Goal: Task Accomplishment & Management: Use online tool/utility

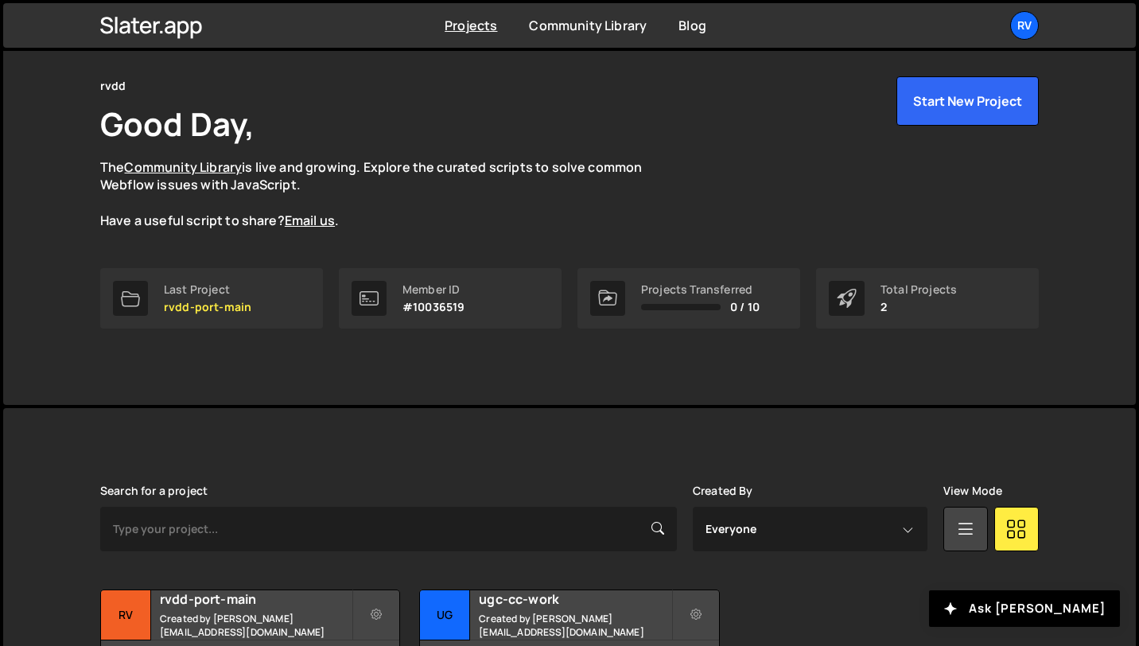
scroll to position [173, 0]
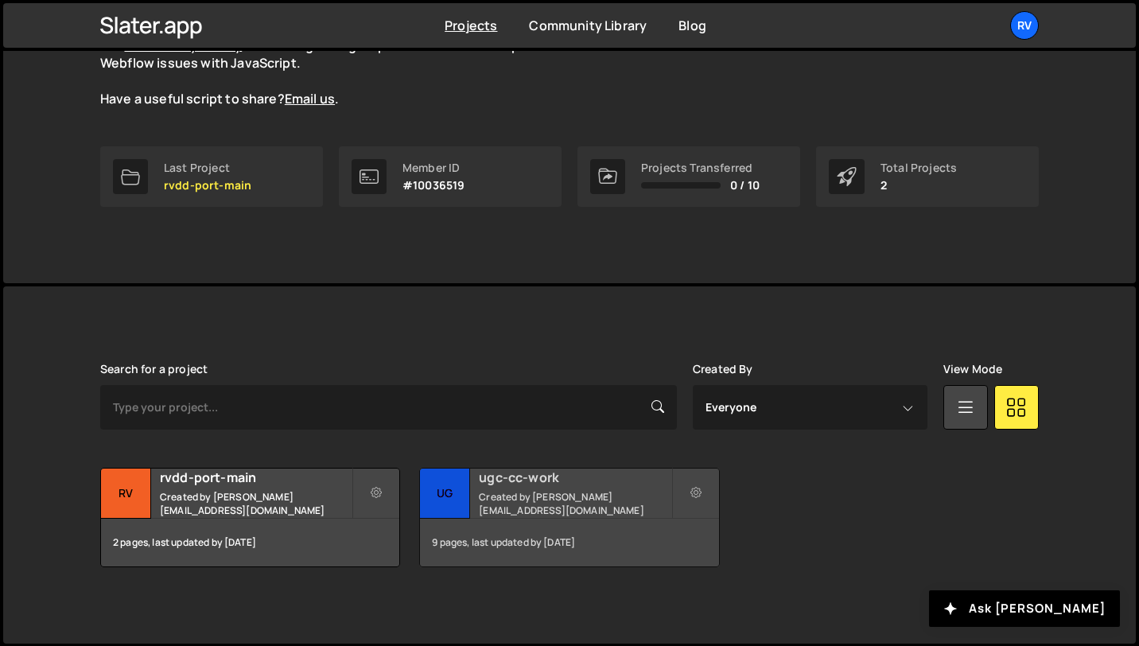
click at [580, 504] on small "Created by ramir.vdd@gmail.com" at bounding box center [575, 503] width 192 height 27
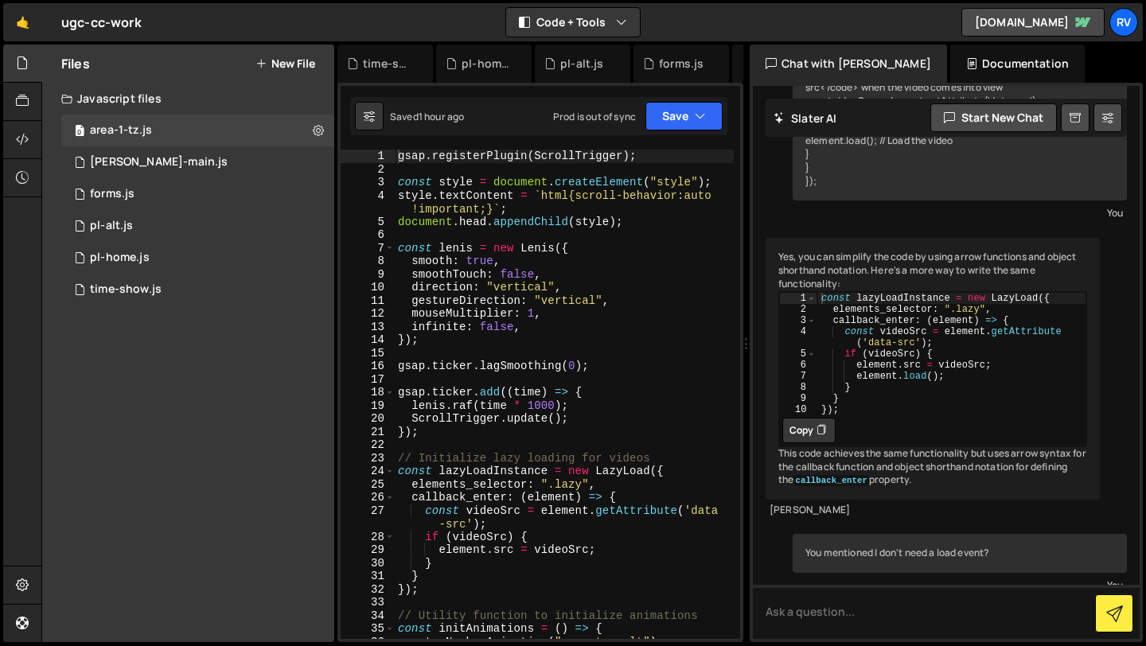
scroll to position [3782, 0]
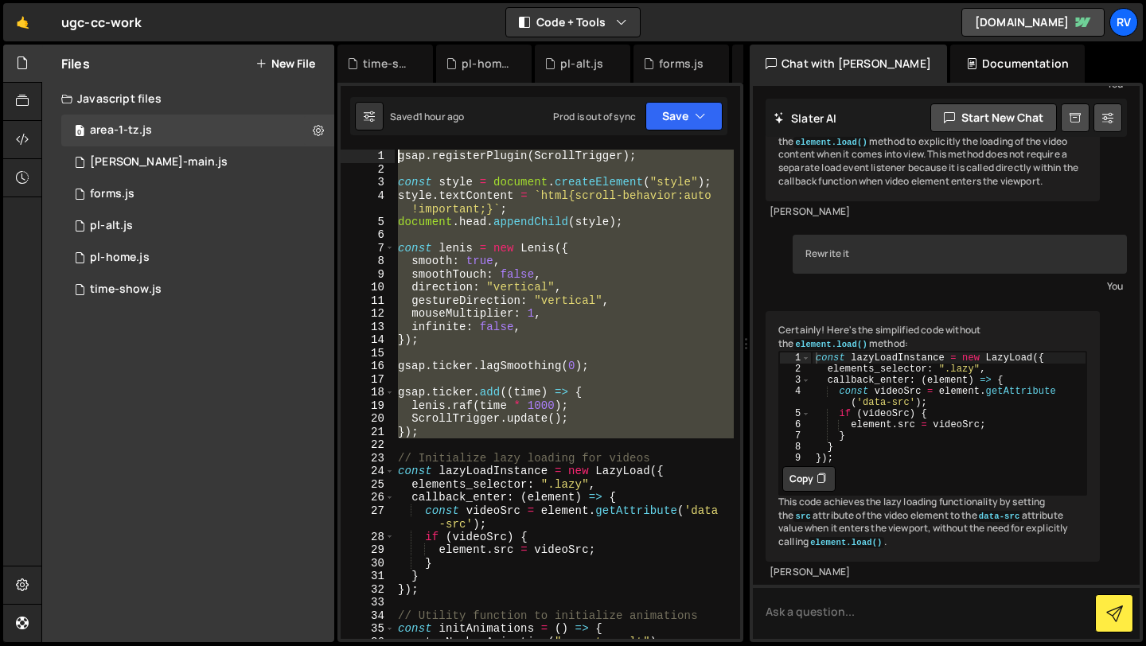
drag, startPoint x: 442, startPoint y: 438, endPoint x: 349, endPoint y: 160, distance: 293.3
click at [349, 160] on div "1 2 3 4 5 6 7 8 9 10 11 12 13 14 15 16 17 18 19 20 21 22 23 24 25 26 27 28 29 3…" at bounding box center [540, 394] width 399 height 489
type textarea "gsap.registerPlugin(ScrollTrigger);"
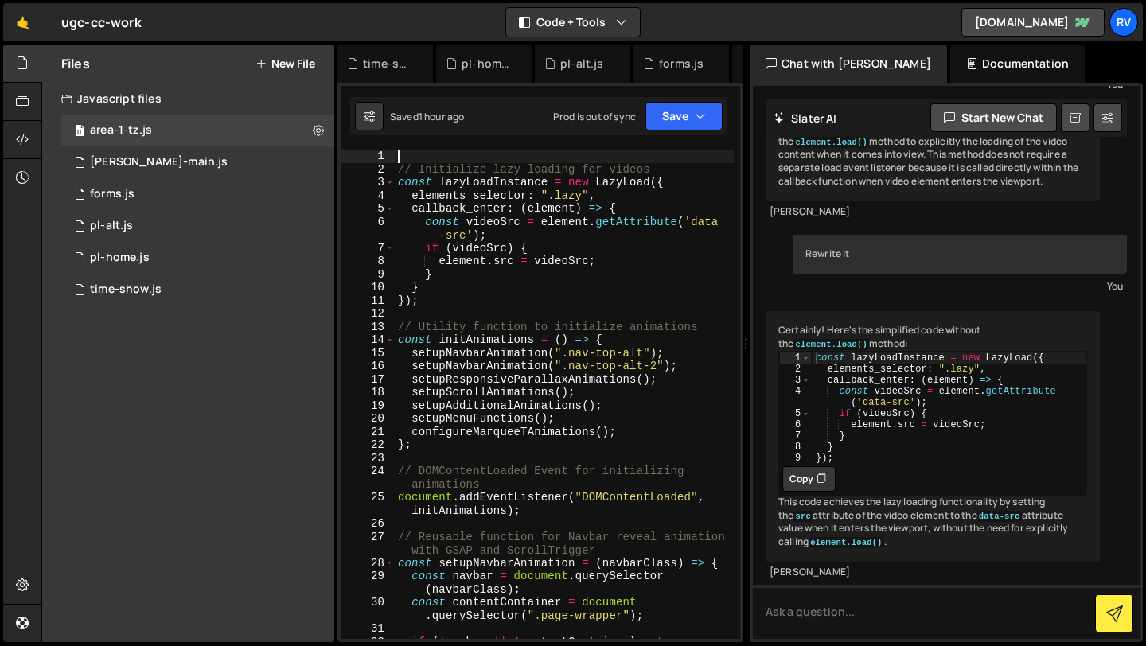
paste textarea "lenis.on("scroll", ScrollTrigger.update);"
type textarea "lenis.on("scroll", ScrollTrigger.update);"
paste textarea "lenis.on("scroll", ScrollTrigger.update);"
type textarea "lenis.on("scroll", ScrollTrigger.update);"
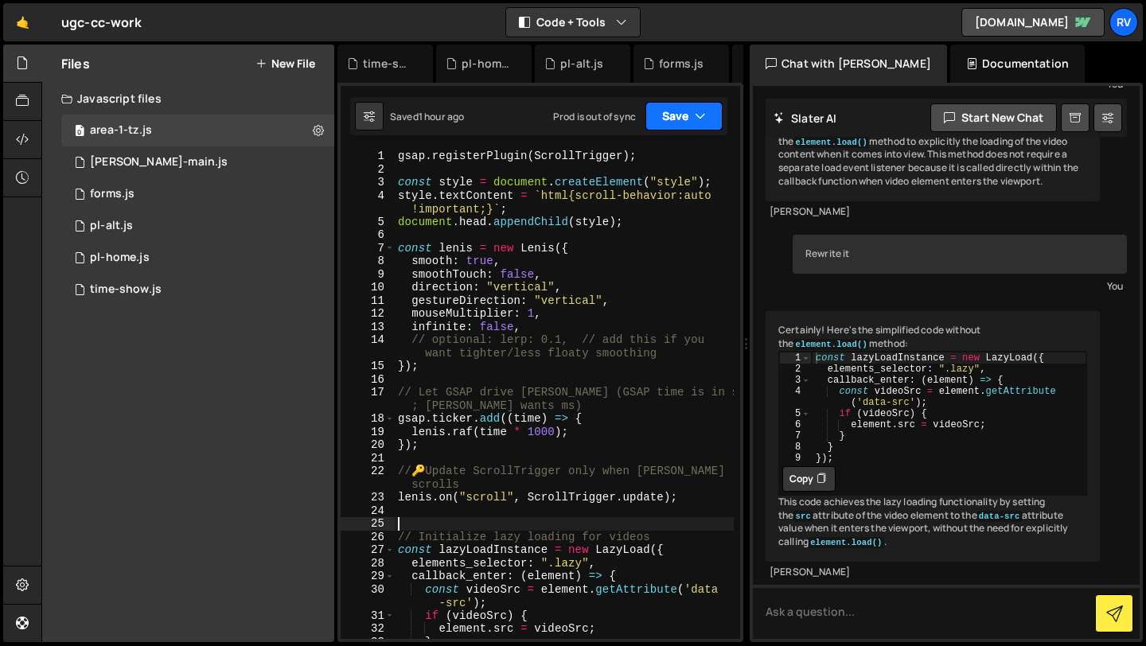
click at [697, 115] on icon "button" at bounding box center [700, 116] width 11 height 16
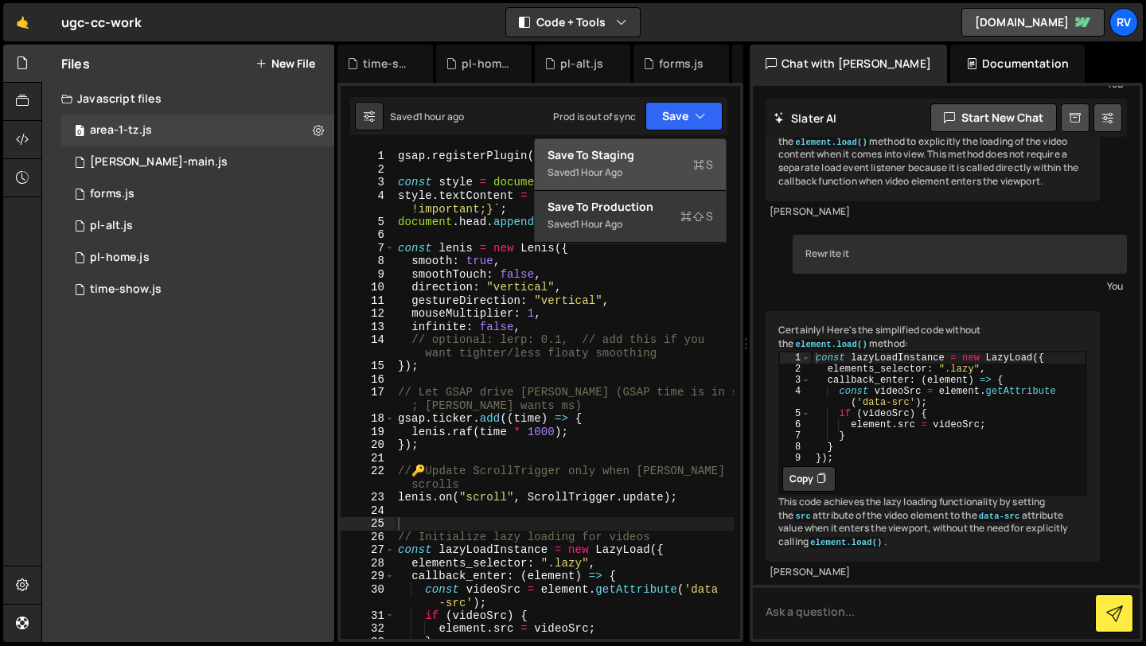
click at [679, 151] on div "Save to Staging S" at bounding box center [629, 155] width 165 height 16
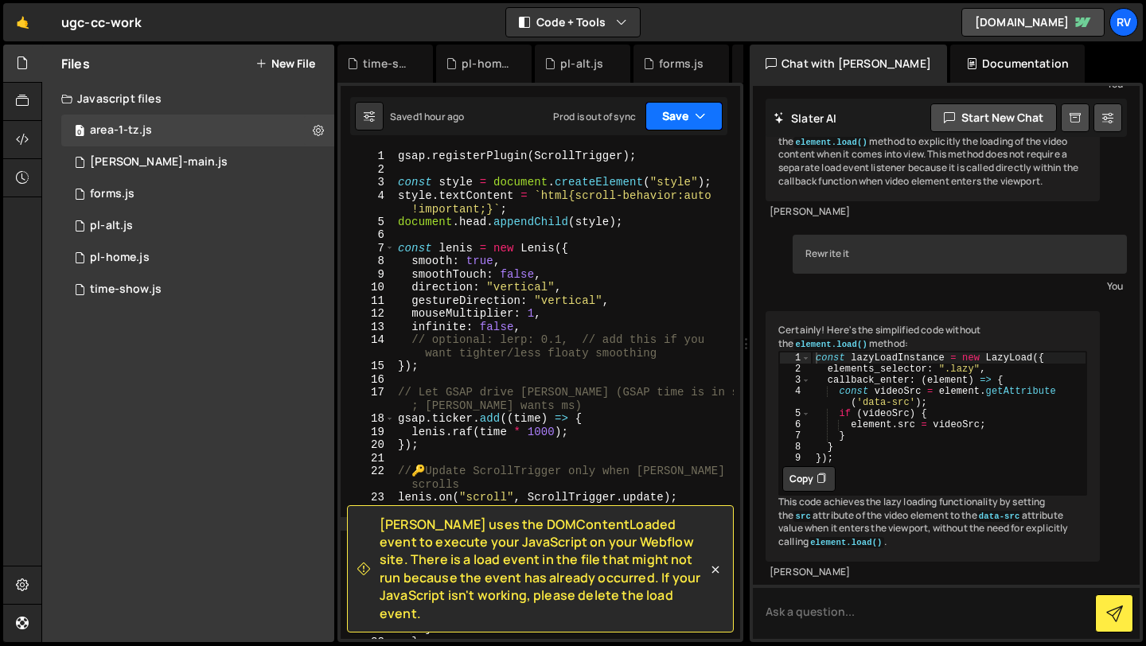
click at [690, 117] on button "Save" at bounding box center [683, 116] width 77 height 29
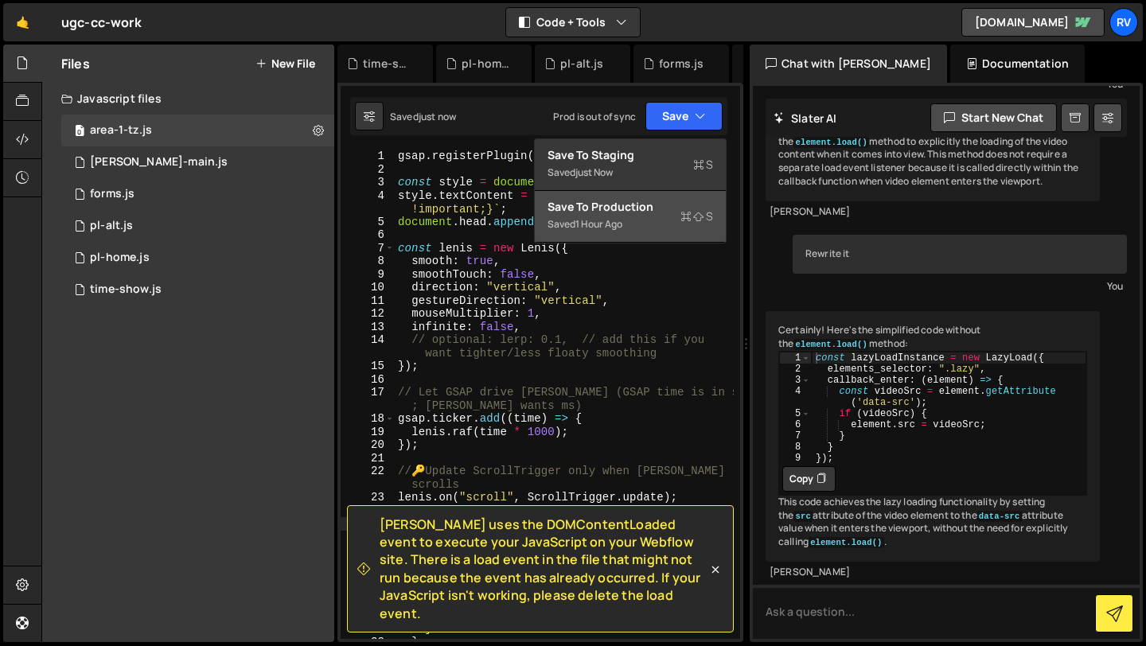
click at [671, 221] on div "Saved 1 hour ago" at bounding box center [629, 224] width 165 height 19
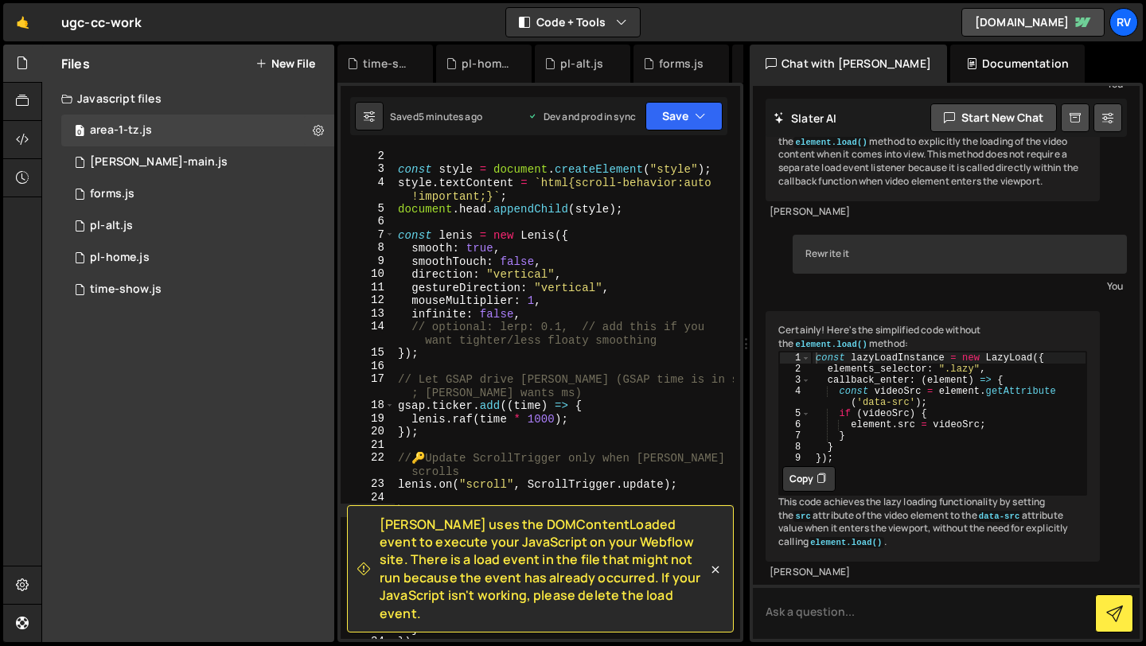
scroll to position [0, 0]
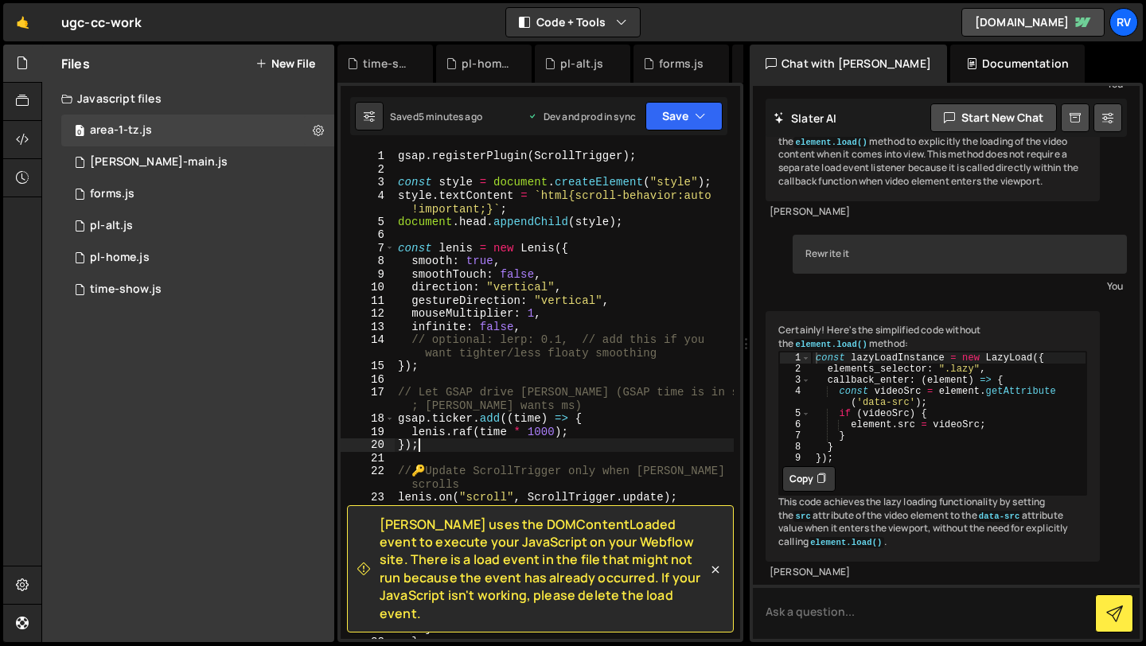
click at [444, 448] on div "gsap . registerPlugin ( ScrollTrigger ) ; const style = document . createElemen…" at bounding box center [564, 408] width 339 height 516
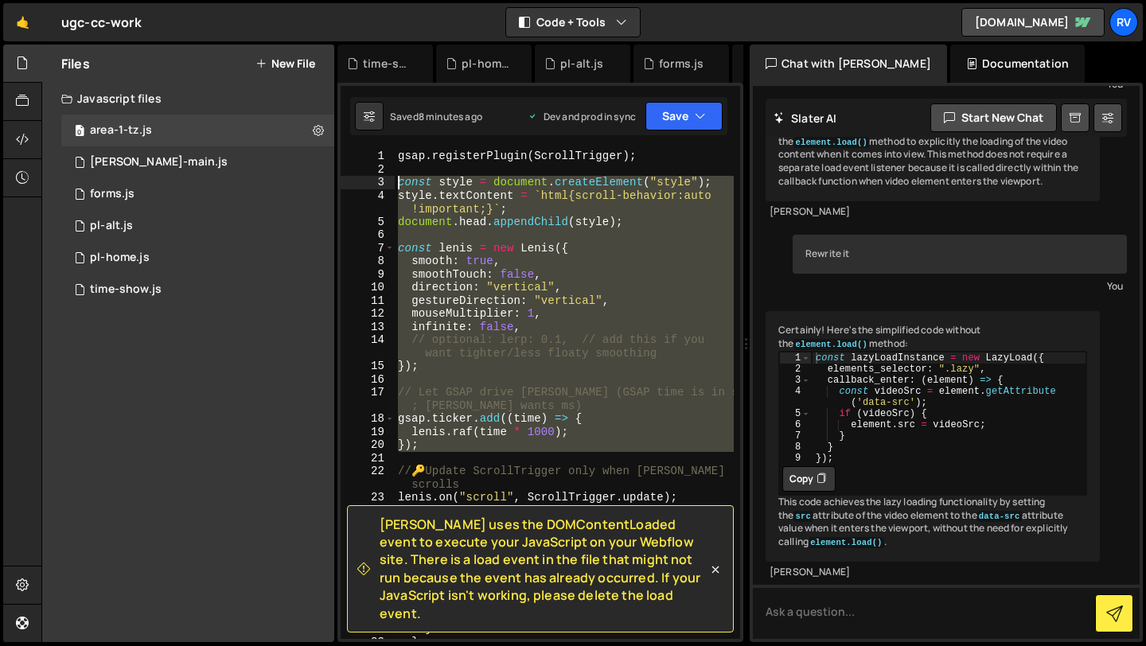
drag, startPoint x: 434, startPoint y: 452, endPoint x: 363, endPoint y: 186, distance: 275.2
click at [363, 186] on div "}); 1 2 3 4 5 6 7 8 9 10 11 12 13 14 15 16 17 18 19 20 21 22 23 24 25 26 27 28 …" at bounding box center [540, 394] width 399 height 489
paste textarea "}"
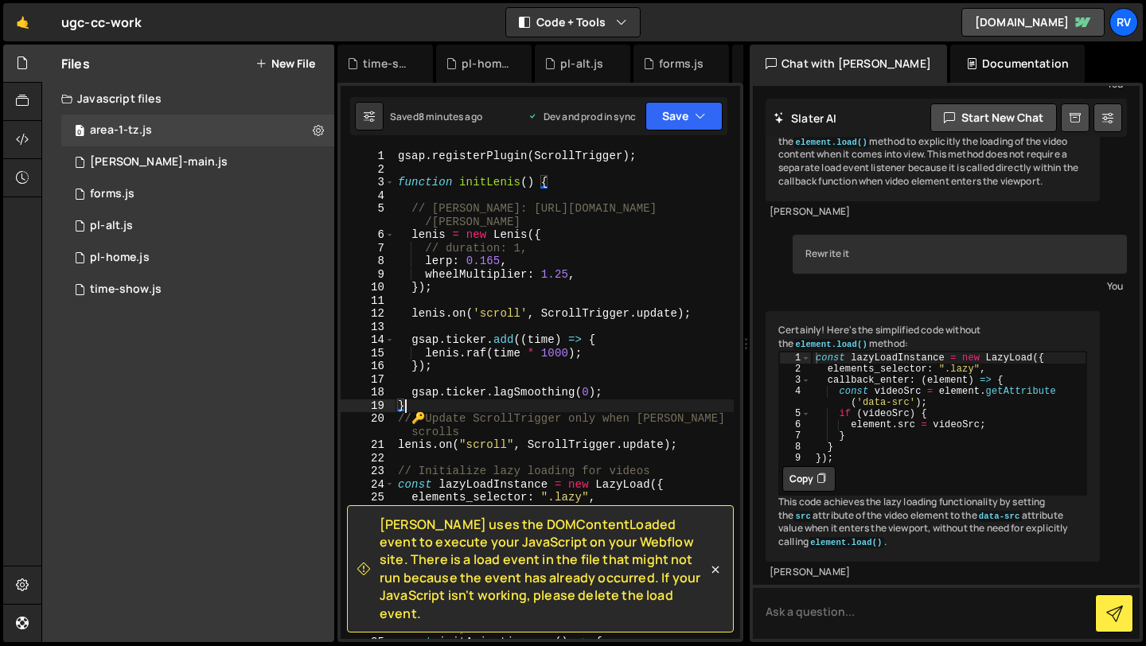
type textarea "});"
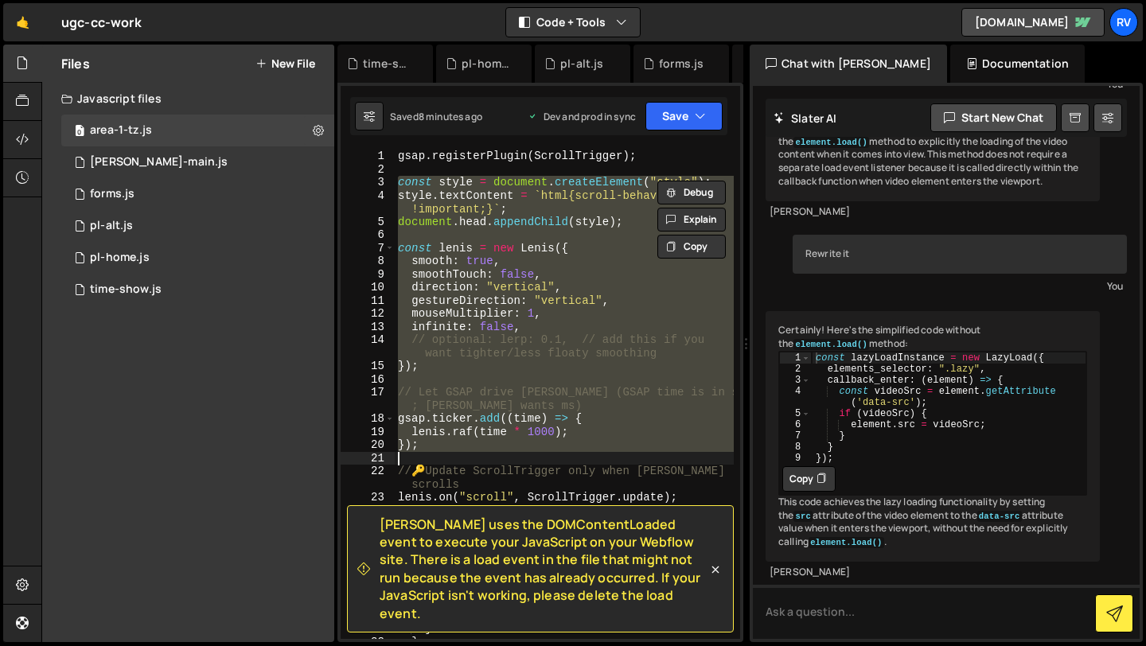
paste textarea
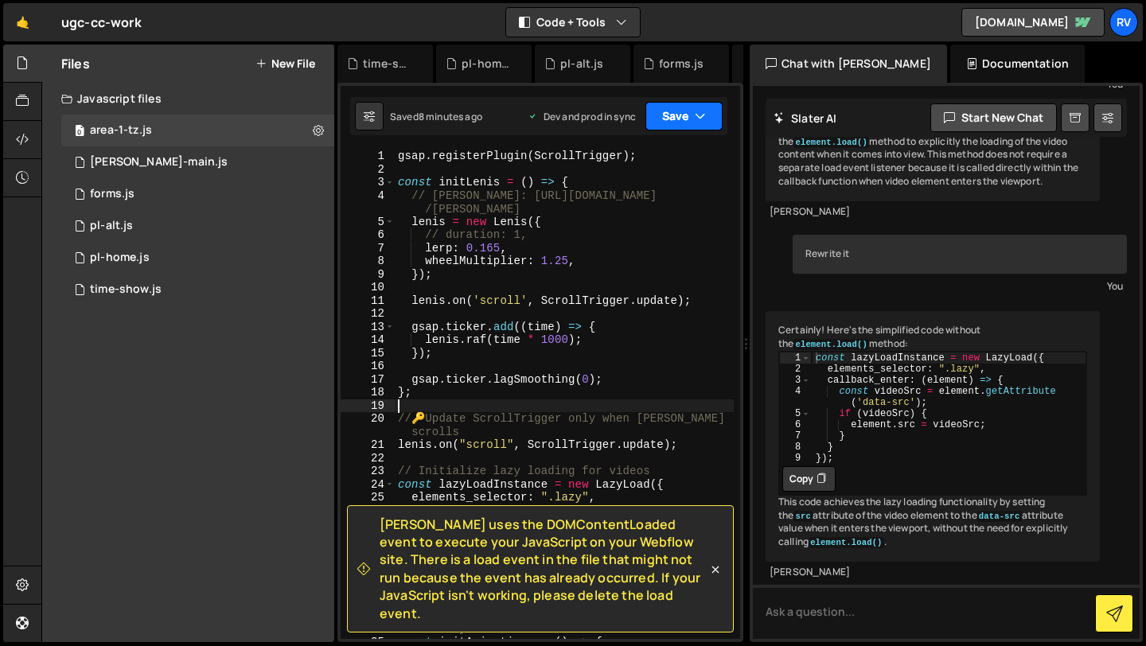
click at [686, 115] on button "Save" at bounding box center [683, 116] width 77 height 29
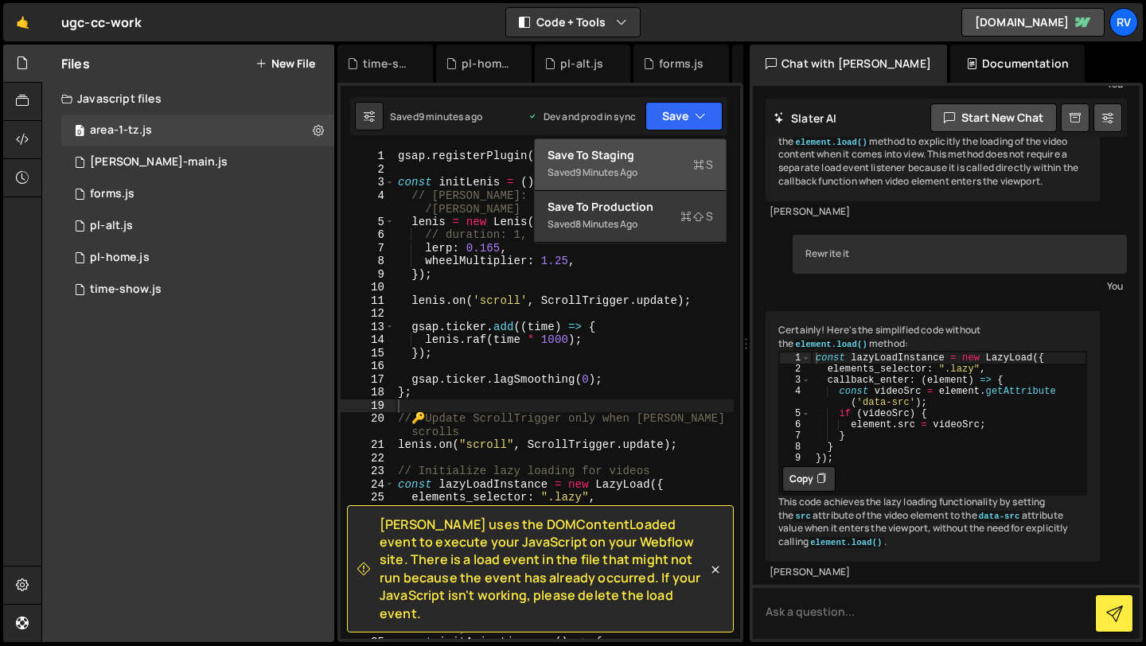
click at [672, 158] on div "Save to Staging S" at bounding box center [629, 155] width 165 height 16
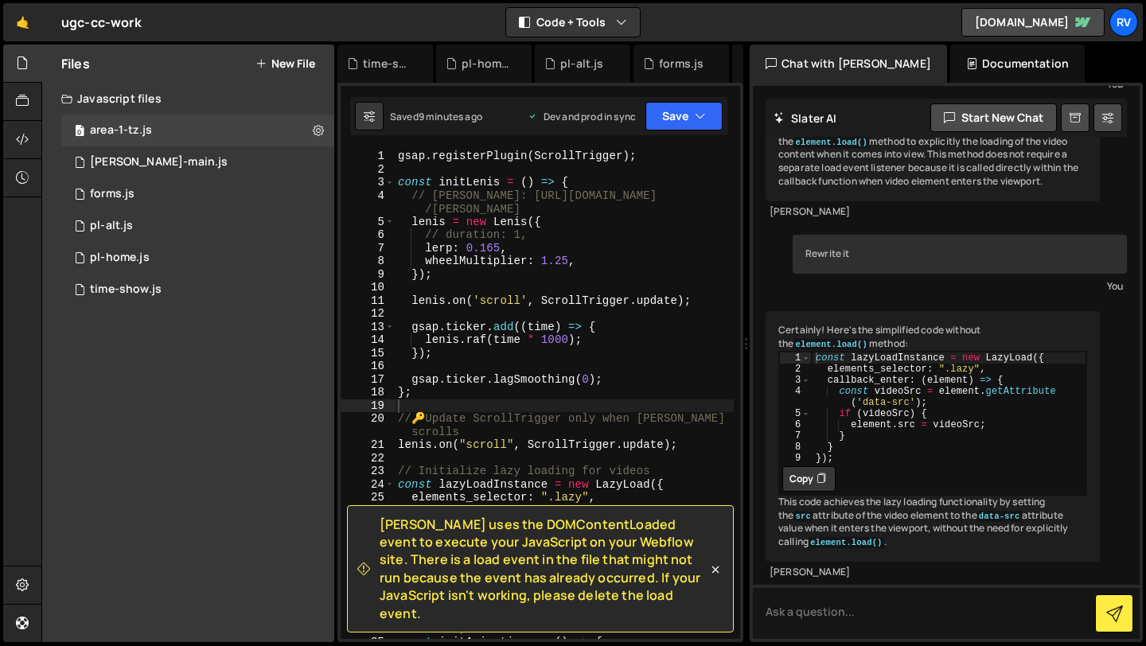
click at [681, 130] on div "Saved 9 minutes ago Dev and prod in sync Upgrade to Edit Save Save to Staging S…" at bounding box center [538, 116] width 377 height 38
click at [681, 118] on button "Save" at bounding box center [683, 116] width 77 height 29
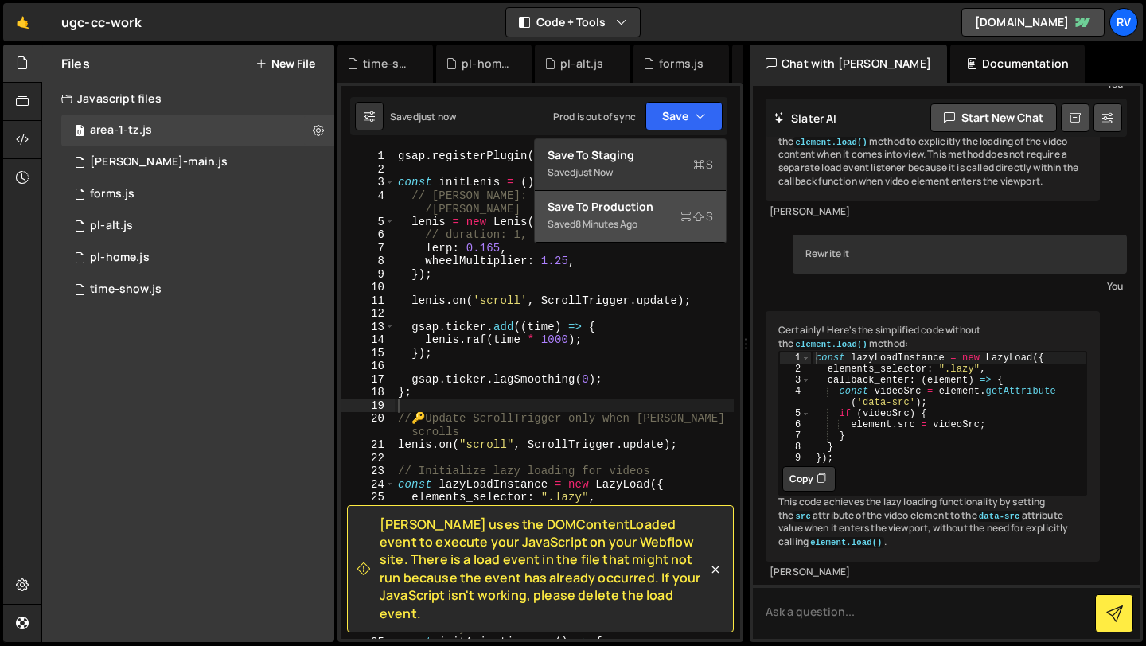
click at [658, 214] on button "Save to Production S Saved 8 minutes ago" at bounding box center [630, 217] width 191 height 52
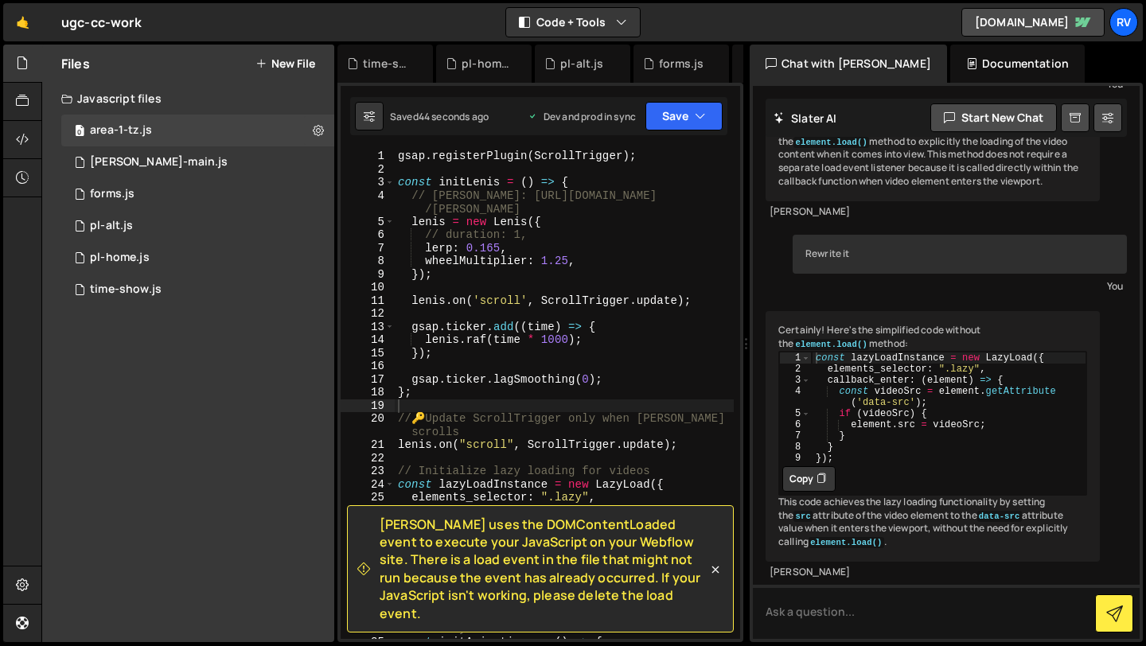
click at [561, 341] on div "gsap . registerPlugin ( ScrollTrigger ) ; const initLenis = ( ) => { // Lenis: …" at bounding box center [564, 408] width 339 height 516
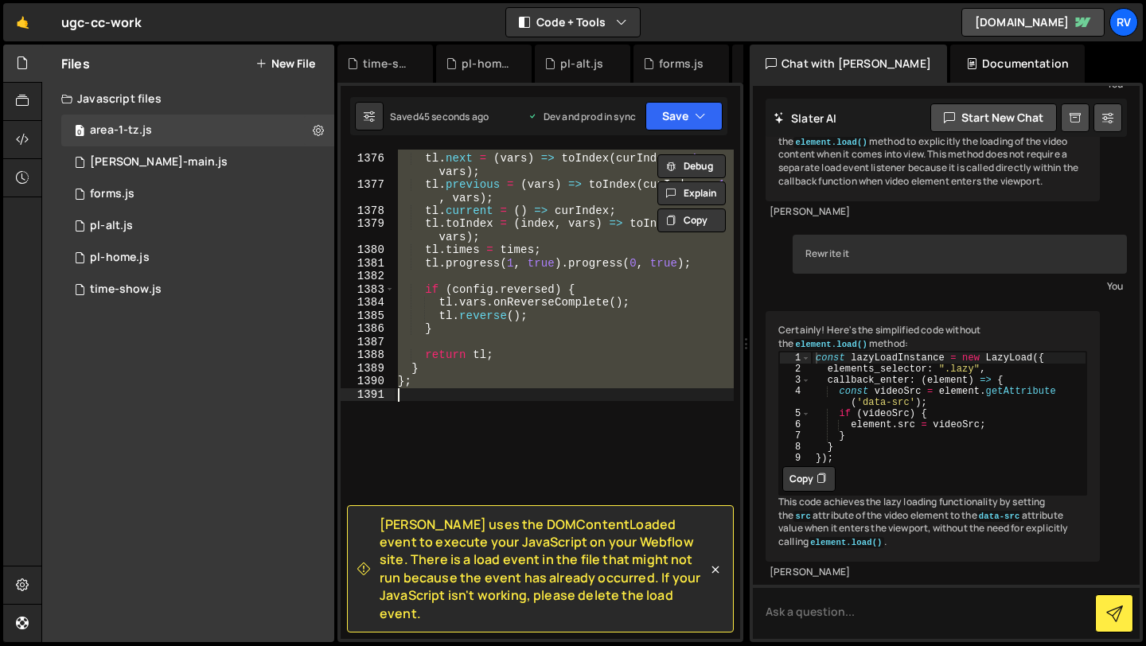
scroll to position [21513, 0]
type textarea "});"
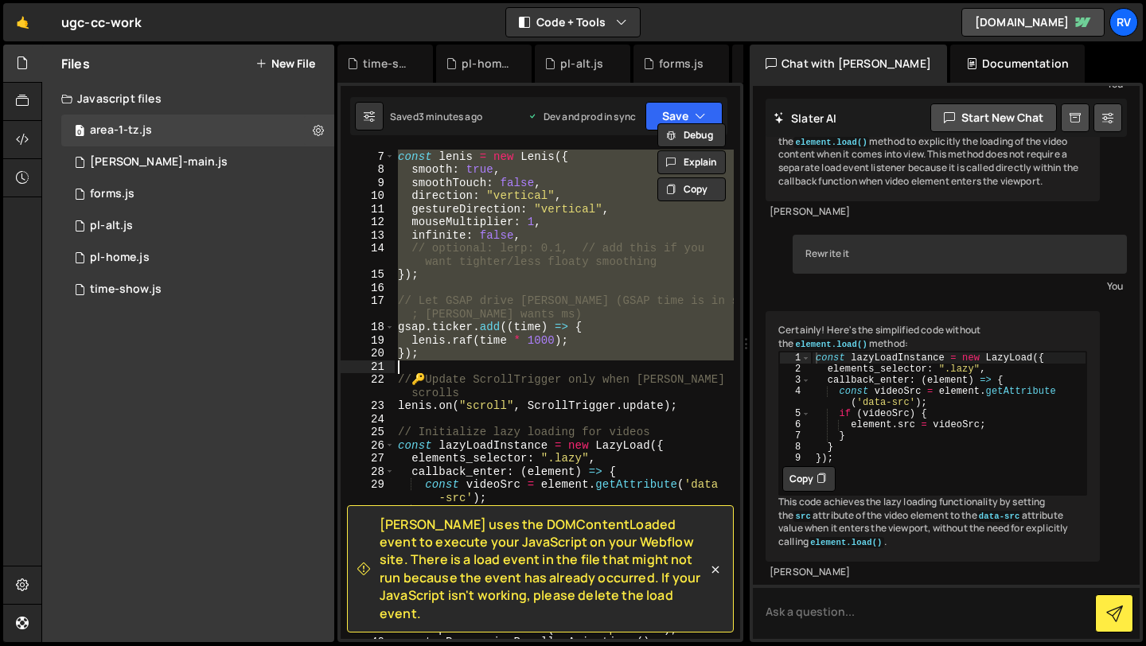
scroll to position [0, 0]
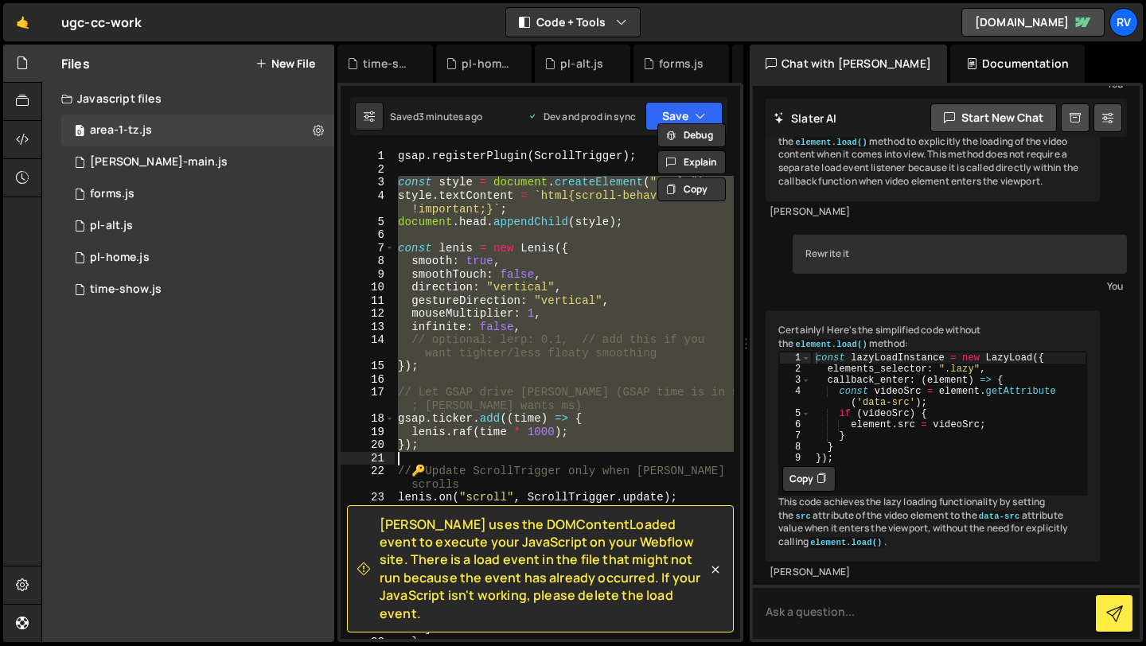
click at [426, 463] on div "gsap . registerPlugin ( ScrollTrigger ) ; const style = document . createElemen…" at bounding box center [564, 394] width 339 height 489
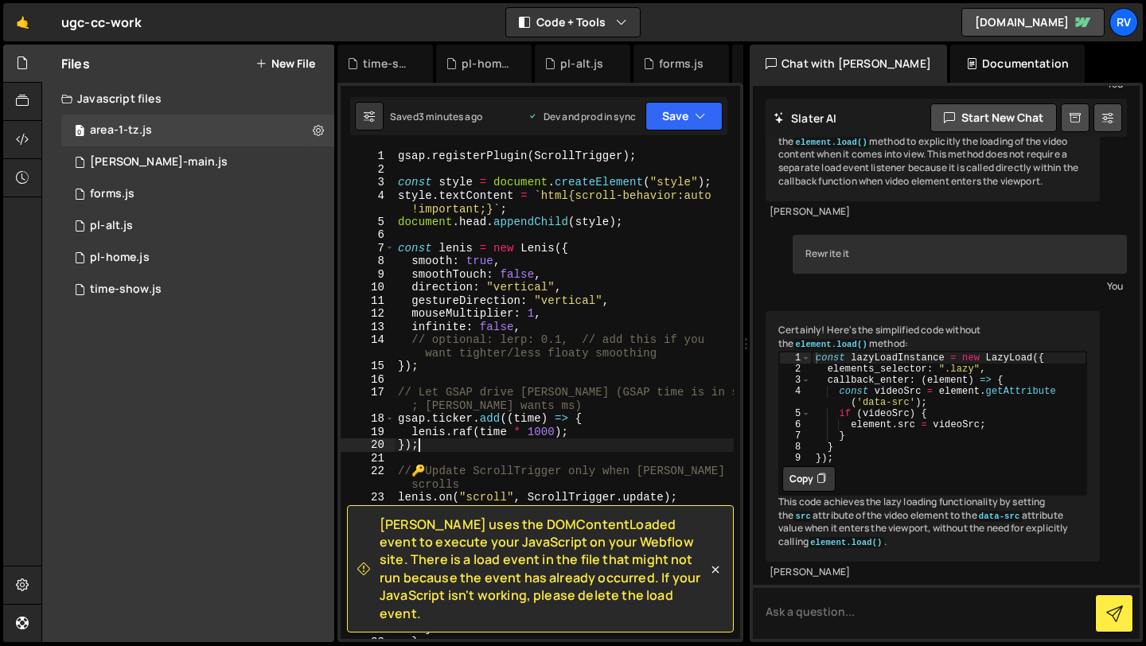
click at [426, 450] on div "gsap . registerPlugin ( ScrollTrigger ) ; const style = document . createElemen…" at bounding box center [564, 408] width 339 height 516
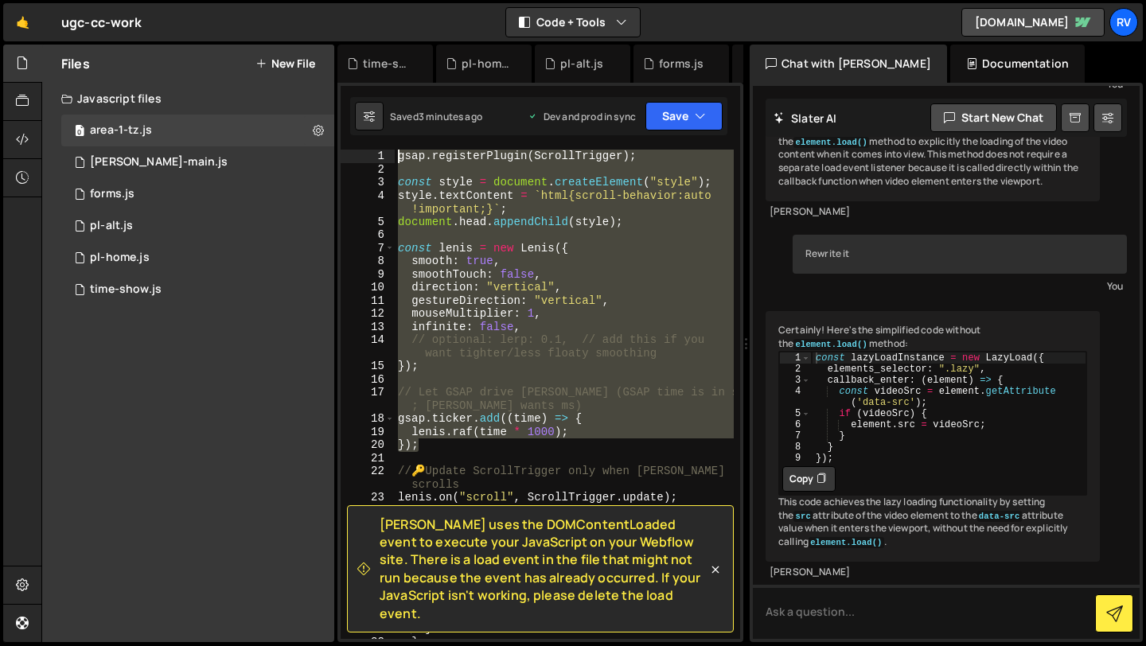
drag, startPoint x: 426, startPoint y: 446, endPoint x: 352, endPoint y: 82, distance: 370.9
click at [352, 81] on div "Debug Explain Copy time-show.js pl-home.js pl-alt.js forms.js barba-main.js are…" at bounding box center [540, 344] width 406 height 598
paste textarea "};"
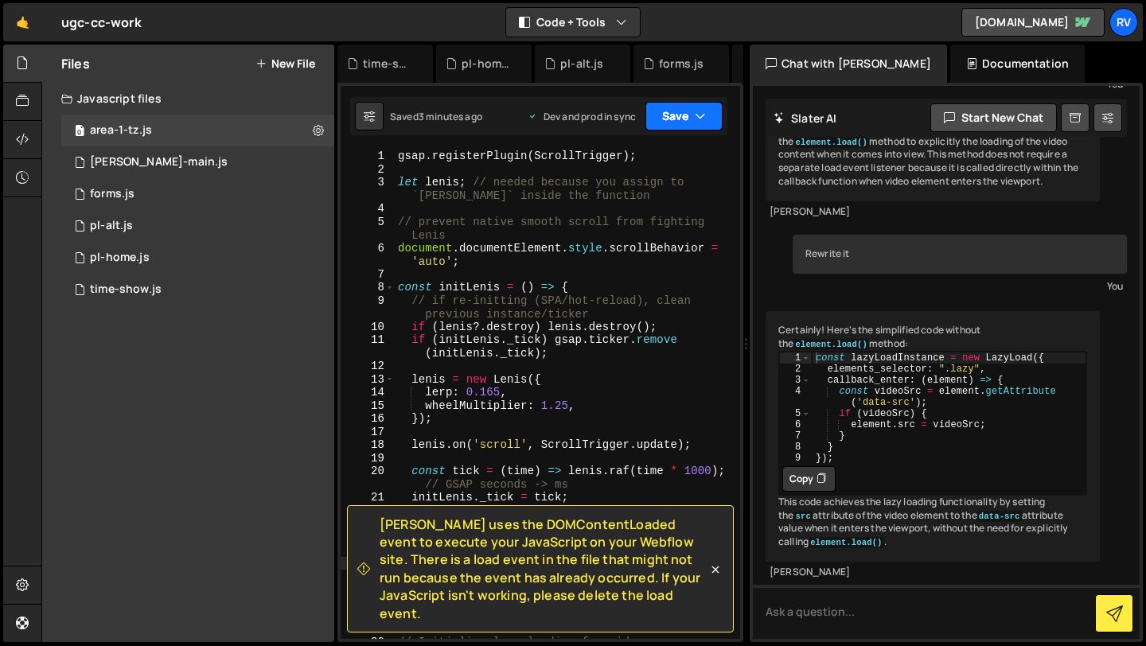
click at [679, 105] on button "Save" at bounding box center [683, 116] width 77 height 29
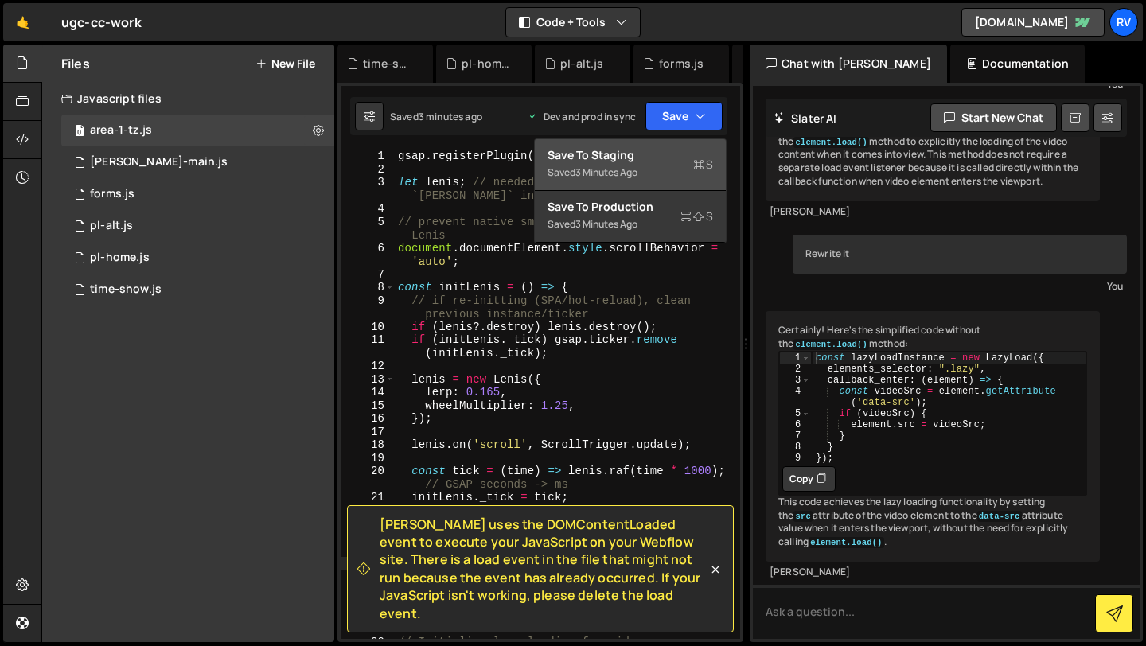
click at [674, 162] on div "Save to Staging S" at bounding box center [629, 155] width 165 height 16
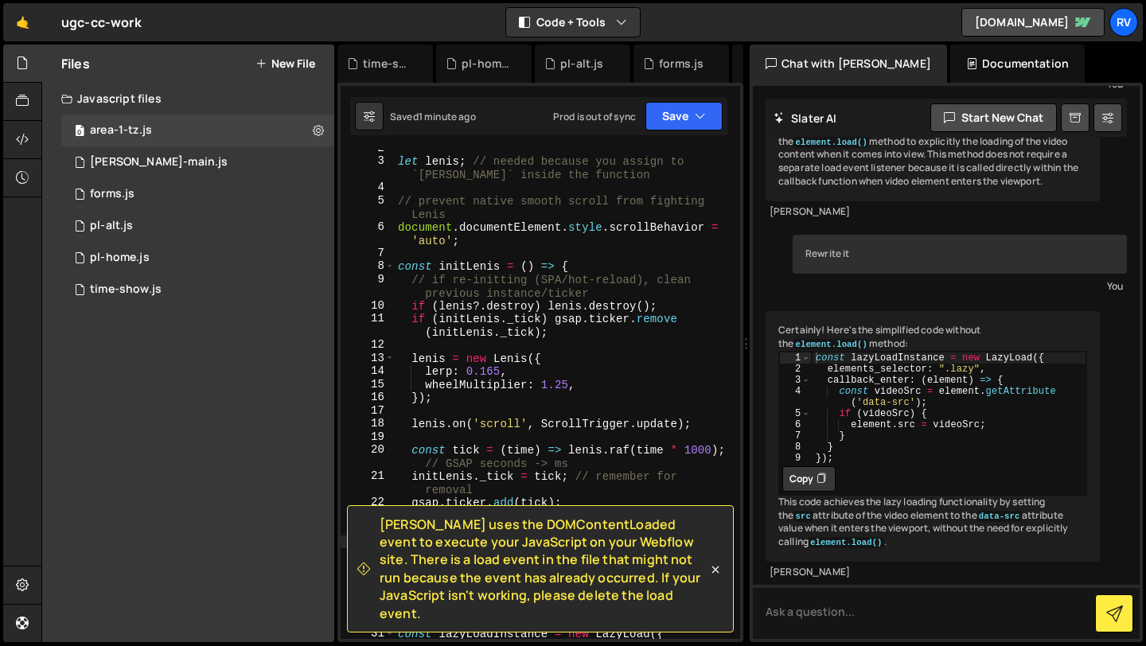
scroll to position [126, 0]
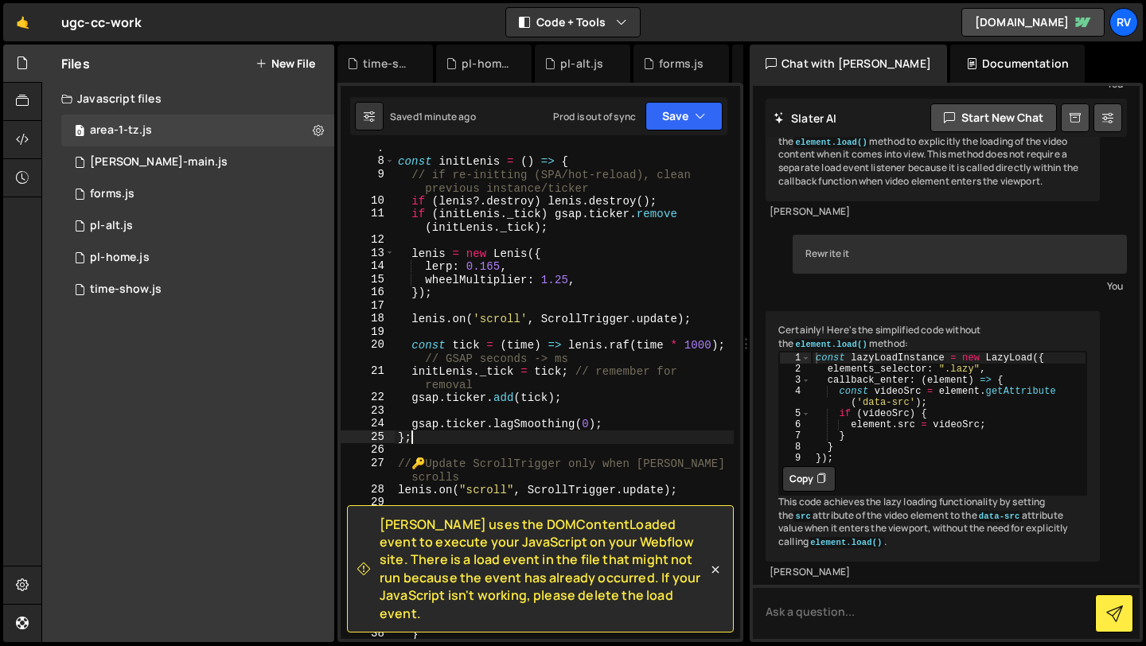
click at [433, 434] on div "const initLenis = ( ) => { // if re-initting (SPA/hot-reload), clean previous i…" at bounding box center [564, 400] width 339 height 516
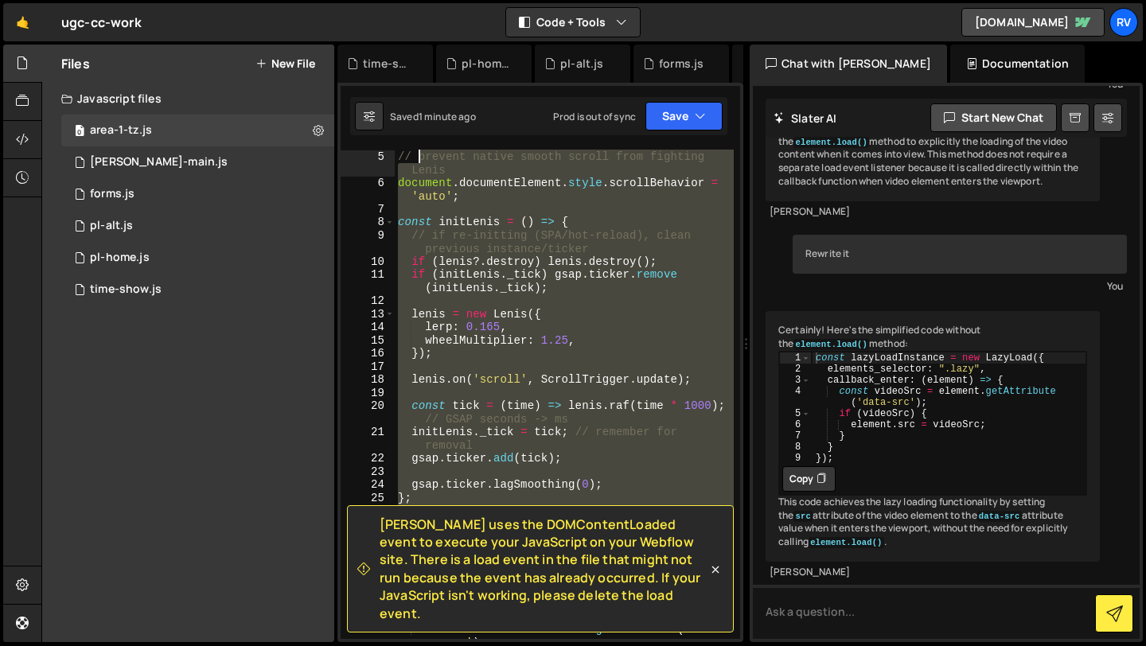
scroll to position [0, 0]
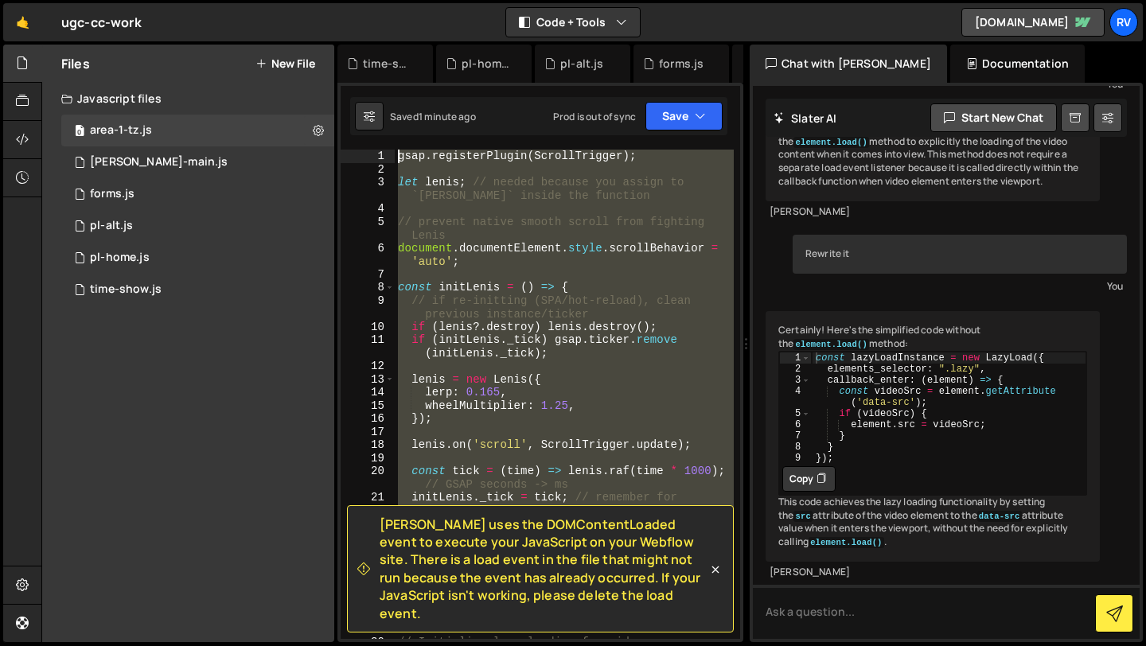
drag, startPoint x: 691, startPoint y: 450, endPoint x: 341, endPoint y: 106, distance: 491.1
click at [340, 105] on div "Slater uses the DOMContentLoaded event to execute your JavaScript on your Webfl…" at bounding box center [540, 362] width 406 height 559
type textarea "gsap.registerPlugin(ScrollTrigger);"
paste textarea
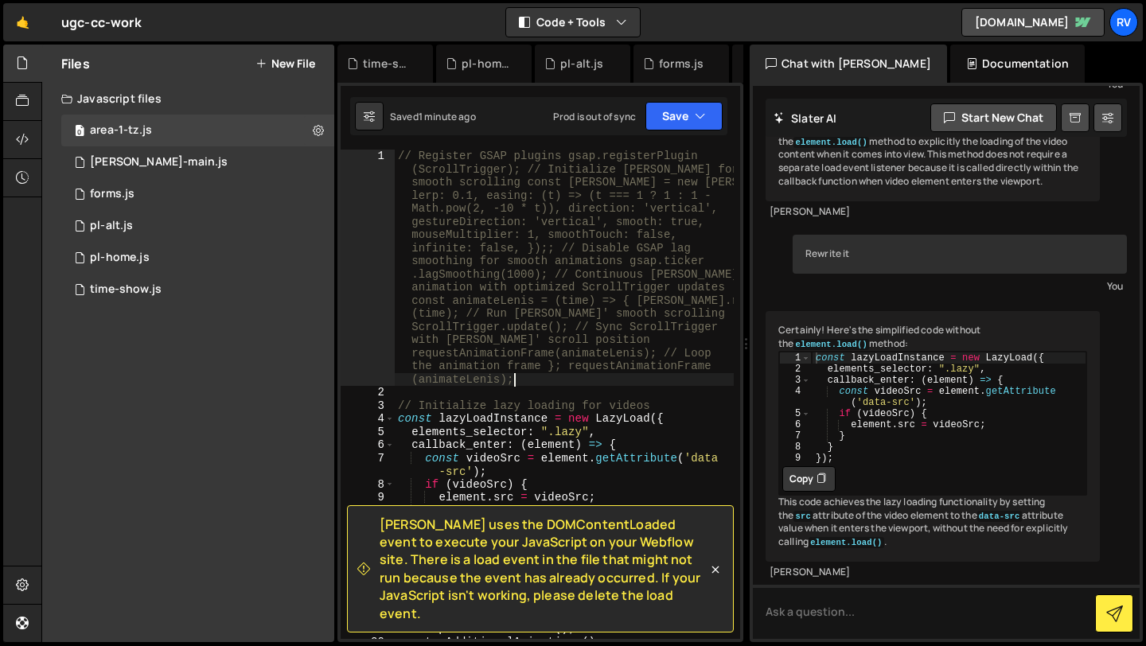
type textarea "// 🔑 Update ScrollTrigger only when Lenis scrolls lenis.on("scroll", ScrollTrig…"
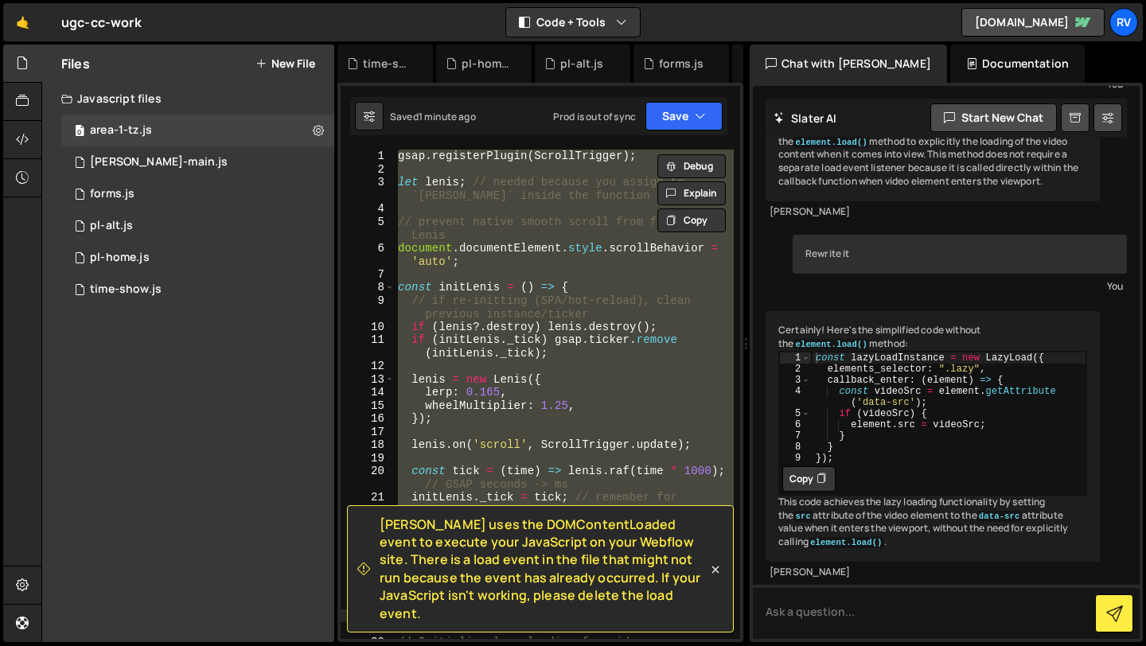
paste textarea
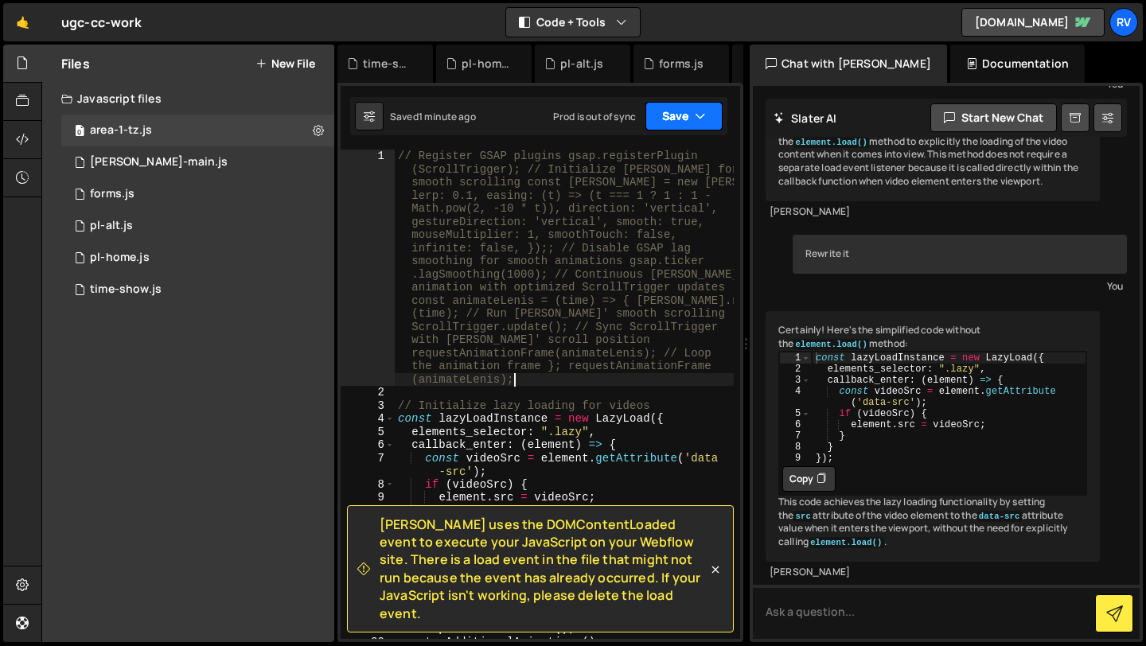
click at [679, 108] on button "Save" at bounding box center [683, 116] width 77 height 29
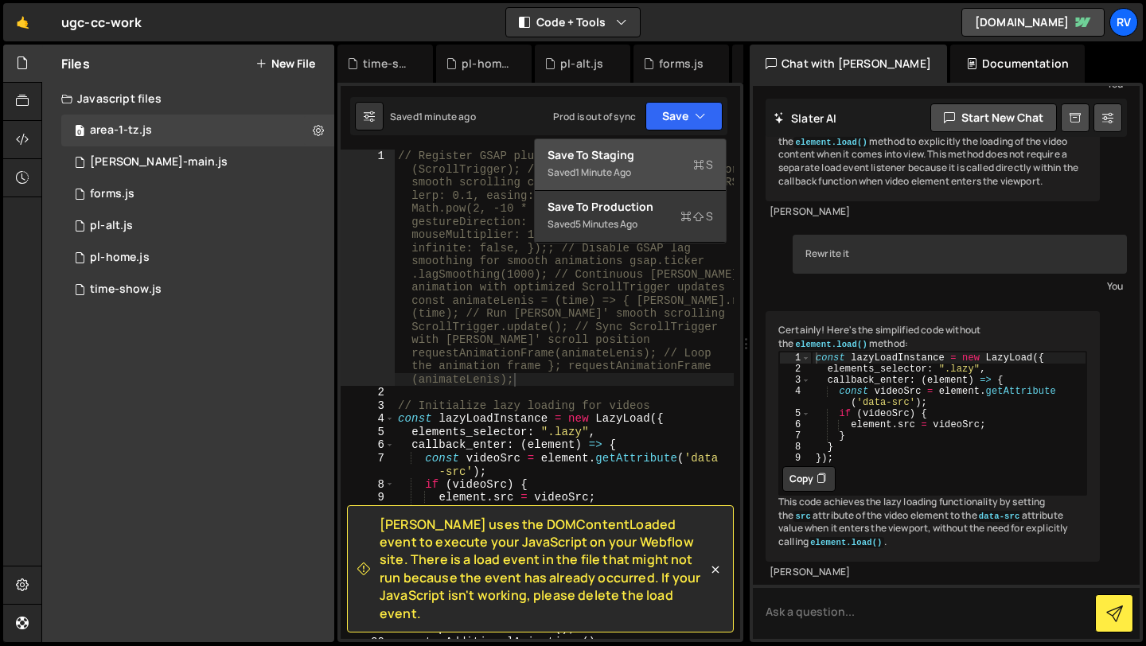
click at [660, 158] on div "Save to Staging S" at bounding box center [629, 155] width 165 height 16
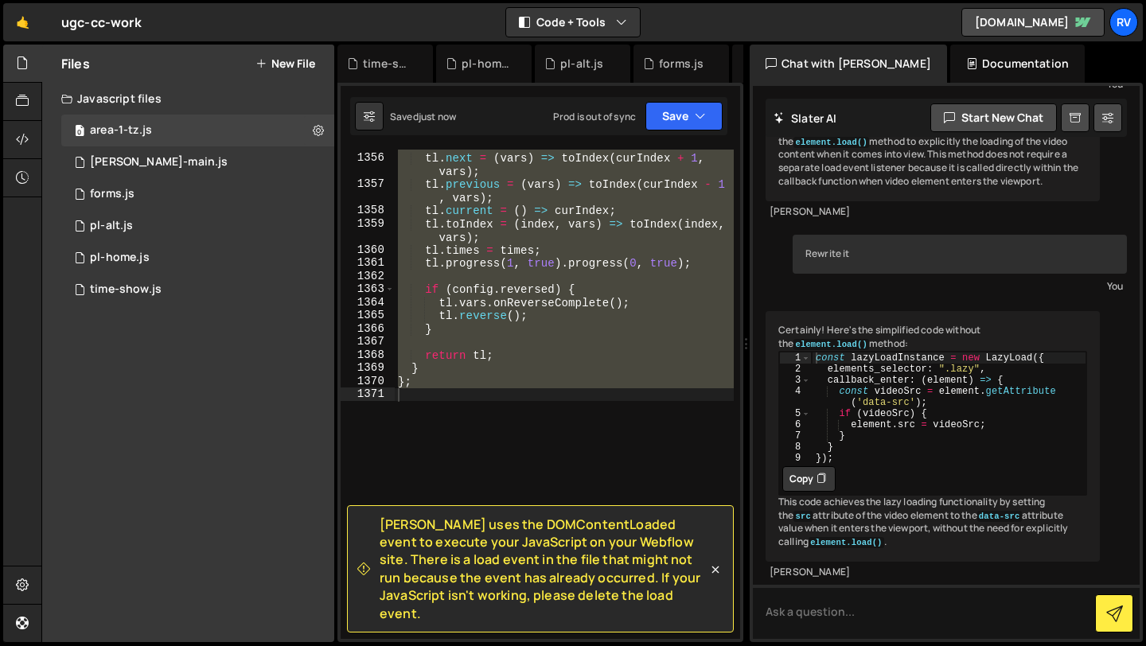
scroll to position [21448, 0]
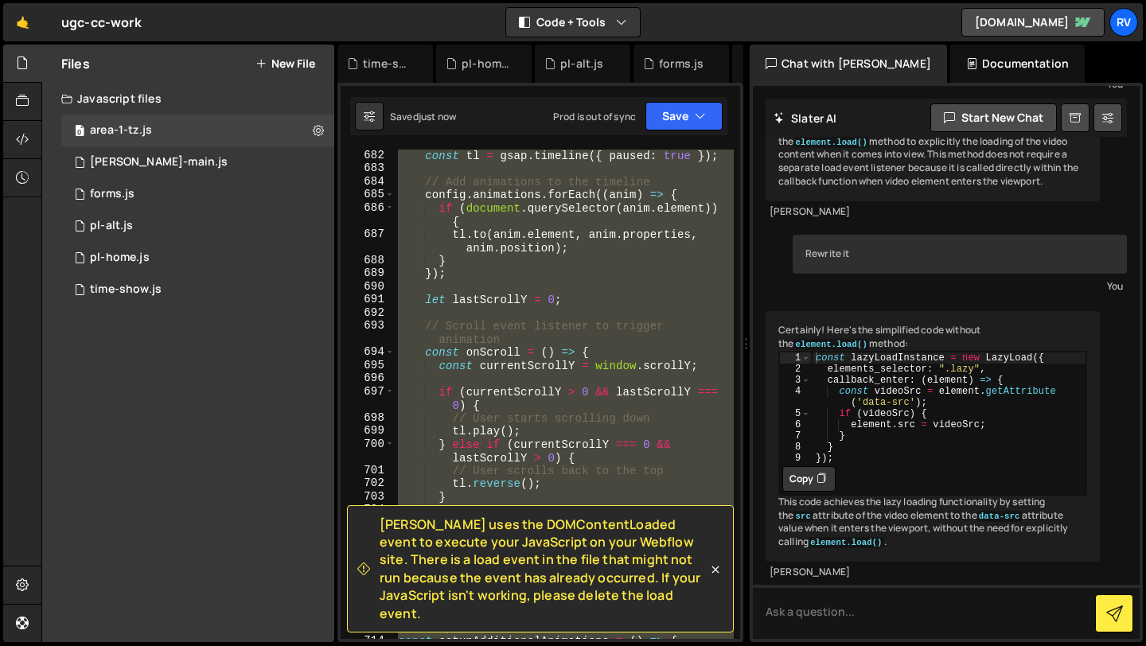
click at [609, 275] on div "const tl = gsap . timeline ({ paused : true }) ; // Add animations to the timel…" at bounding box center [564, 394] width 339 height 489
type textarea "});"
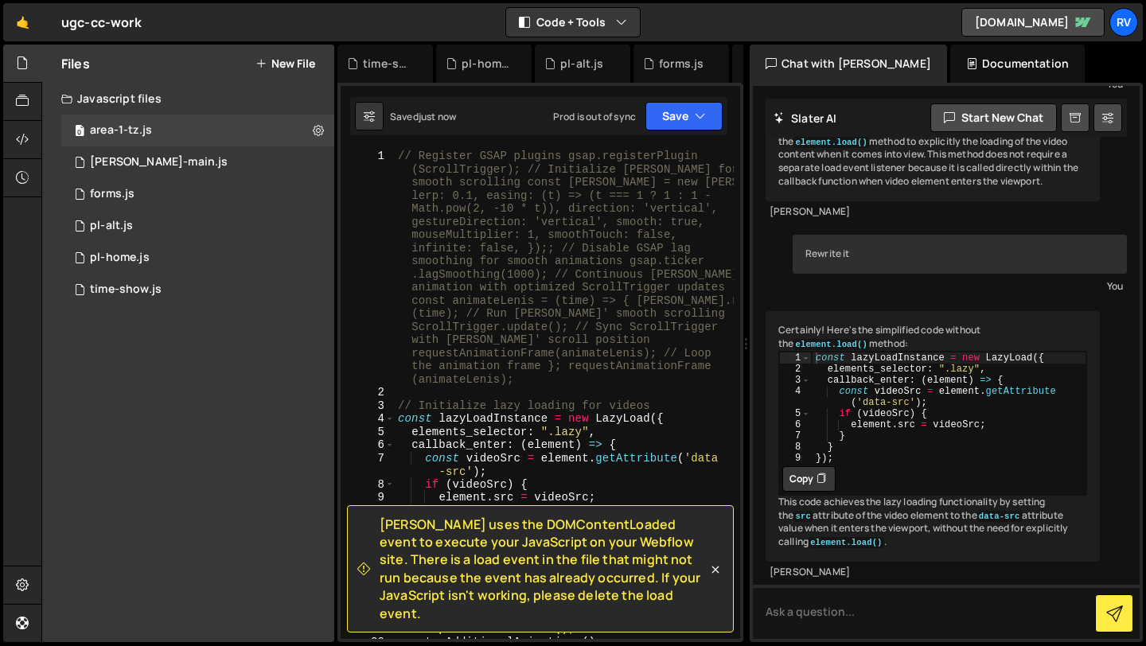
scroll to position [0, 0]
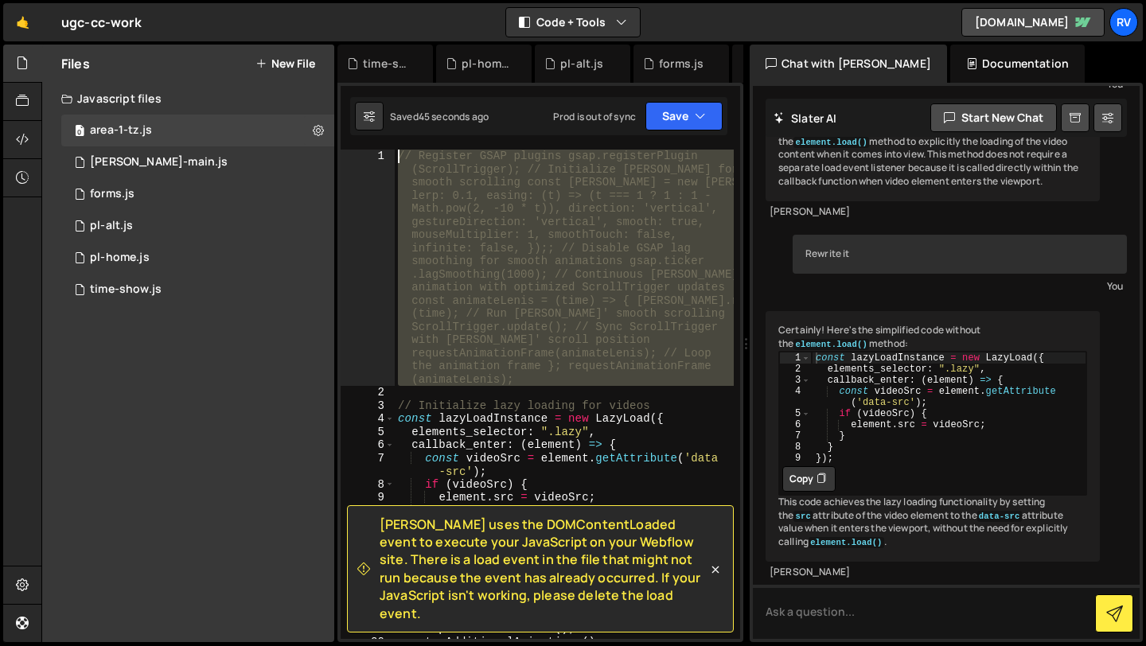
drag, startPoint x: 526, startPoint y: 386, endPoint x: 251, endPoint y: 77, distance: 413.1
click at [251, 77] on div "Files New File Javascript files 0 area-1-tz.js 0 0 barba-main.js 0 0 forms.js 0…" at bounding box center [593, 344] width 1104 height 598
paste textarea "lenis.on('scroll', () => ScrollTrigger.update());"
type textarea "lenis.on('scroll', () => ScrollTrigger.update());"
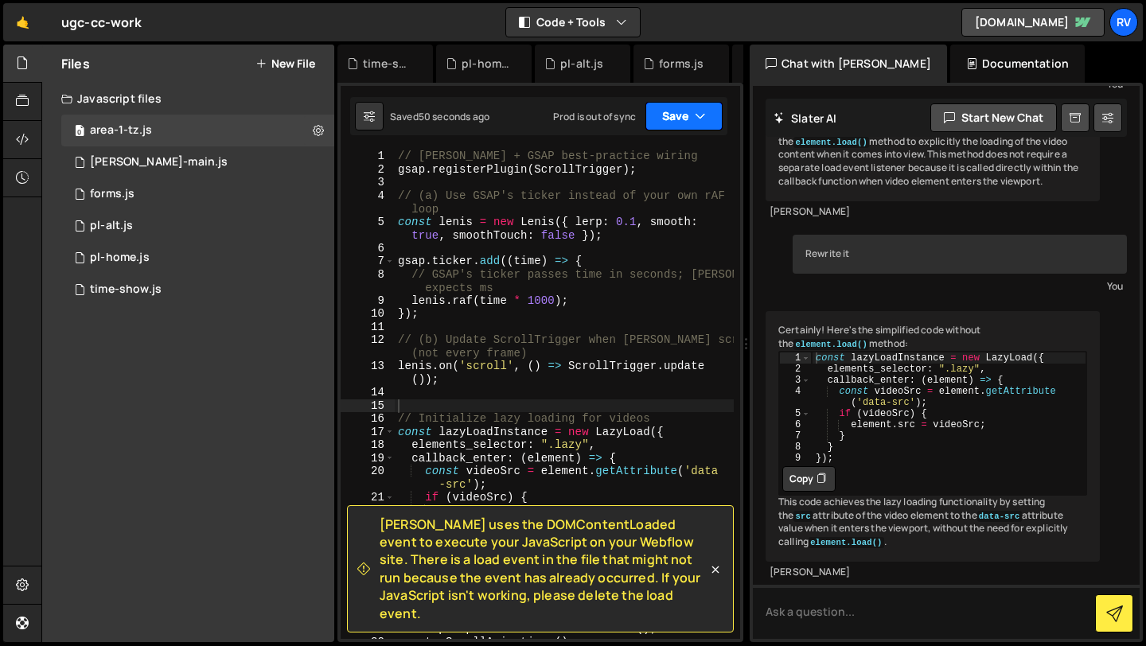
click at [684, 117] on button "Save" at bounding box center [683, 116] width 77 height 29
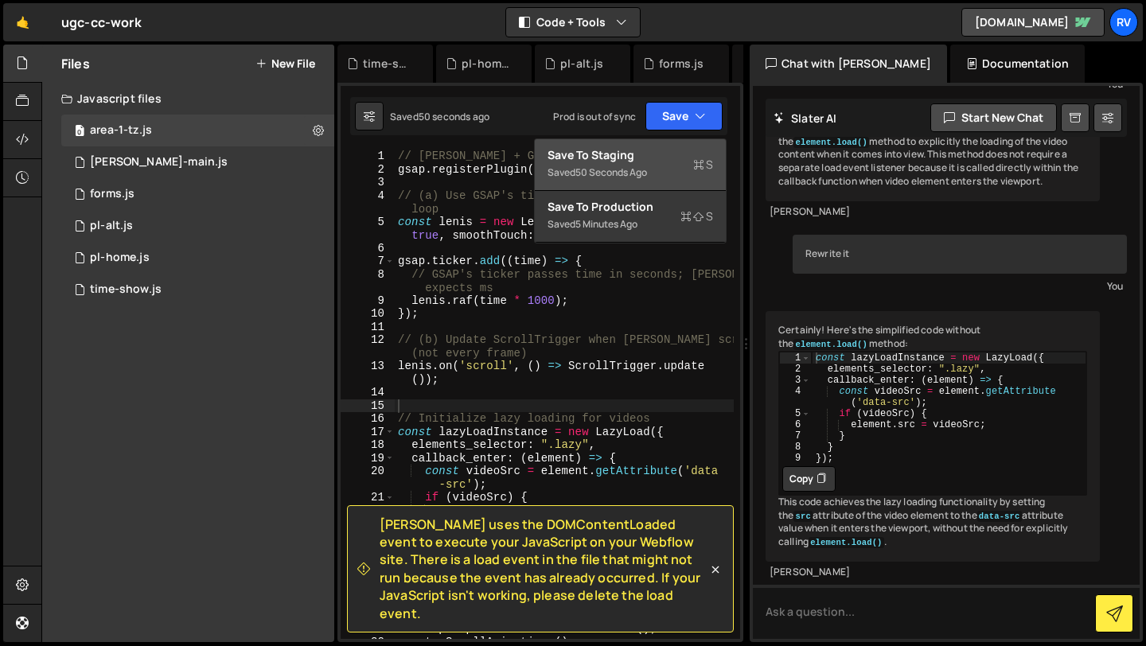
click at [667, 169] on div "Saved 50 seconds ago" at bounding box center [629, 172] width 165 height 19
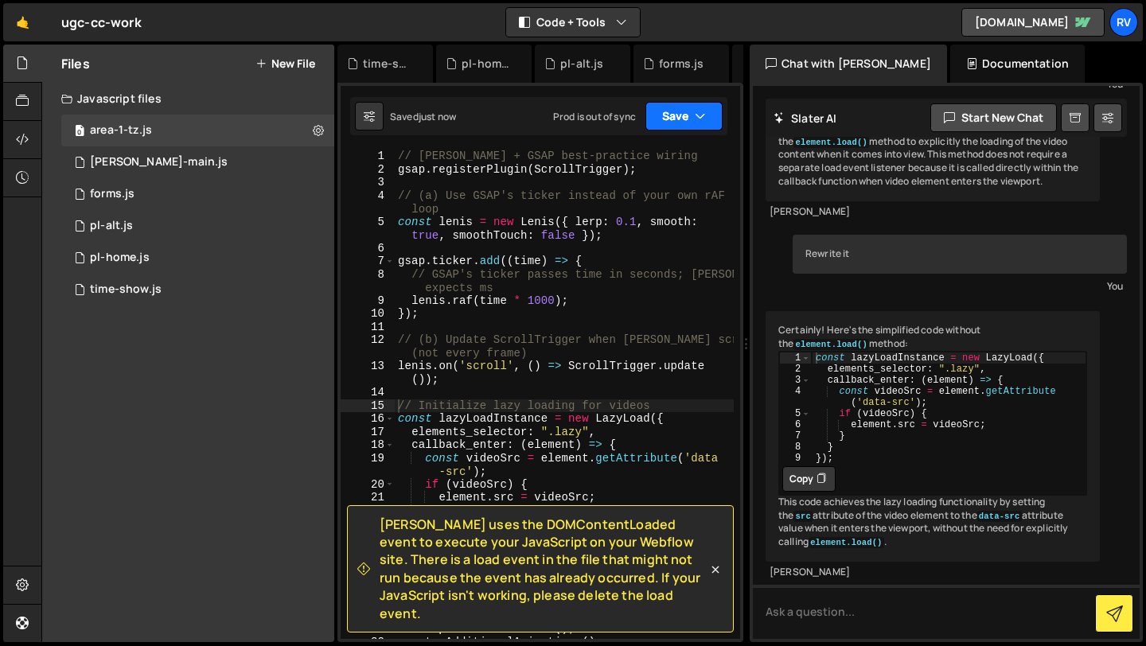
click at [692, 127] on button "Save" at bounding box center [683, 116] width 77 height 29
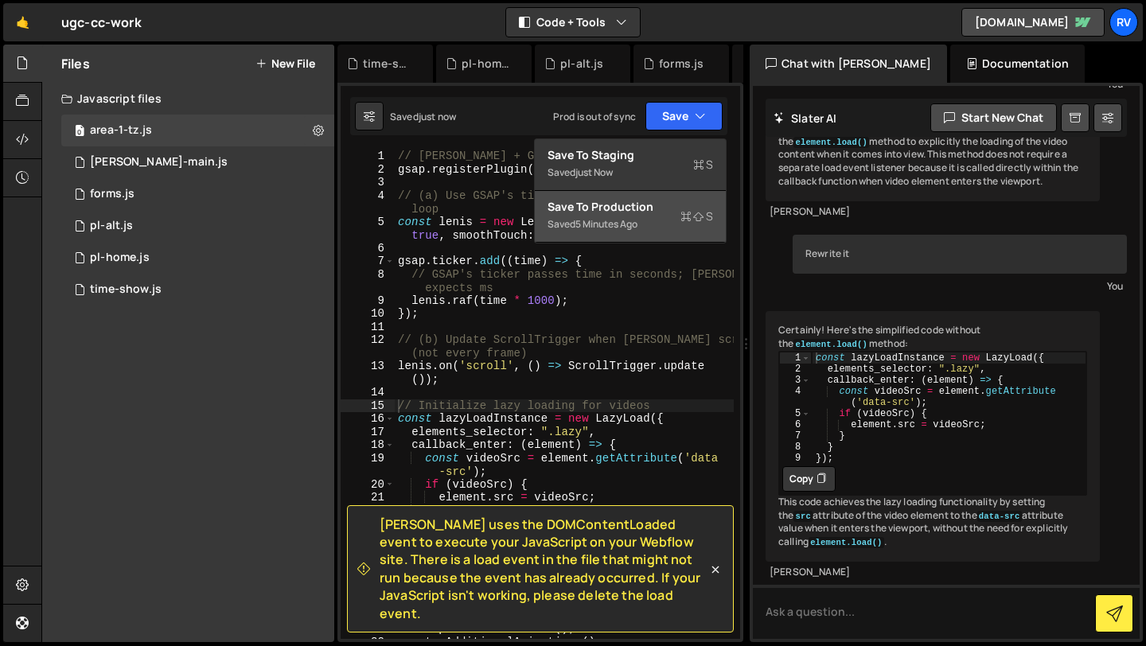
click at [660, 217] on div "Saved 5 minutes ago" at bounding box center [629, 224] width 165 height 19
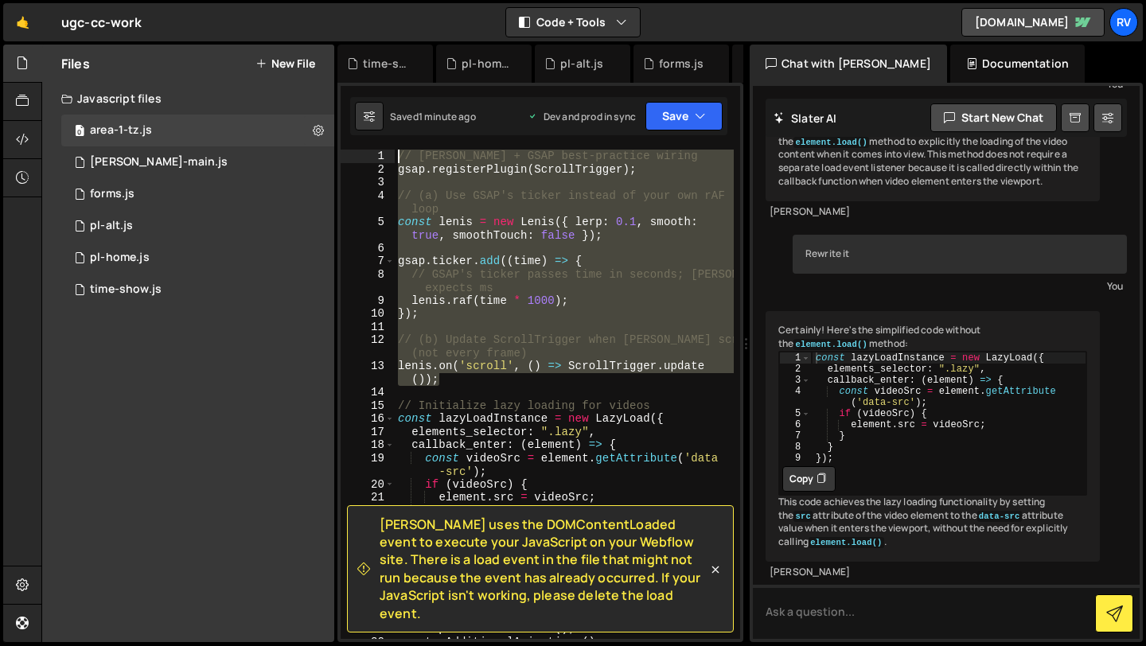
drag, startPoint x: 461, startPoint y: 380, endPoint x: 320, endPoint y: 24, distance: 383.5
click at [320, 24] on div "Hold on a sec... Are you certain you wish to leave this page? Any changes you'v…" at bounding box center [573, 323] width 1146 height 646
paste textarea "lenis.on('scroll', () => ScrollTrigger.update()"
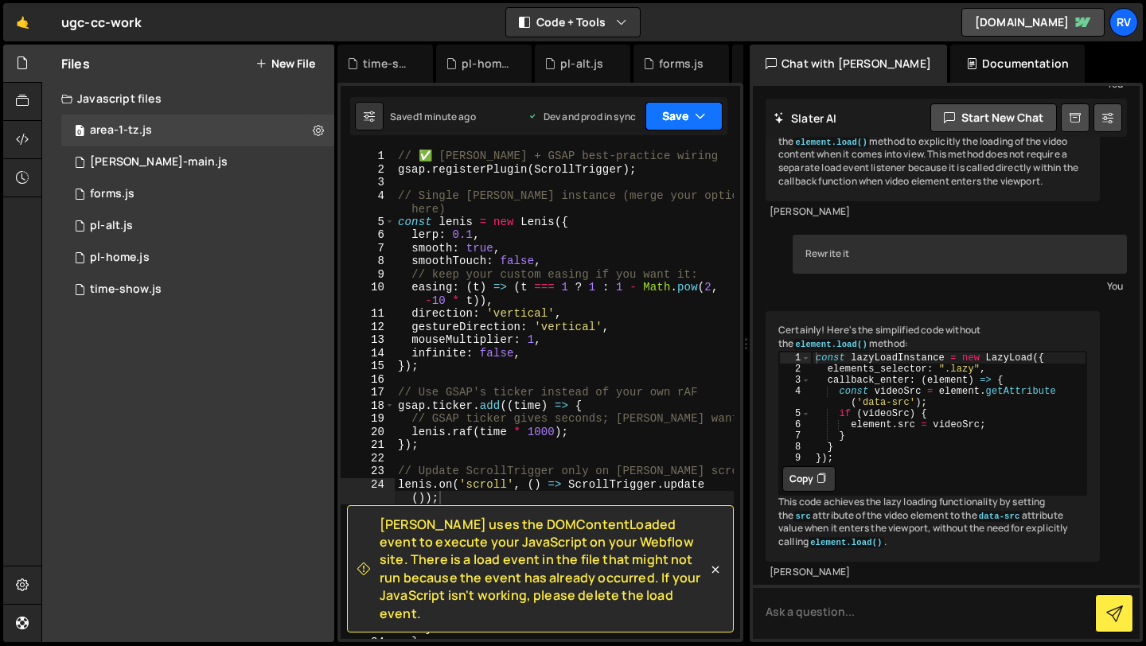
click at [686, 111] on button "Save" at bounding box center [683, 116] width 77 height 29
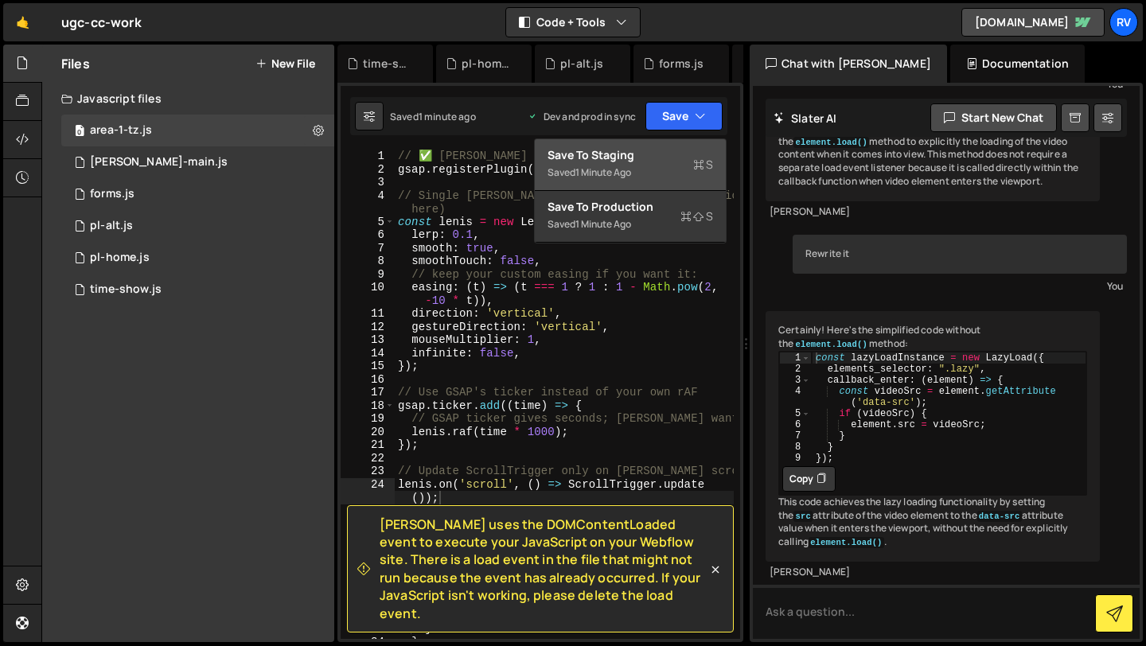
click at [669, 176] on div "Saved 1 minute ago" at bounding box center [629, 172] width 165 height 19
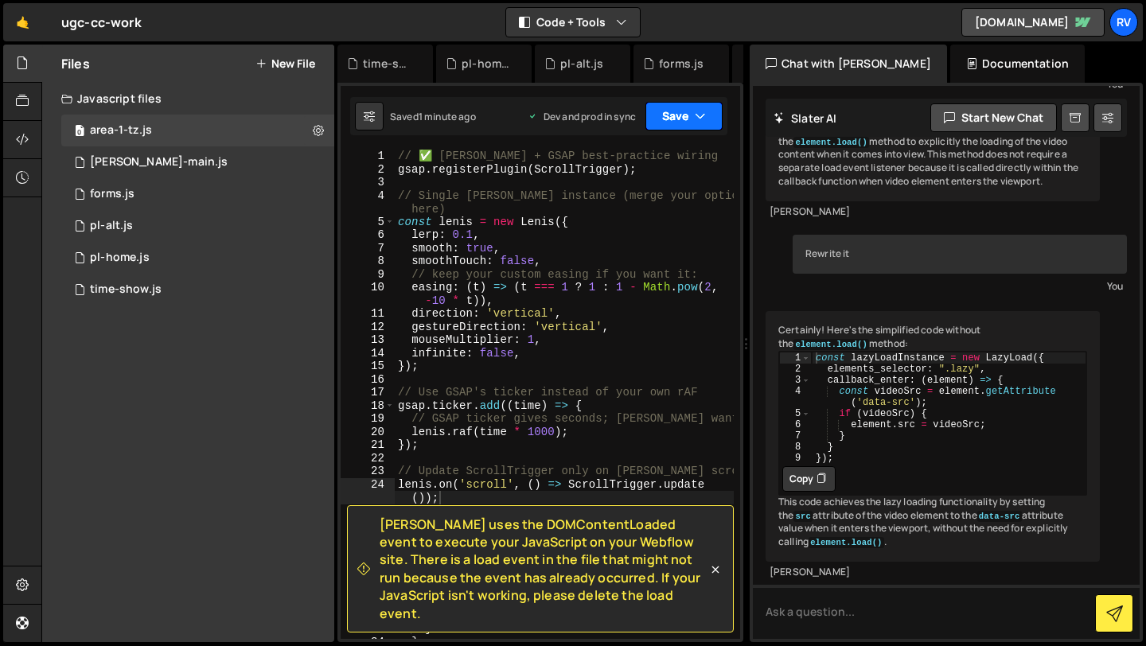
click at [682, 118] on button "Save" at bounding box center [683, 116] width 77 height 29
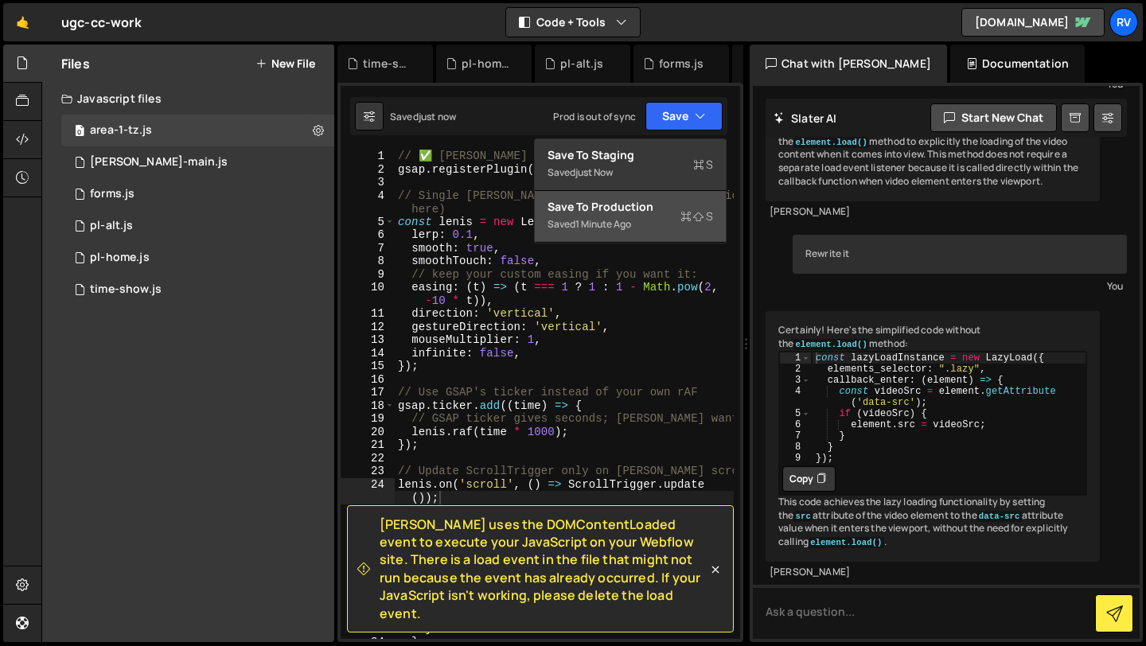
click at [667, 212] on div "Save to Production S" at bounding box center [629, 207] width 165 height 16
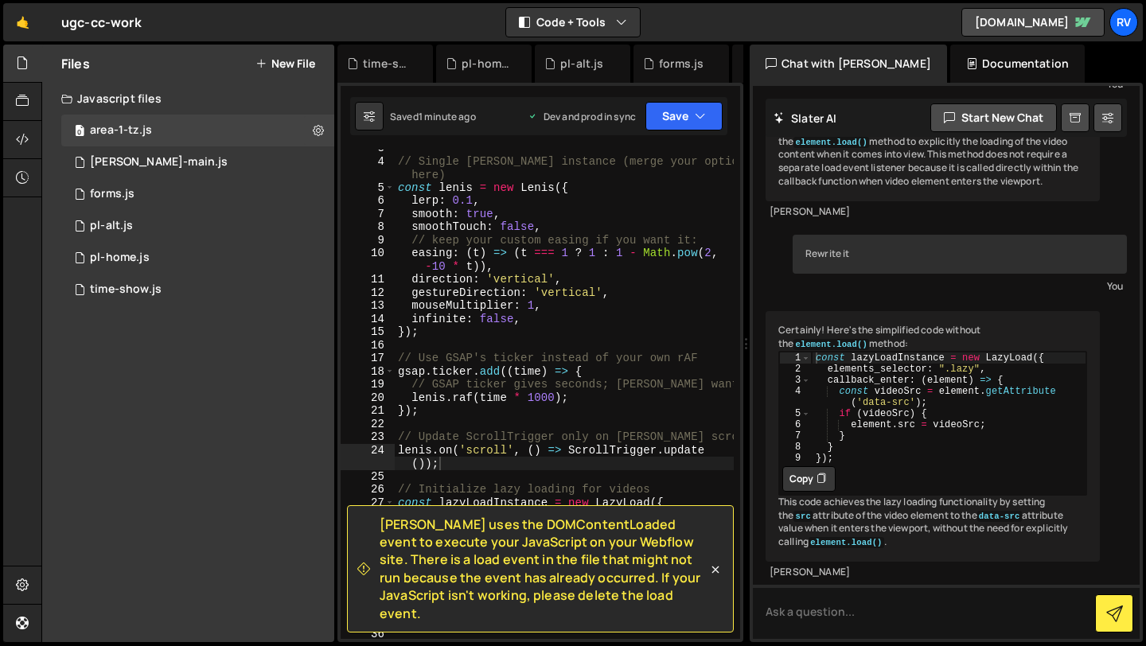
scroll to position [33, 0]
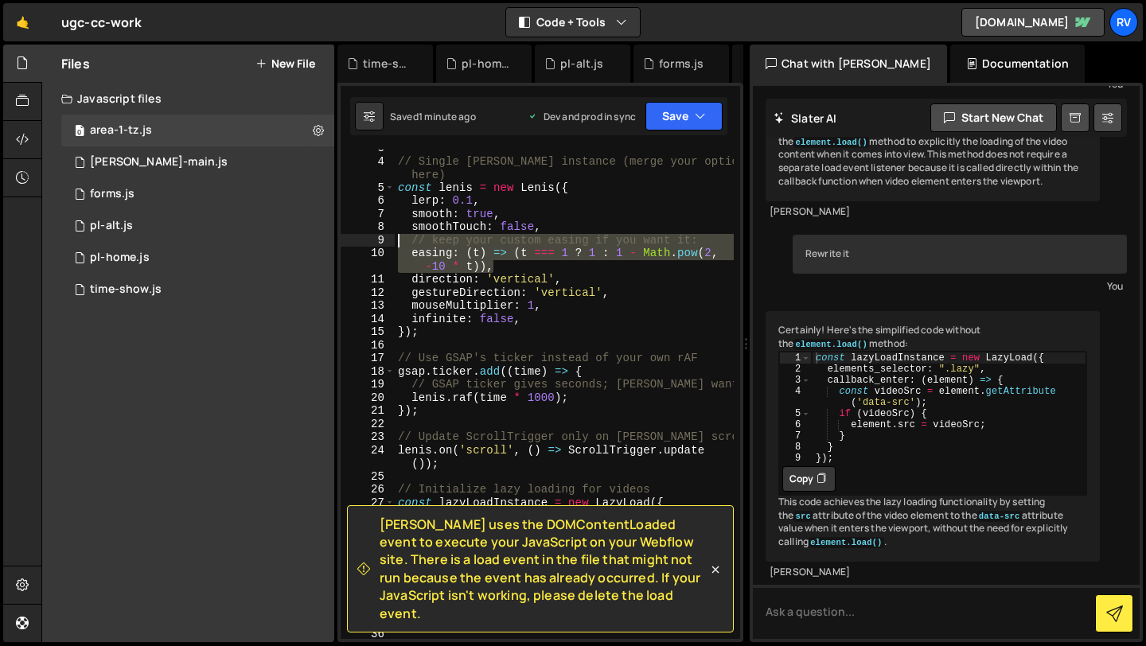
drag, startPoint x: 506, startPoint y: 268, endPoint x: 355, endPoint y: 239, distance: 154.0
click at [355, 239] on div "easing: (t) => (t === 1 ? 1 : 1 - Math.pow(2, -10 * t)), 3 4 5 6 7 8 9 10 11 12…" at bounding box center [540, 394] width 399 height 489
type textarea "// keep your custom easing if you want it: easing: (t) => (t === 1 ? 1 : 1 - Ma…"
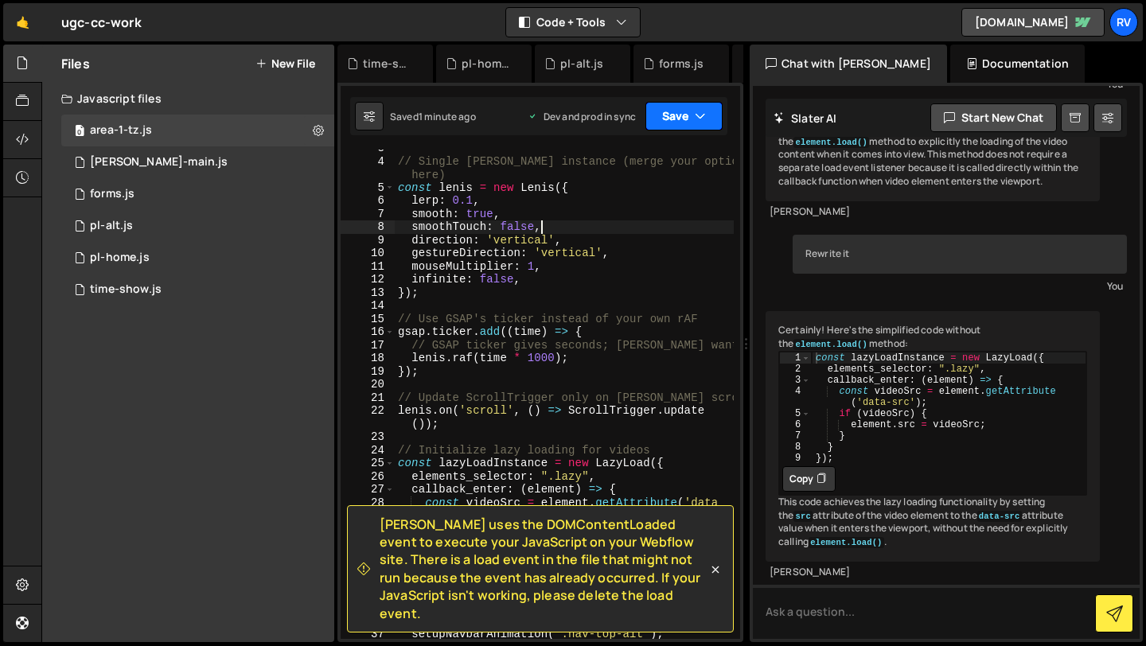
click at [698, 109] on icon "button" at bounding box center [700, 116] width 11 height 16
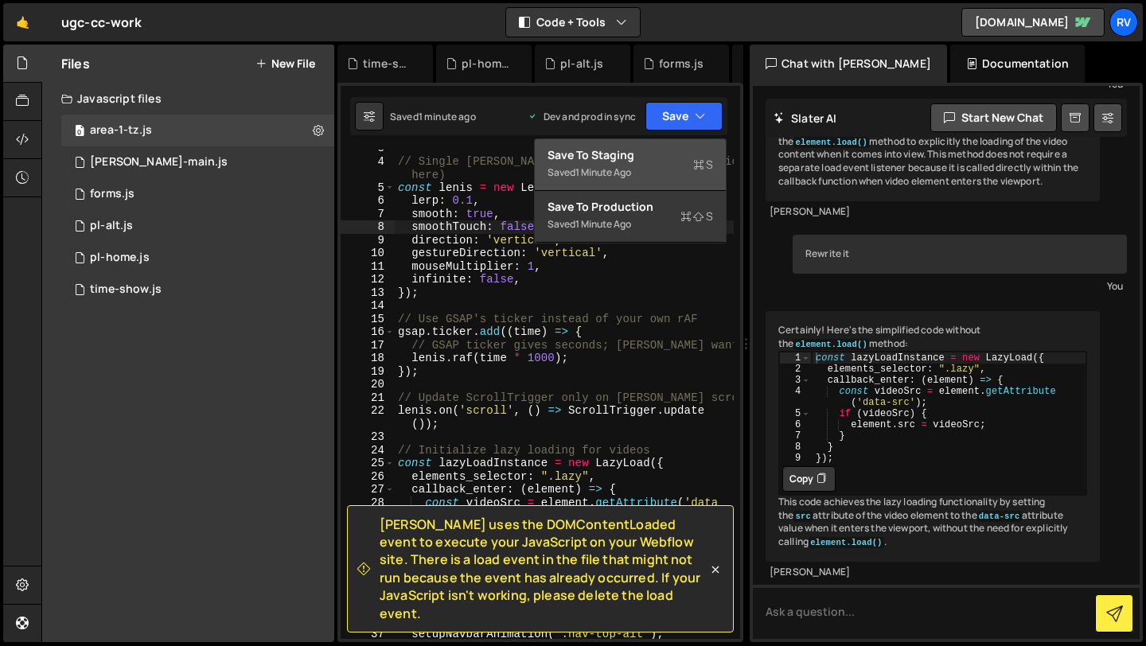
click at [674, 162] on div "Save to Staging S" at bounding box center [629, 155] width 165 height 16
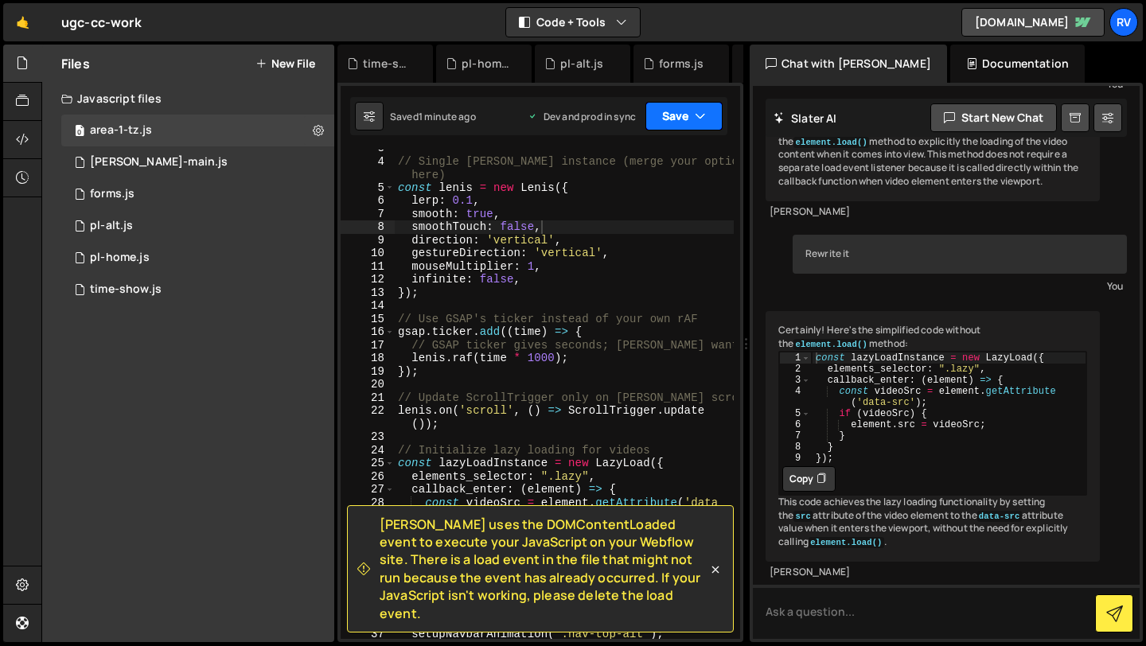
click at [691, 119] on button "Save" at bounding box center [683, 116] width 77 height 29
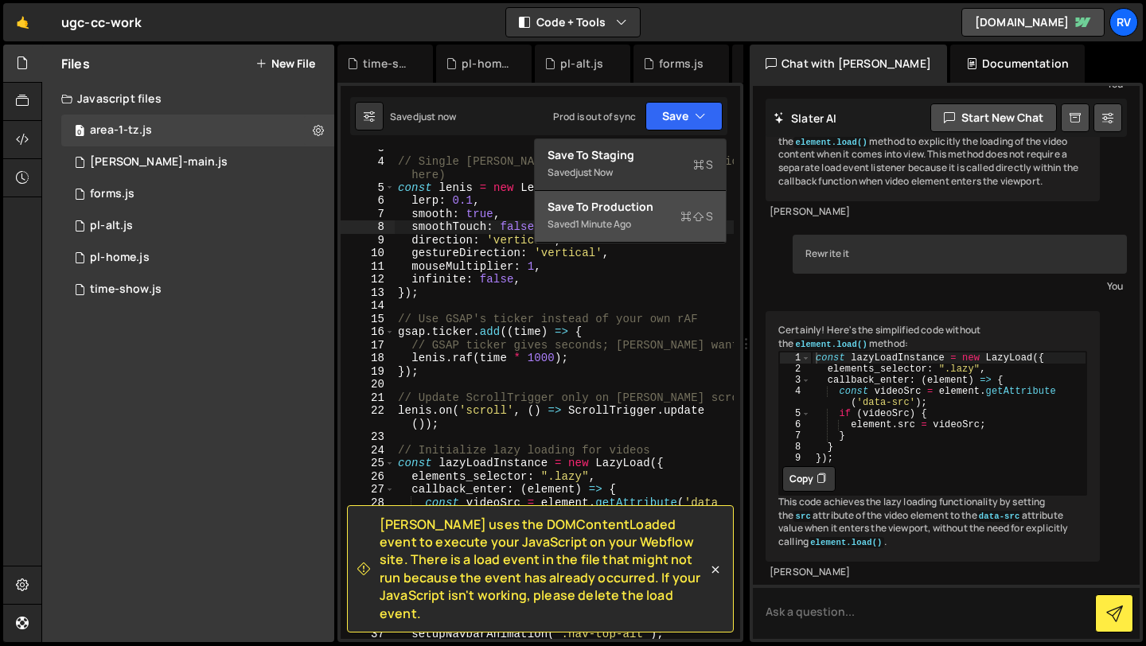
click at [663, 212] on div "Save to Production S" at bounding box center [629, 207] width 165 height 16
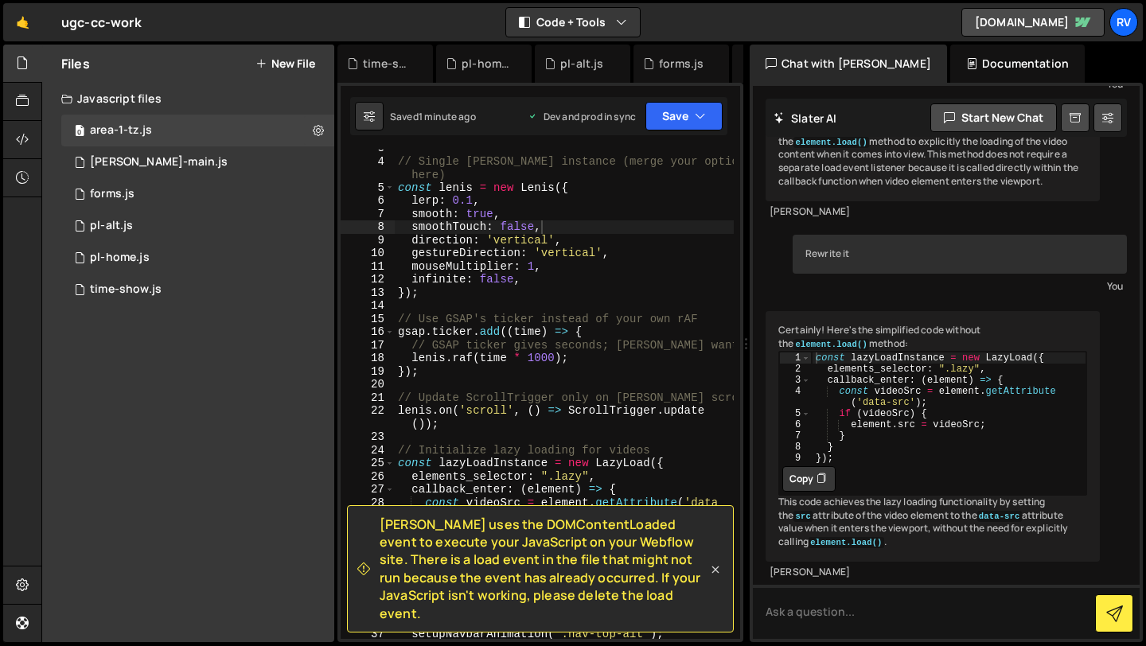
click at [716, 578] on icon at bounding box center [715, 570] width 16 height 16
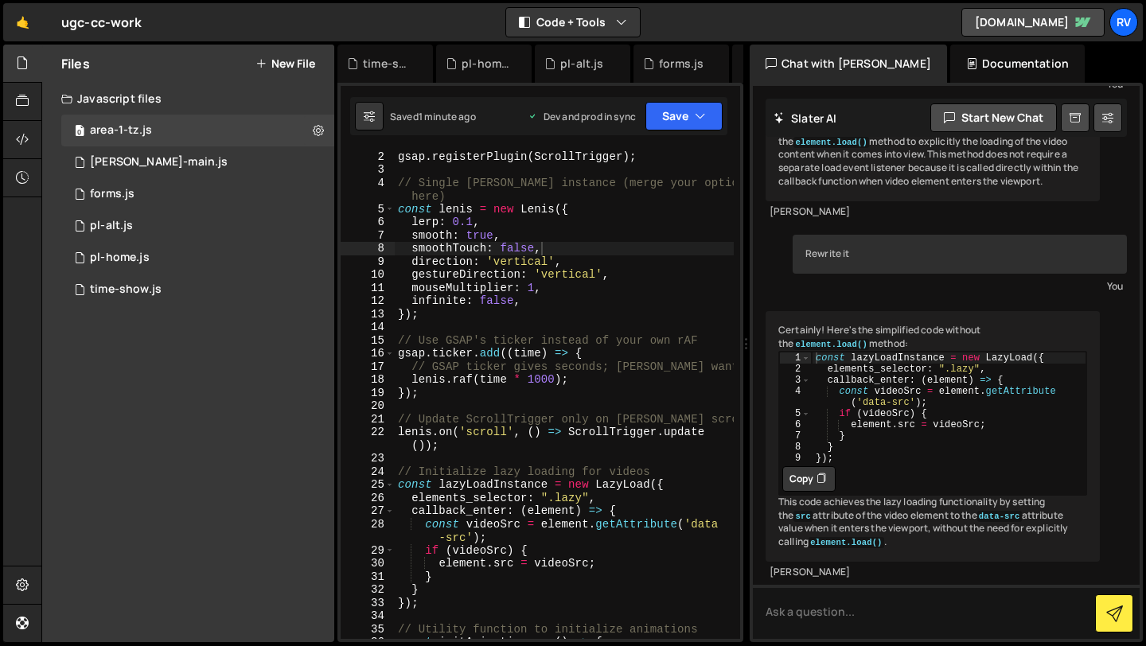
scroll to position [0, 0]
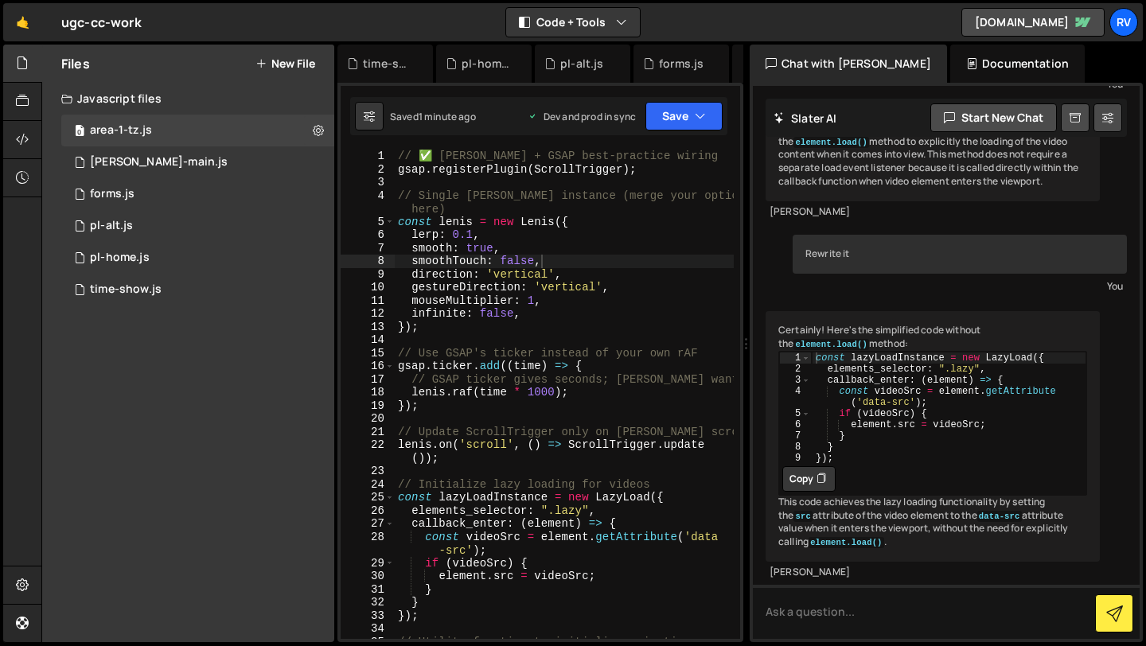
type textarea "// ✅ Lenis + GSAP best-practice wiring"
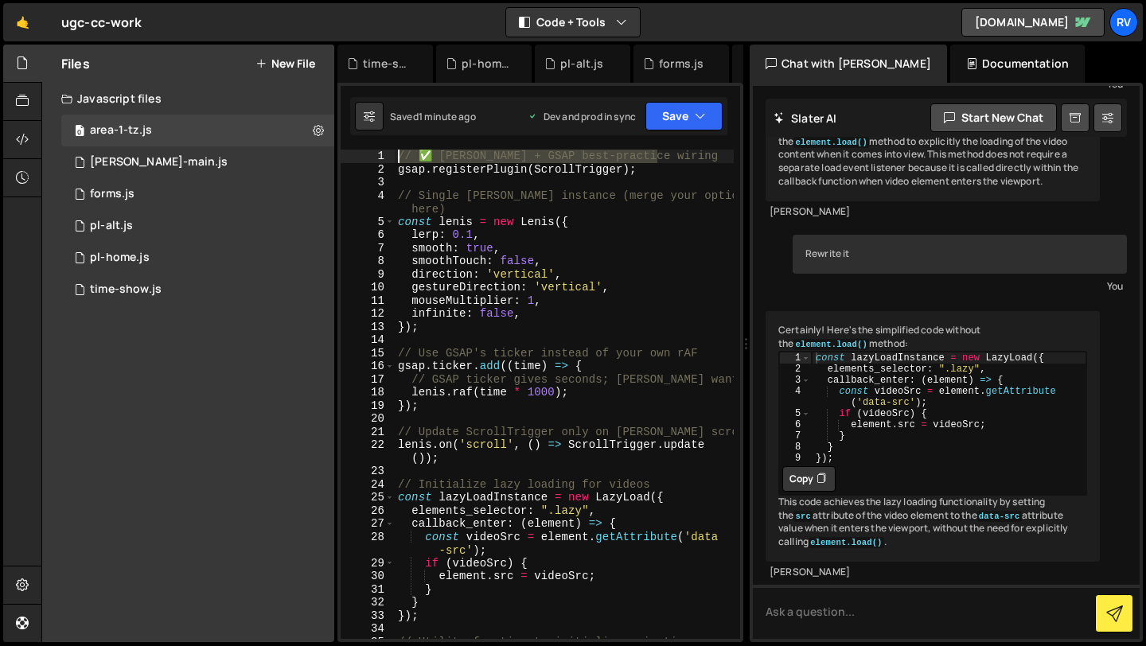
drag, startPoint x: 674, startPoint y: 156, endPoint x: 341, endPoint y: 154, distance: 333.4
click at [341, 154] on div "// ✅ Lenis + GSAP best-practice wiring 1 2 3 4 5 6 7 8 9 10 11 12 13 14 15 16 1…" at bounding box center [540, 394] width 399 height 489
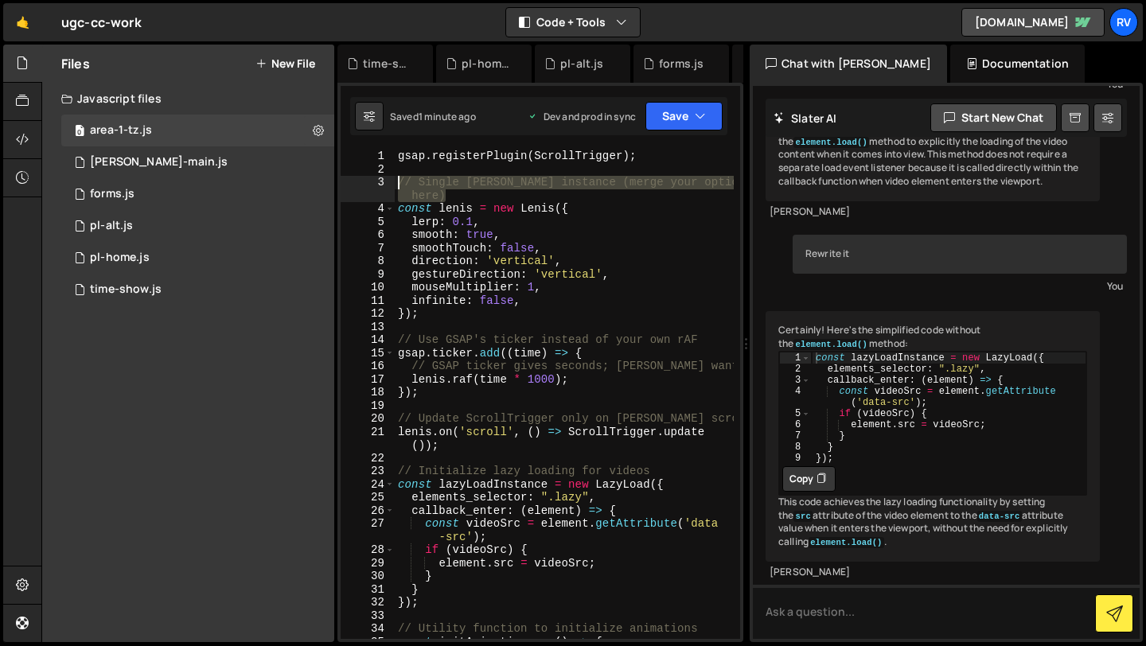
drag, startPoint x: 461, startPoint y: 194, endPoint x: 346, endPoint y: 181, distance: 116.1
click at [346, 181] on div "gsap.registerPlugin(ScrollTrigger); 1 2 3 4 5 6 7 8 9 10 11 12 13 14 15 16 17 1…" at bounding box center [540, 394] width 399 height 489
type textarea "// Single Lenis instance (merge your options here)"
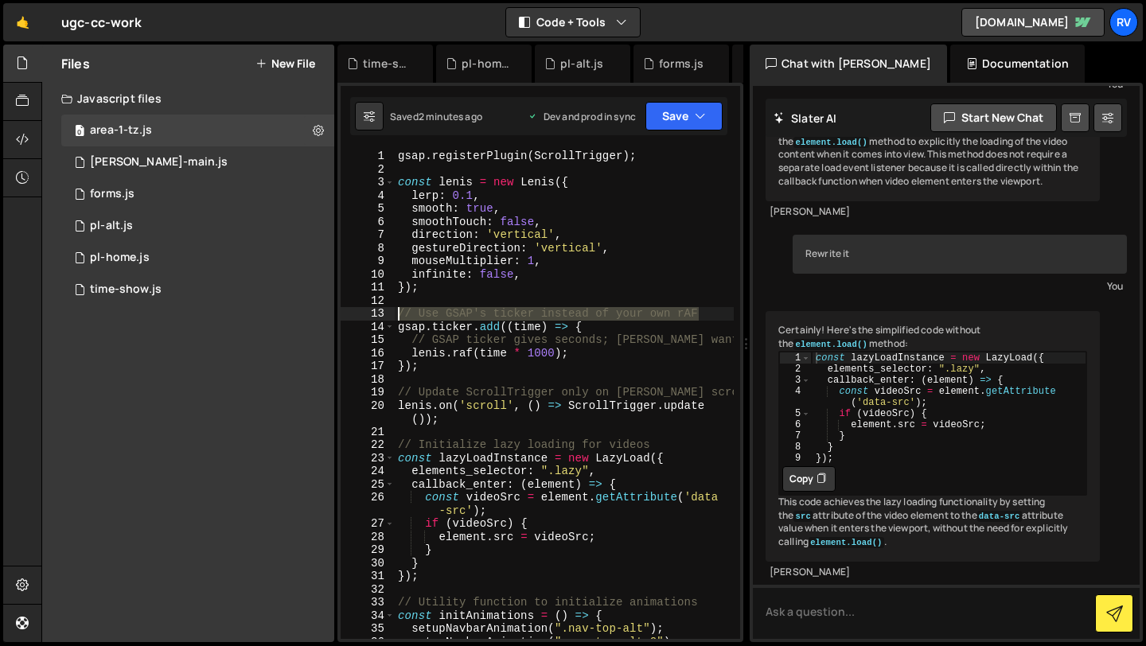
drag, startPoint x: 704, startPoint y: 311, endPoint x: 361, endPoint y: 309, distance: 342.9
click at [361, 309] on div "1 2 3 4 5 6 7 8 9 10 11 12 13 14 15 16 17 18 19 20 21 22 23 24 25 26 27 28 29 3…" at bounding box center [540, 394] width 399 height 489
type textarea "// Use GSAP's ticker instead of your own rAF"
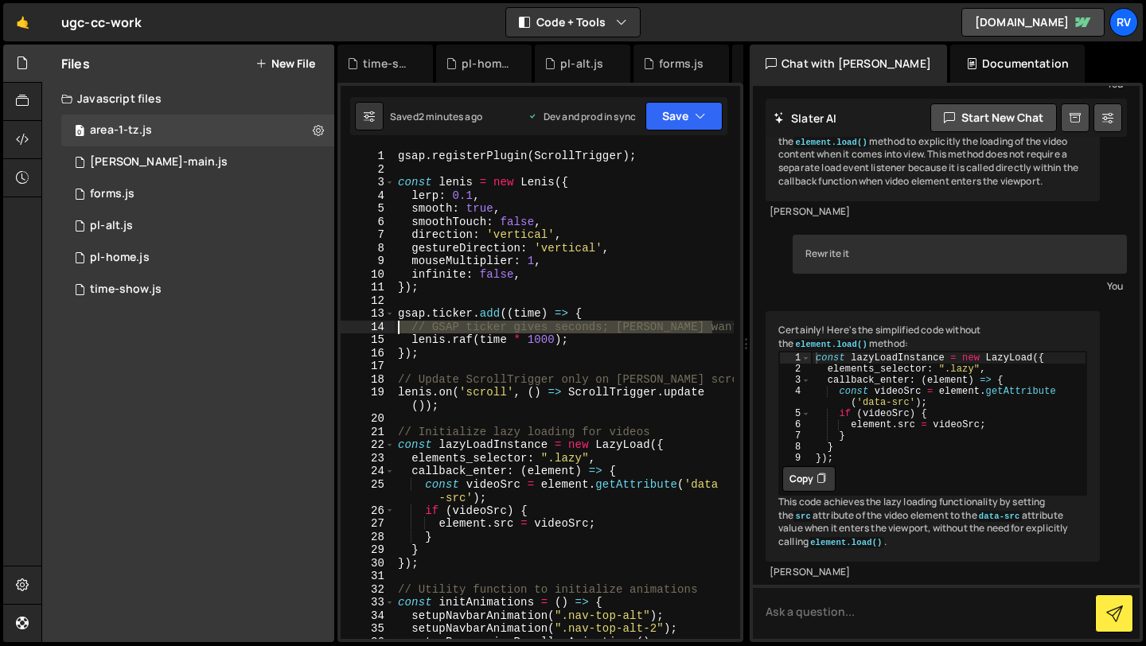
drag, startPoint x: 715, startPoint y: 325, endPoint x: 376, endPoint y: 325, distance: 338.9
click at [376, 325] on div "1 2 3 4 5 6 7 8 9 10 11 12 13 14 15 16 17 18 19 20 21 22 23 24 25 26 27 28 29 3…" at bounding box center [540, 394] width 399 height 489
type textarea "// GSAP ticker gives seconds; Lenis wants ms"
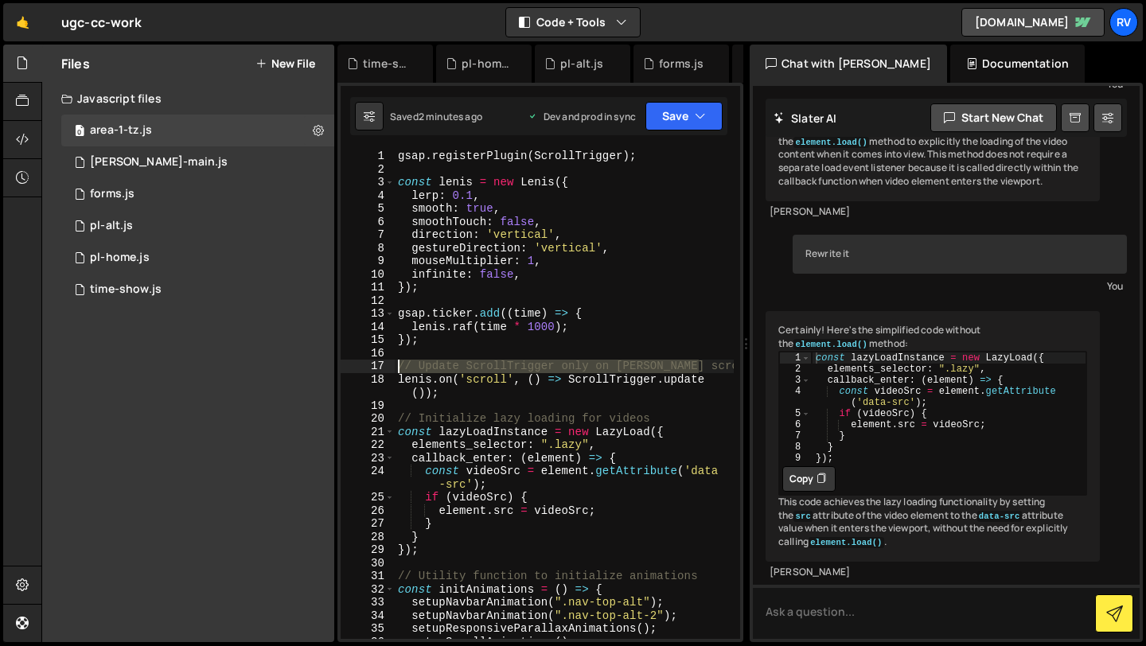
drag, startPoint x: 710, startPoint y: 364, endPoint x: 326, endPoint y: 365, distance: 384.3
click at [326, 365] on div "Files New File Javascript files 0 area-1-tz.js 0 0 barba-main.js 0 0 forms.js 0…" at bounding box center [593, 344] width 1104 height 598
type textarea "// Update ScrollTrigger only on Lenis scroll"
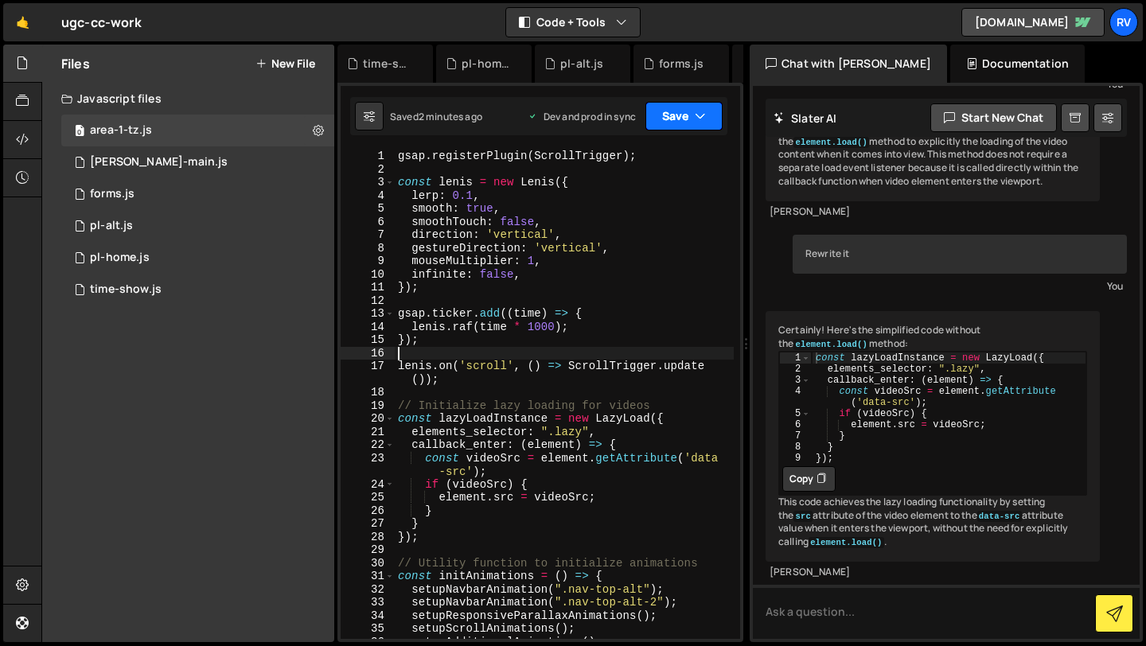
click at [676, 120] on button "Save" at bounding box center [683, 116] width 77 height 29
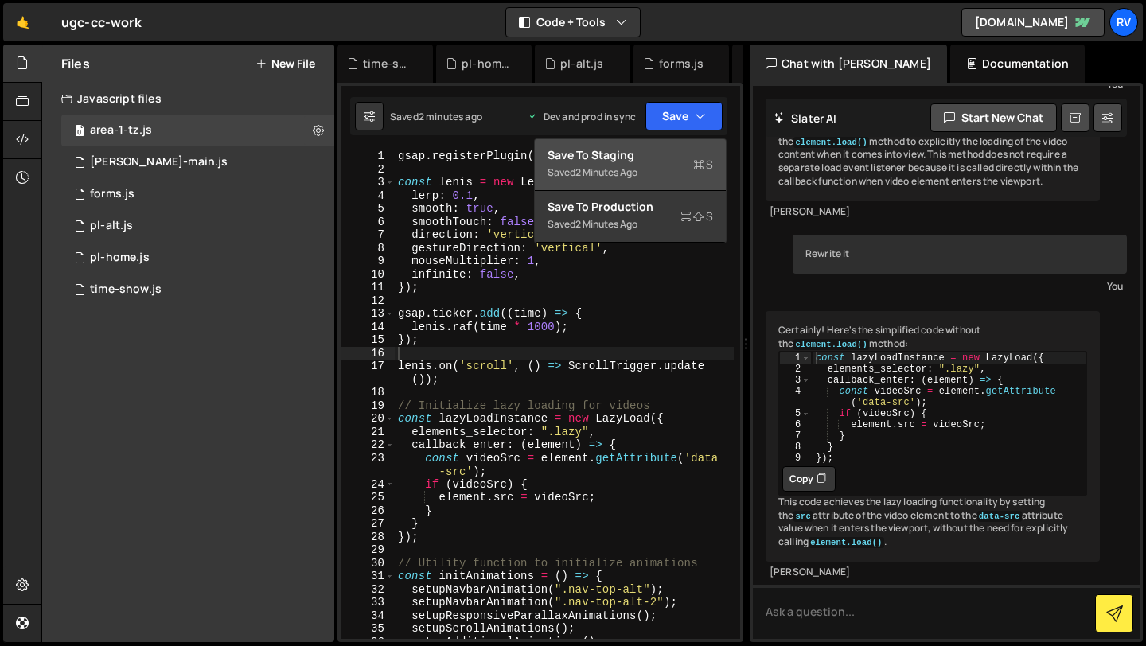
click at [656, 162] on div "Save to Staging S" at bounding box center [629, 155] width 165 height 16
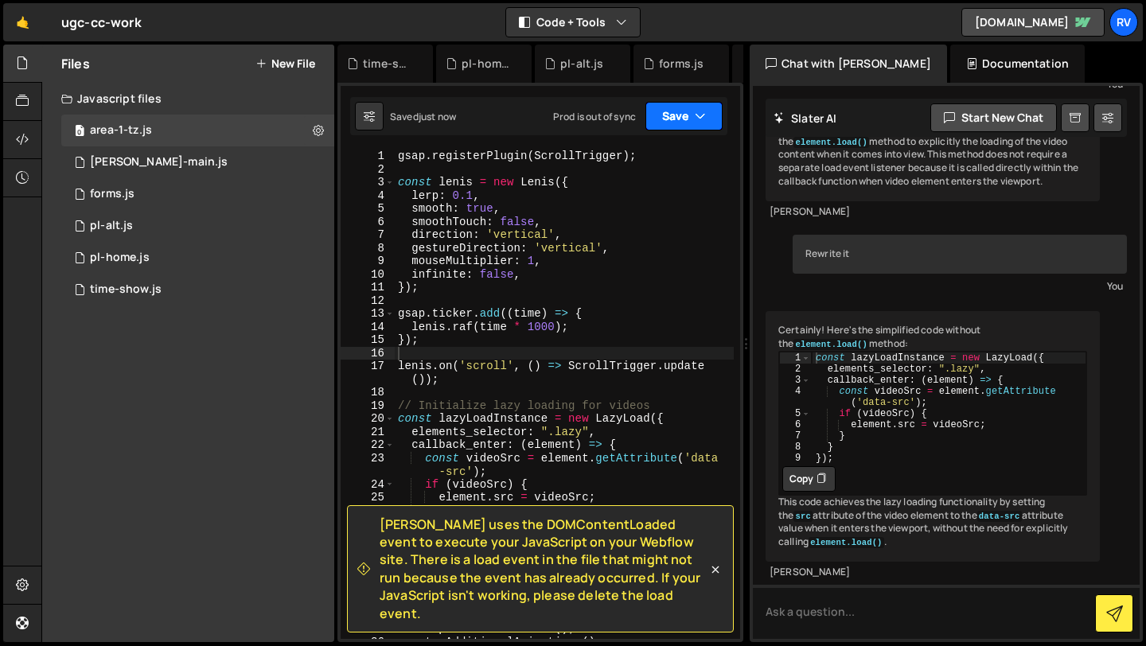
click at [679, 118] on button "Save" at bounding box center [683, 116] width 77 height 29
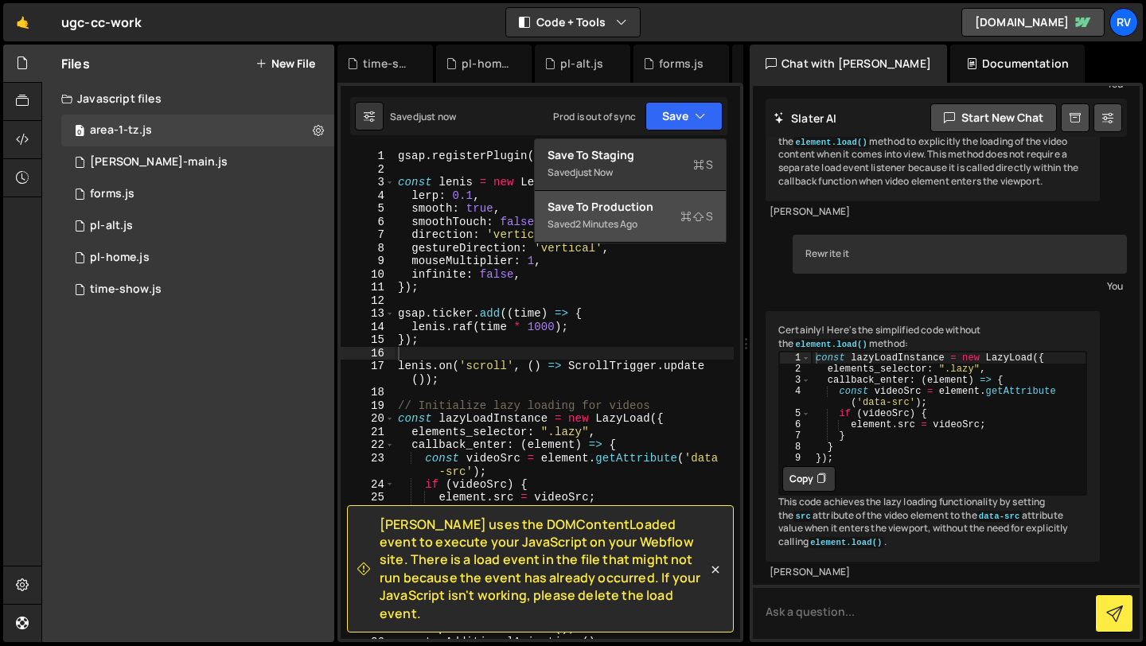
click at [653, 212] on div "Save to Production S" at bounding box center [629, 207] width 165 height 16
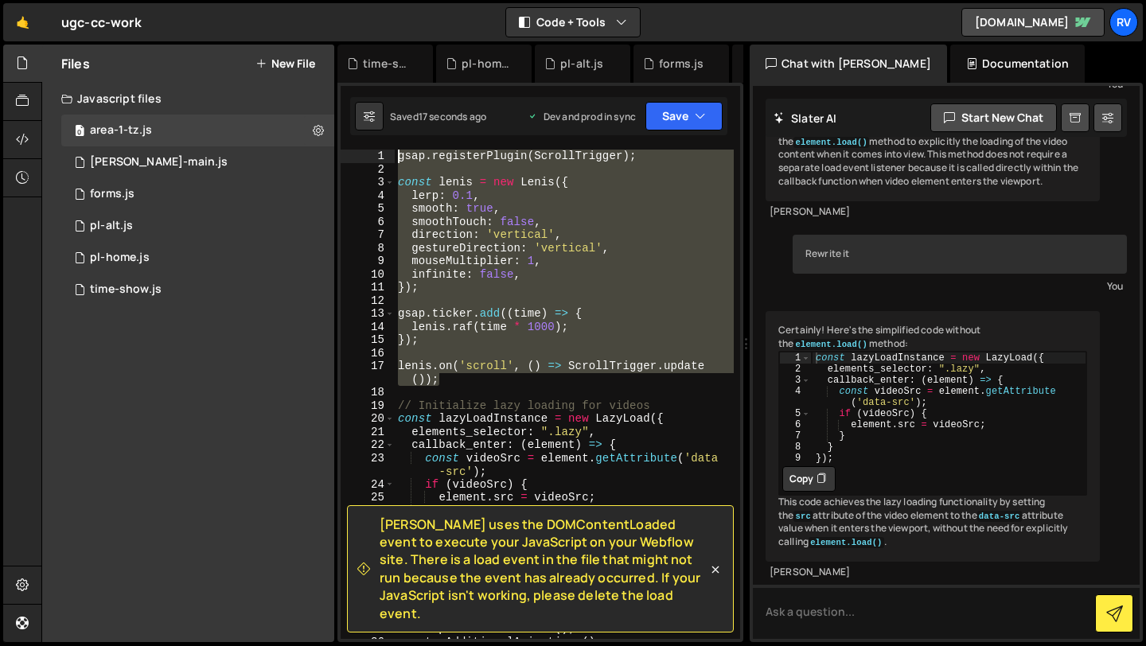
drag, startPoint x: 456, startPoint y: 385, endPoint x: 352, endPoint y: 158, distance: 249.5
click at [352, 158] on div "lenis.on('scroll', () => ScrollTrigger.update()); 1 2 3 4 5 6 7 8 9 10 11 12 13…" at bounding box center [540, 394] width 399 height 489
type textarea "gsap.registerPlugin(ScrollTrigger);"
click at [488, 387] on div "gsap . registerPlugin ( ScrollTrigger ) ; const lenis = new Lenis ({ lerp : 0.1…" at bounding box center [564, 408] width 339 height 516
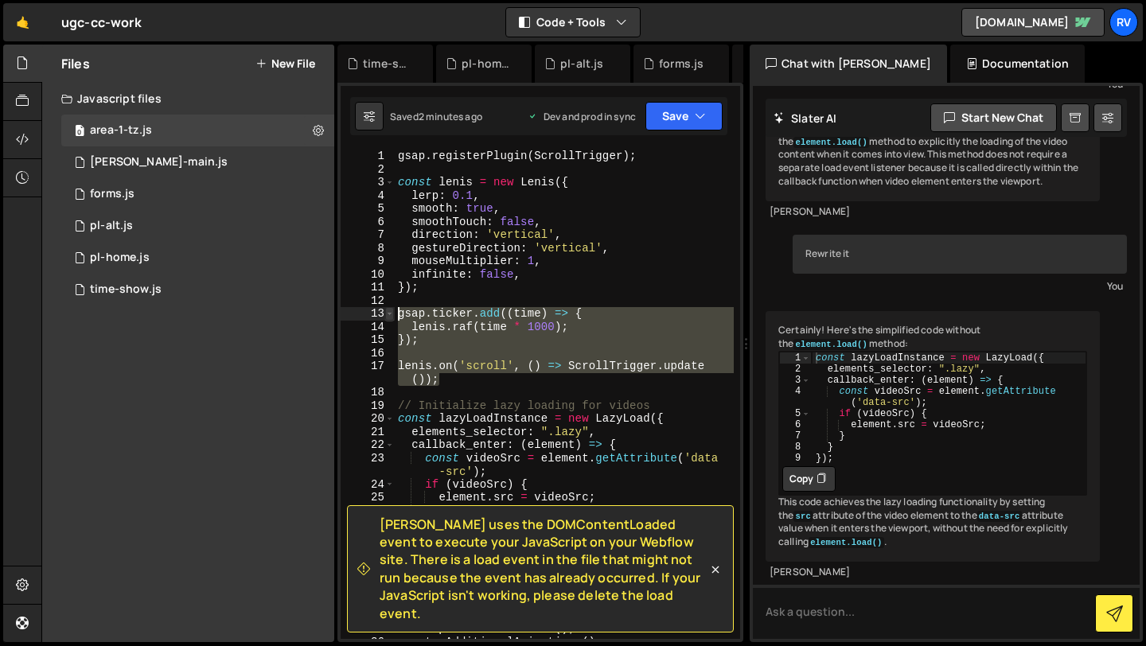
drag, startPoint x: 466, startPoint y: 378, endPoint x: 387, endPoint y: 313, distance: 102.4
click at [387, 313] on div "1 2 3 4 5 6 7 8 9 10 11 12 13 14 15 16 17 18 19 20 21 22 23 24 25 26 27 28 29 3…" at bounding box center [540, 394] width 399 height 489
paste textarea "}"
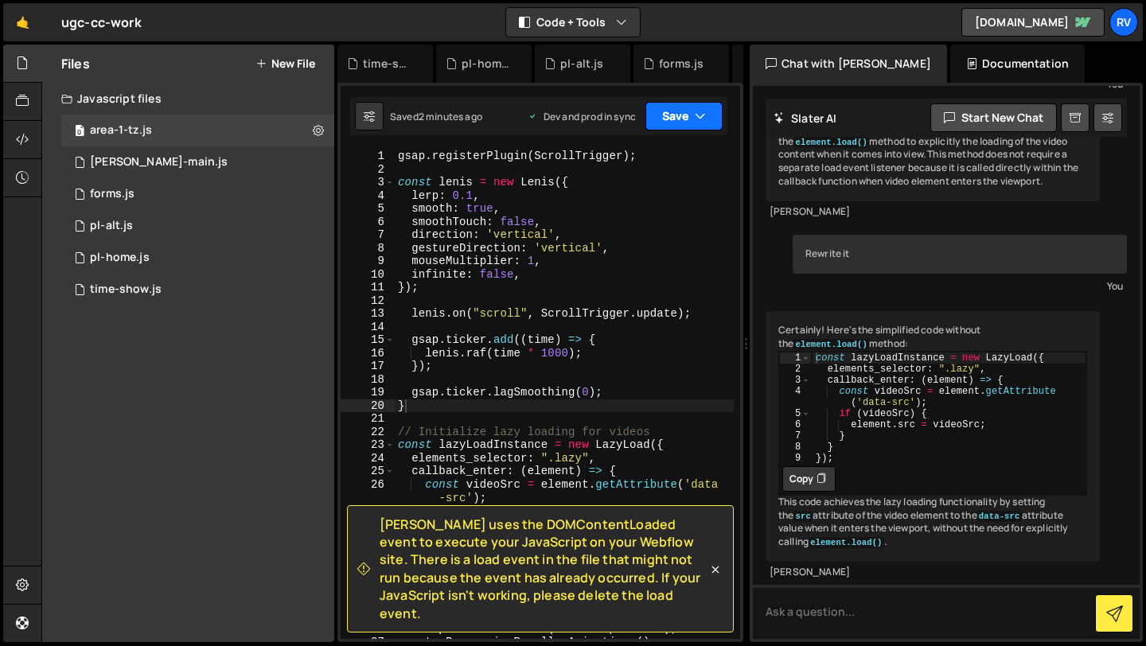
click at [679, 125] on button "Save" at bounding box center [683, 116] width 77 height 29
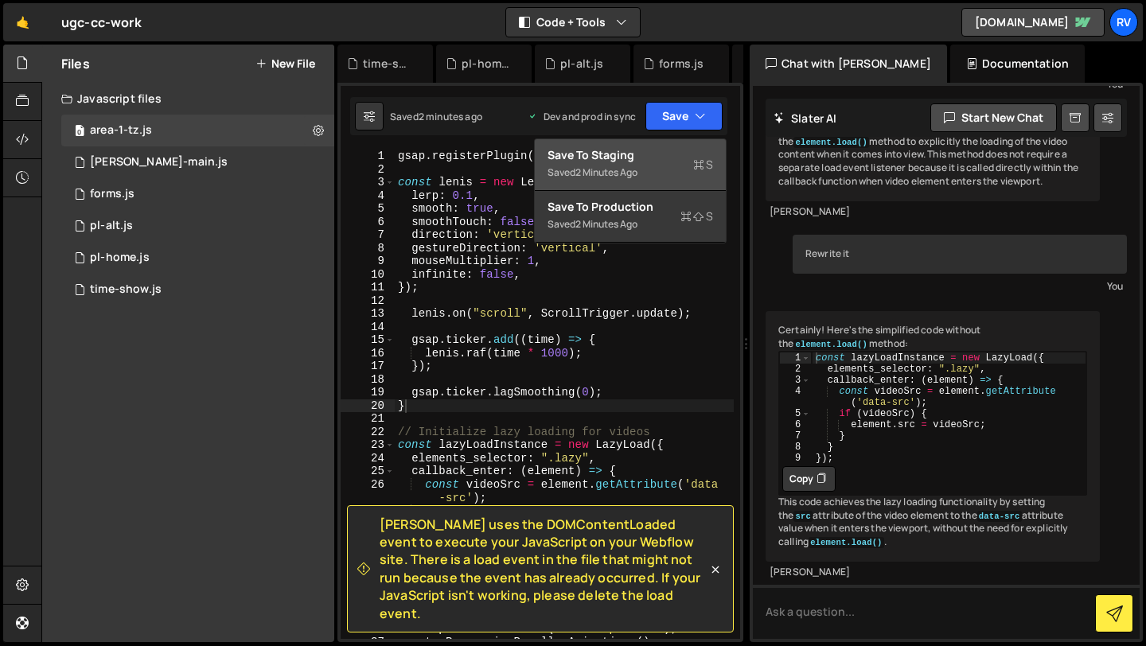
click at [671, 157] on div "Save to Staging S" at bounding box center [629, 155] width 165 height 16
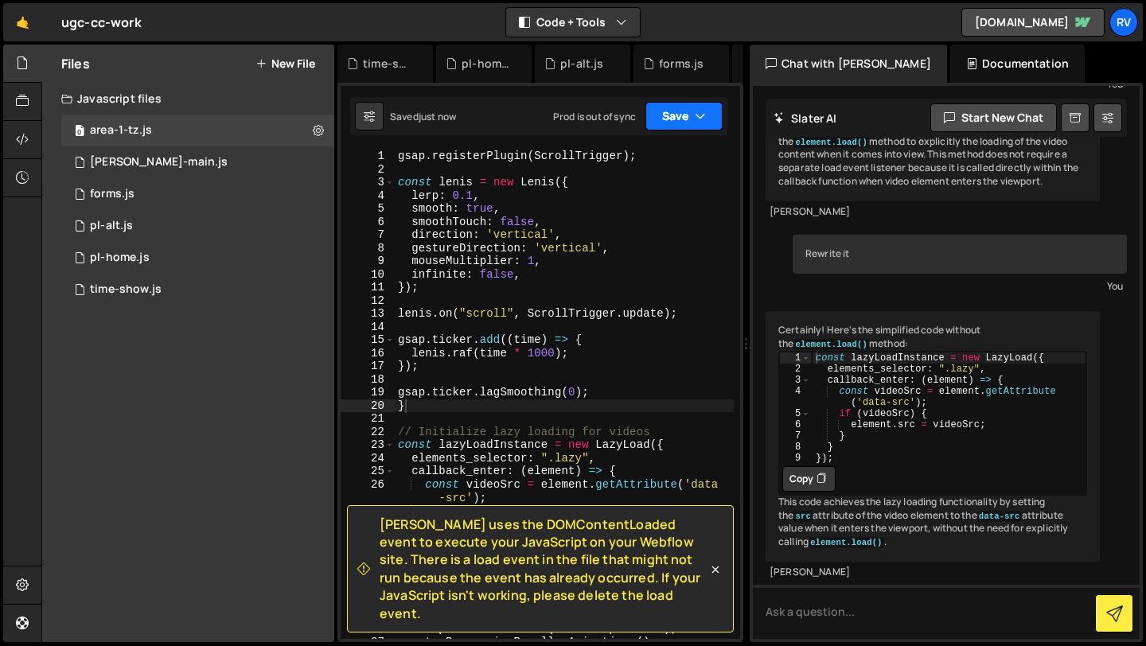
click at [693, 111] on button "Save" at bounding box center [683, 116] width 77 height 29
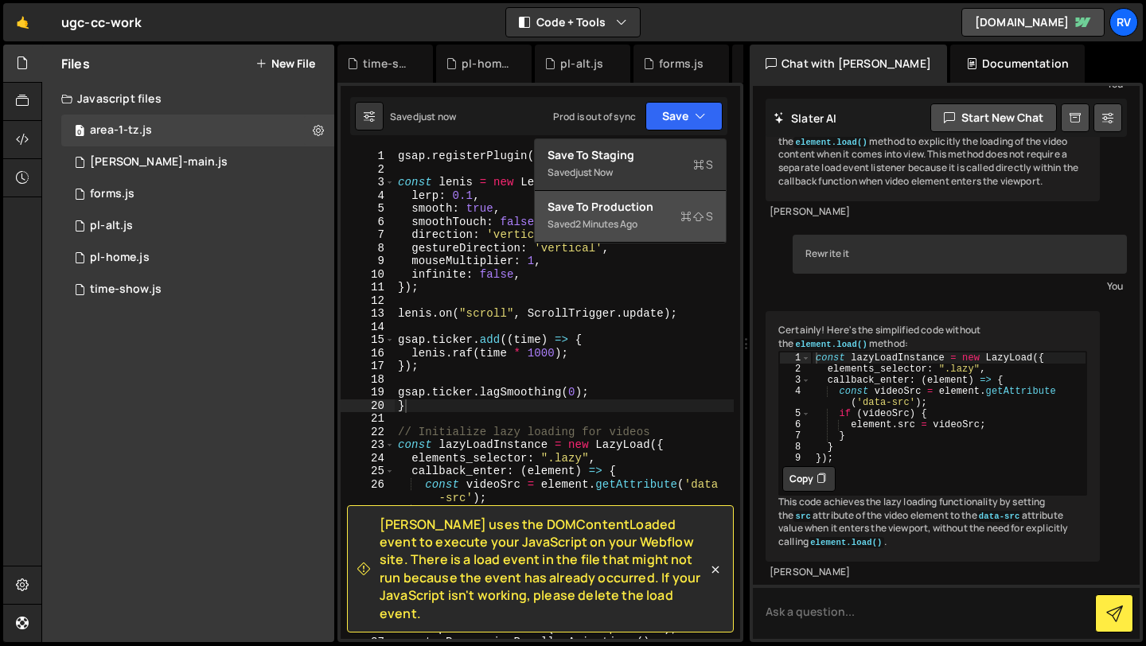
click at [668, 234] on button "Save to Production S Saved 2 minutes ago" at bounding box center [630, 217] width 191 height 52
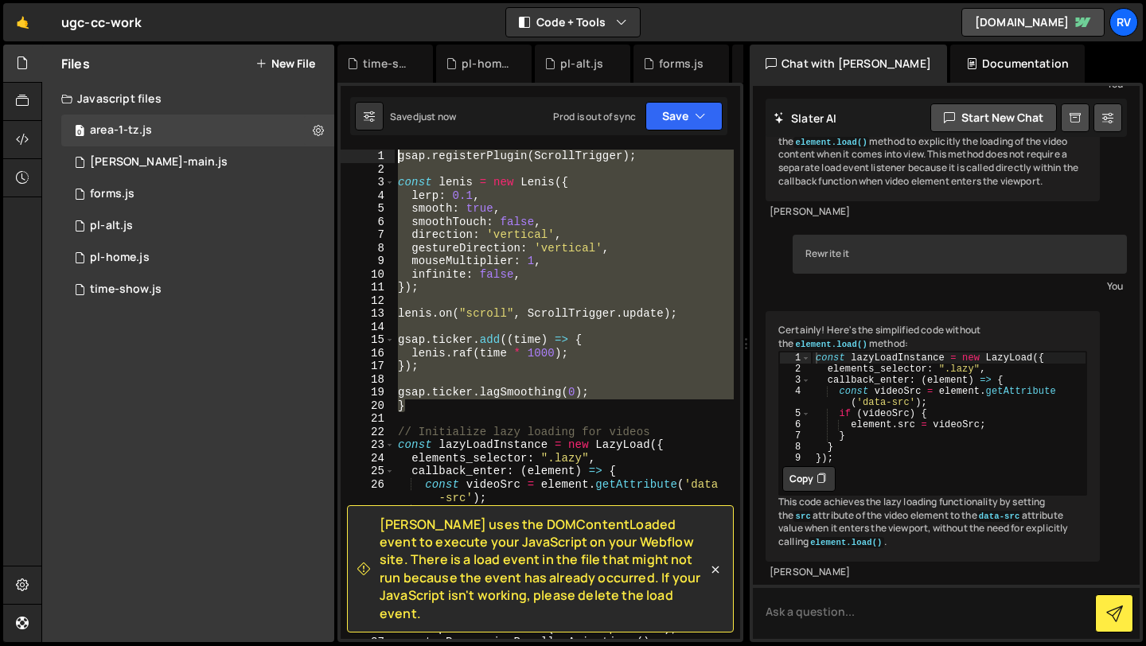
drag, startPoint x: 450, startPoint y: 404, endPoint x: 351, endPoint y: 155, distance: 268.1
click at [351, 155] on div "} 1 2 3 4 5 6 7 8 9 10 11 12 13 14 15 16 17 18 19 20 21 22 23 24 25 26 27 28 29…" at bounding box center [540, 394] width 399 height 489
type textarea "gsap.registerPlugin(ScrollTrigger);"
paste textarea
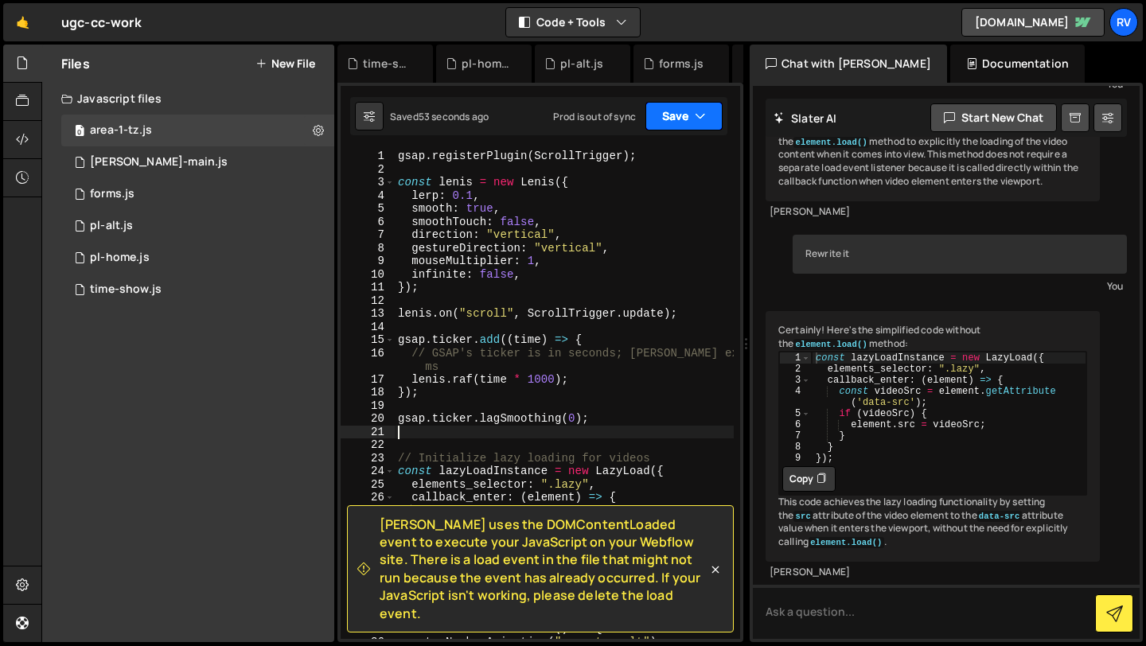
click at [687, 122] on button "Save" at bounding box center [683, 116] width 77 height 29
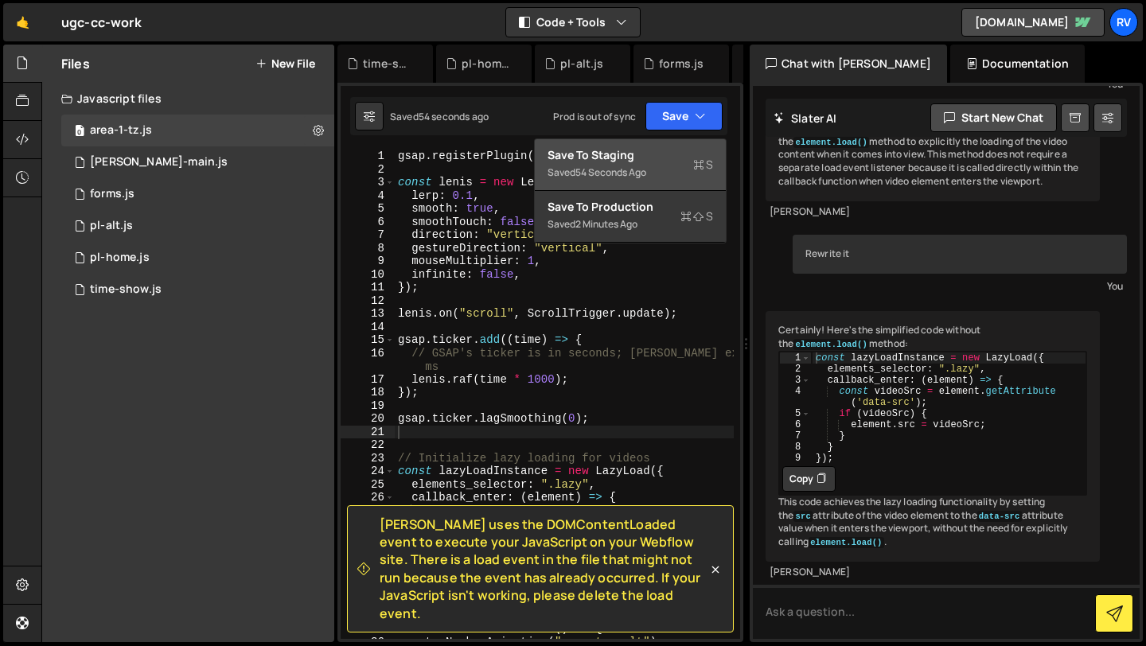
click at [681, 154] on div "Save to Staging S" at bounding box center [629, 155] width 165 height 16
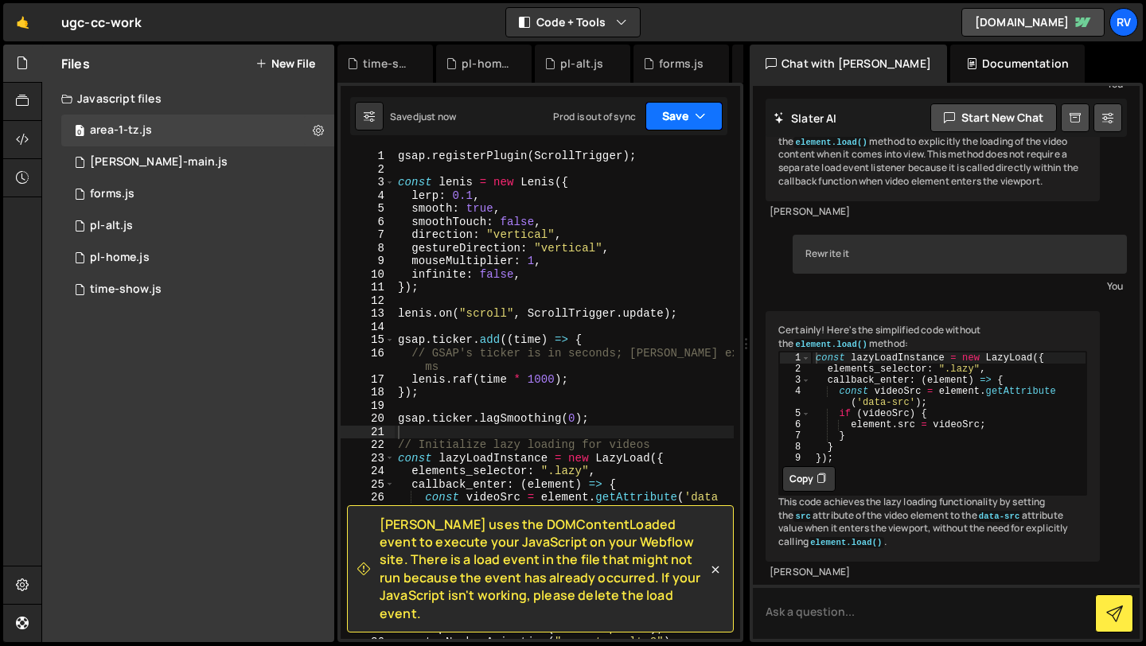
click at [680, 124] on button "Save" at bounding box center [683, 116] width 77 height 29
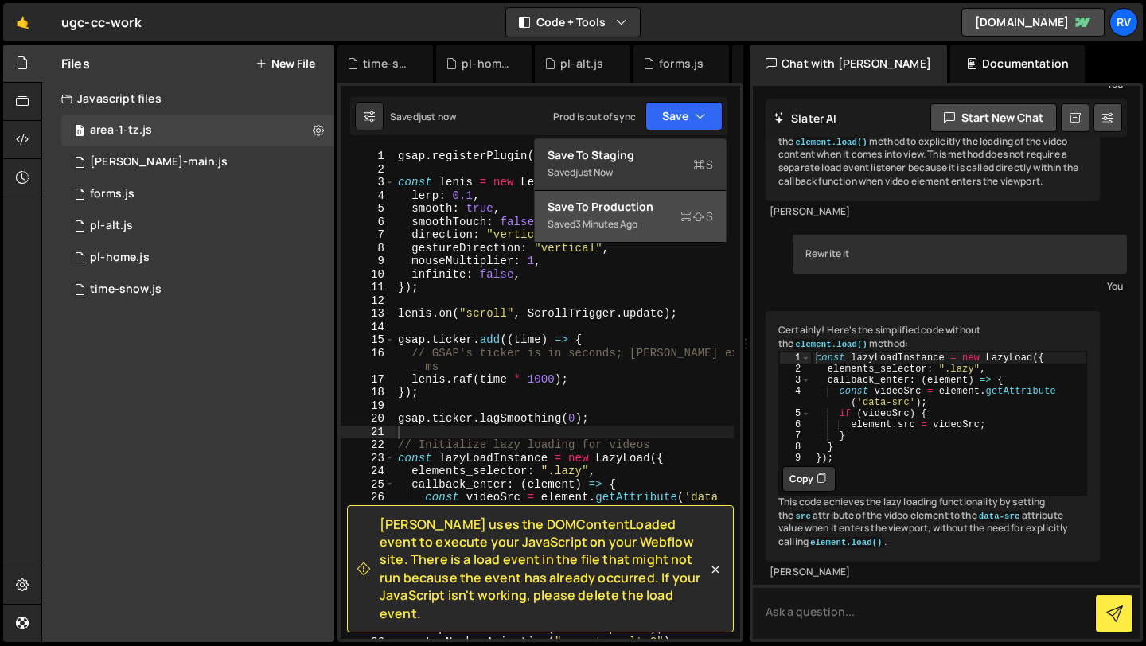
click at [664, 215] on div "Saved 3 minutes ago" at bounding box center [629, 224] width 165 height 19
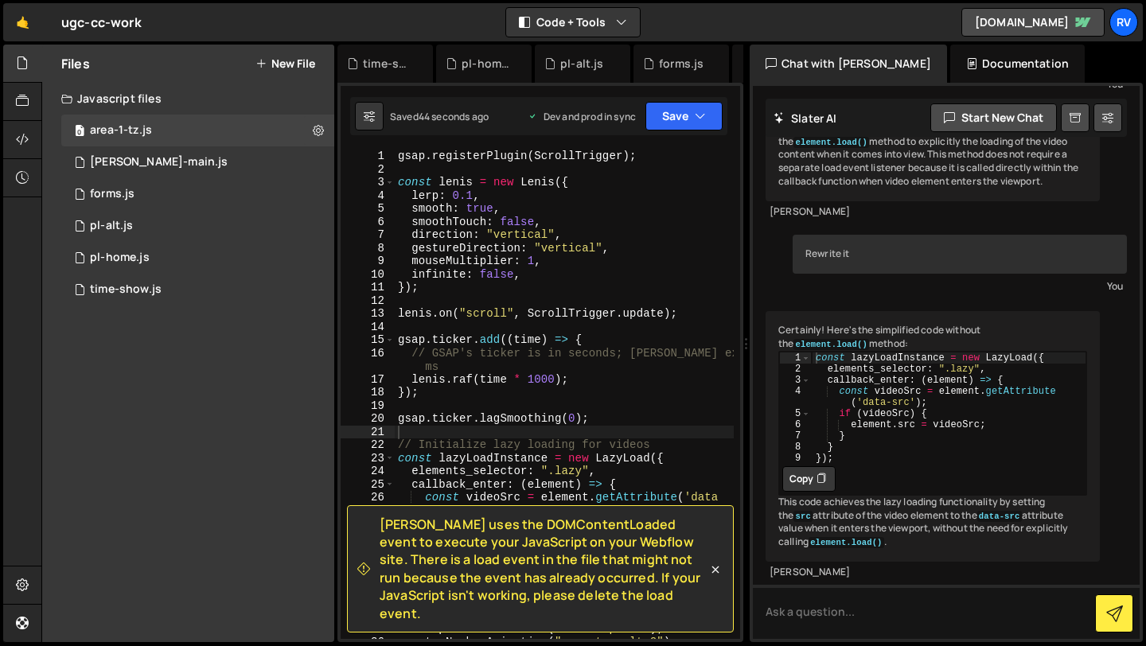
type textarea "gsap.ticker.lagSmoothing(0);"
click at [650, 416] on div "gsap . registerPlugin ( ScrollTrigger ) ; const lenis = new Lenis ({ lerp : 0.1…" at bounding box center [564, 408] width 339 height 516
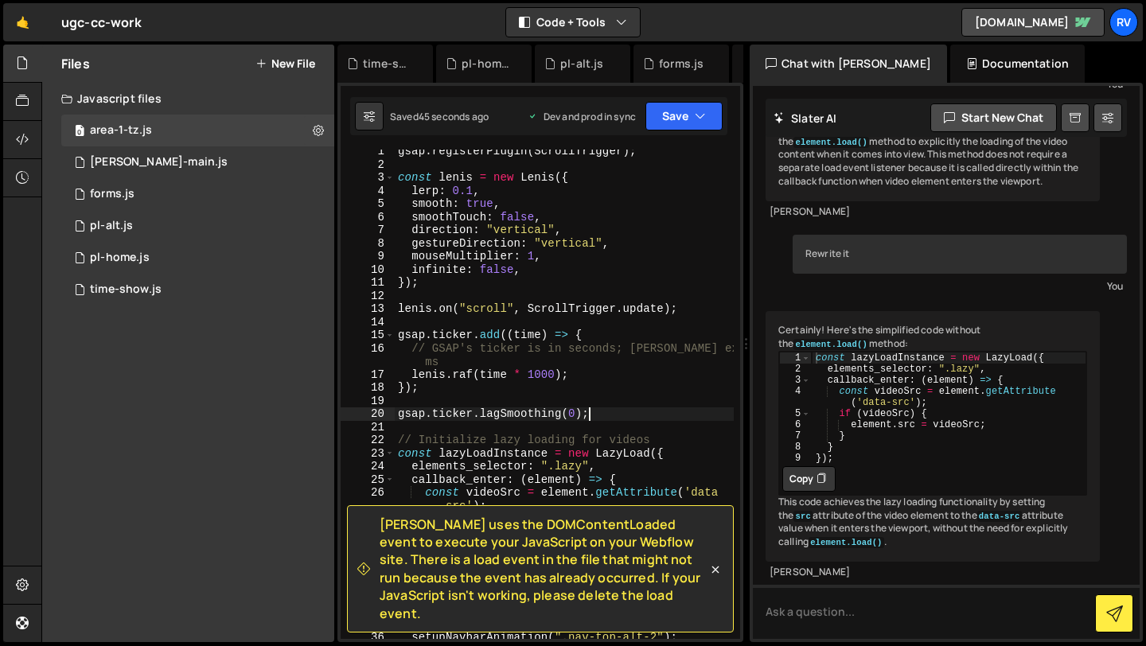
scroll to position [6, 0]
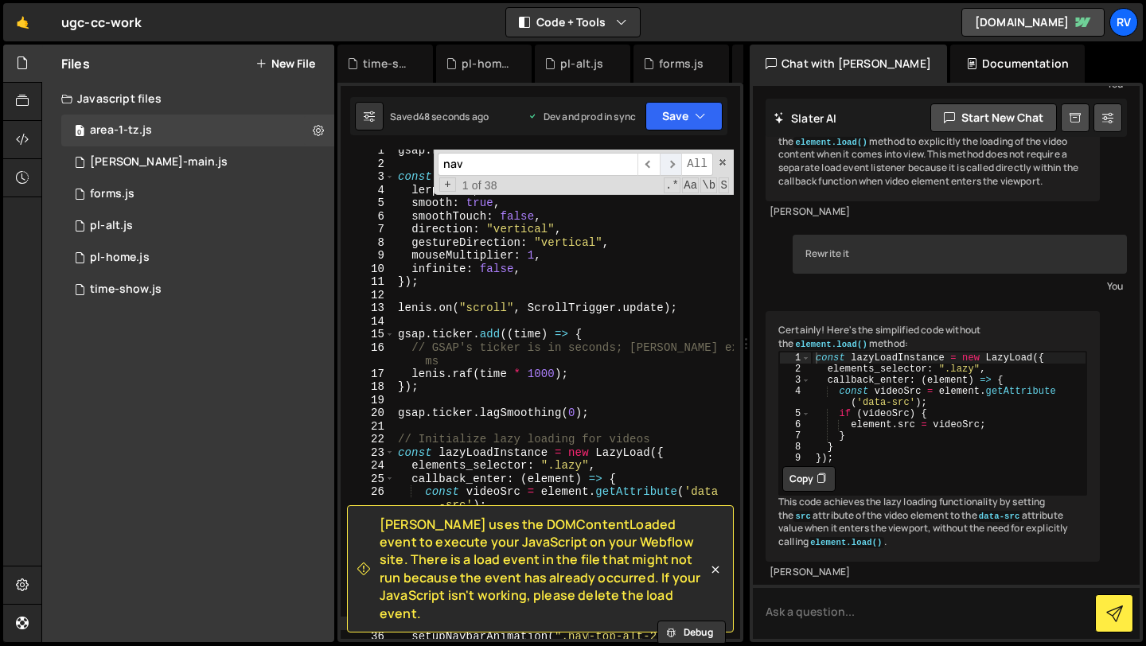
type input "nav"
click at [668, 158] on span "​" at bounding box center [671, 164] width 22 height 23
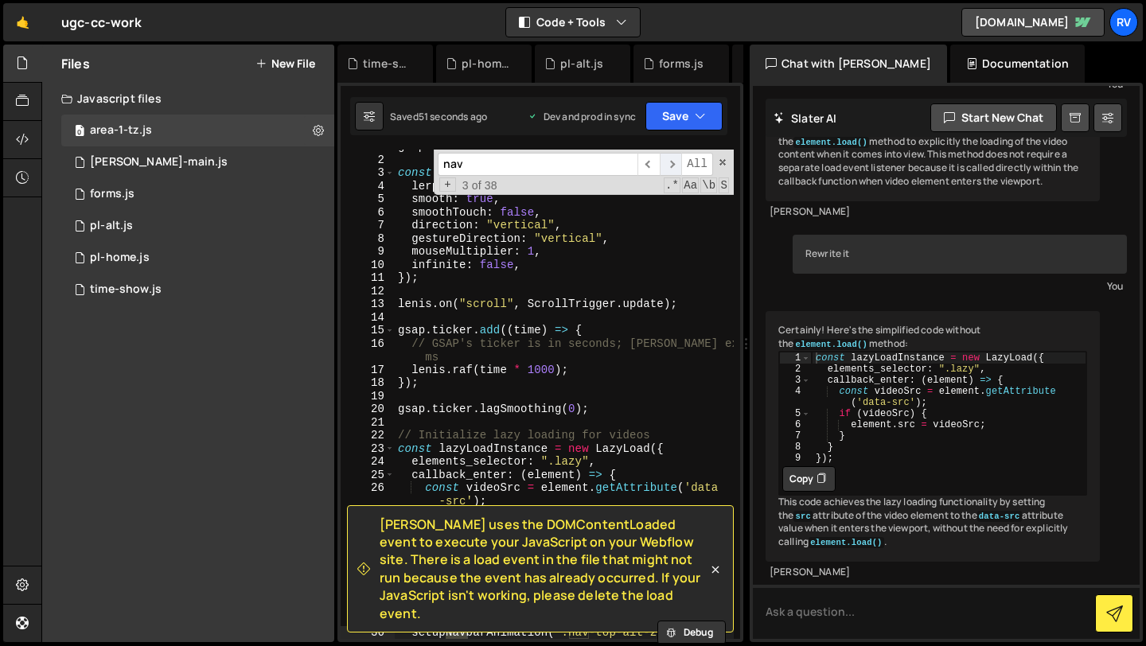
click at [668, 158] on span "​" at bounding box center [671, 164] width 22 height 23
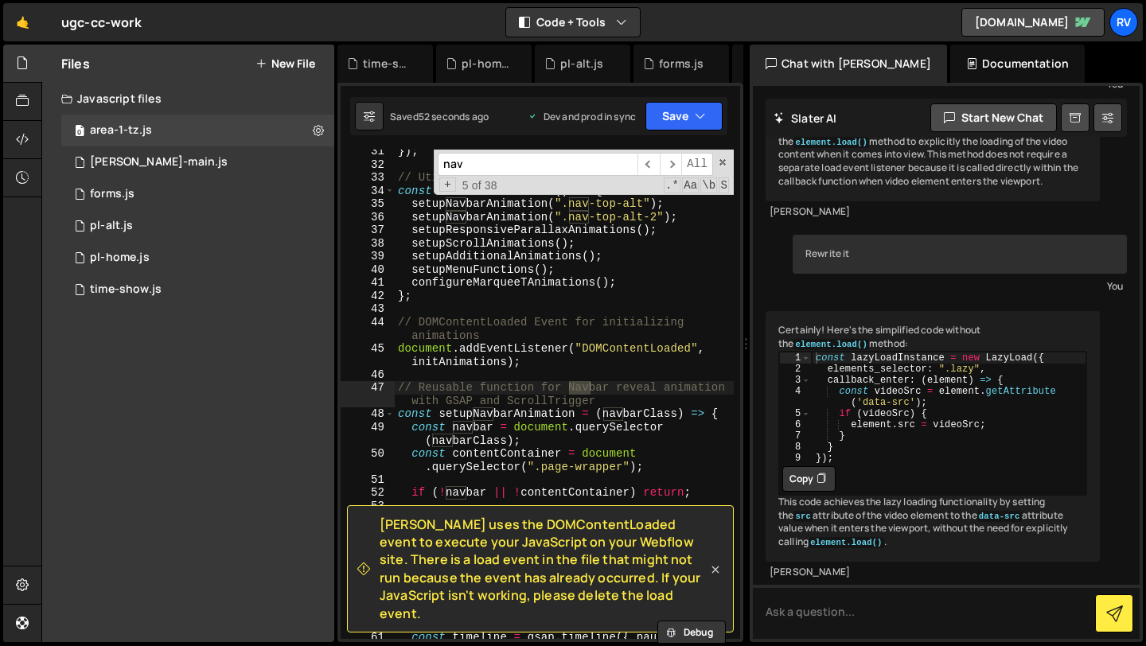
click at [717, 574] on icon at bounding box center [715, 569] width 7 height 7
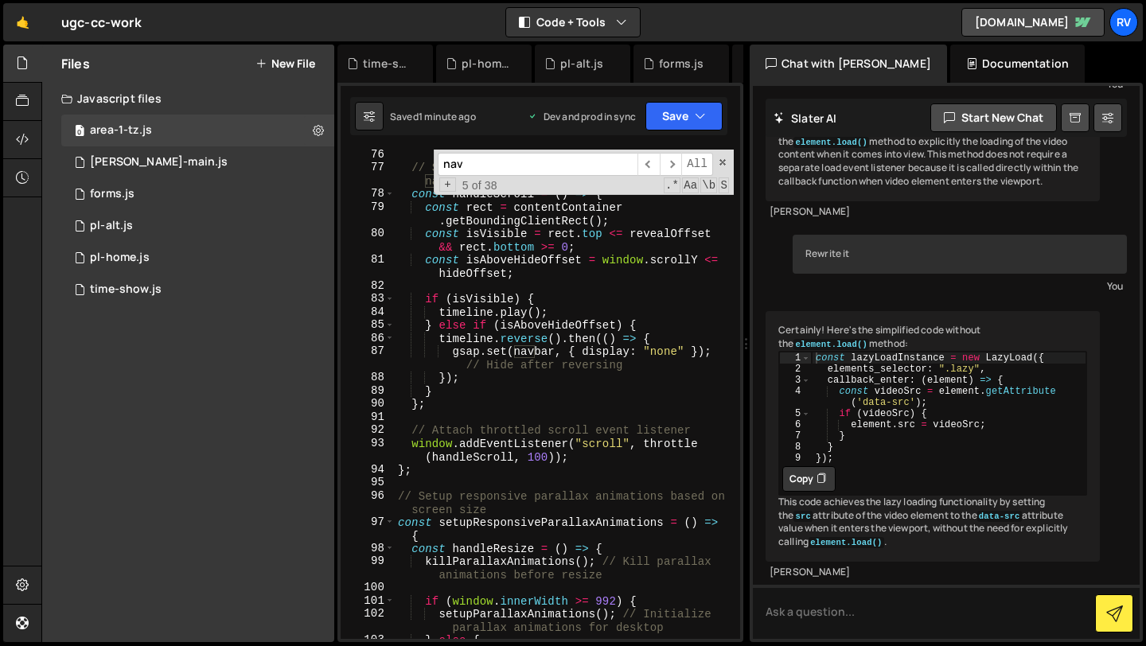
scroll to position [1190, 0]
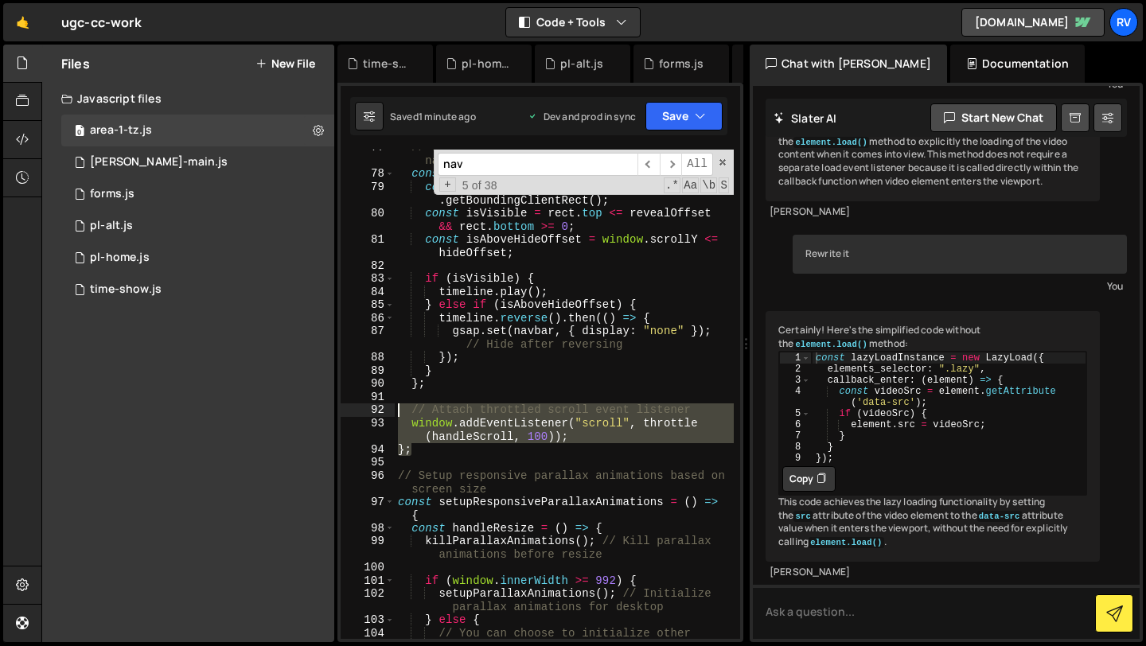
drag, startPoint x: 438, startPoint y: 453, endPoint x: 378, endPoint y: 414, distance: 71.7
click at [378, 414] on div "}; 77 78 79 80 81 82 83 84 85 86 87 88 89 90 91 92 93 94 95 96 97 98 99 100 101…" at bounding box center [540, 394] width 399 height 489
click at [378, 414] on div "92" at bounding box center [368, 410] width 54 height 14
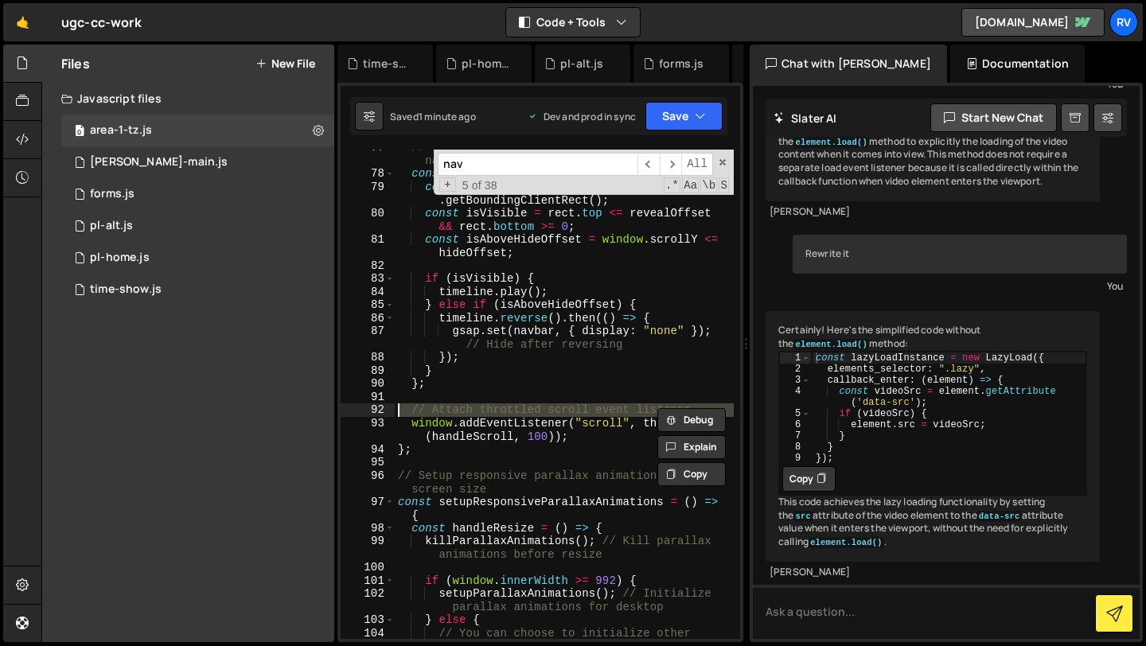
click at [627, 431] on div "// Scroll handler for showing and hiding the navbar const handleScroll = ( ) =>…" at bounding box center [564, 412] width 339 height 542
type textarea "window.addEventListener("scroll", throttle(handleScroll, 100));"
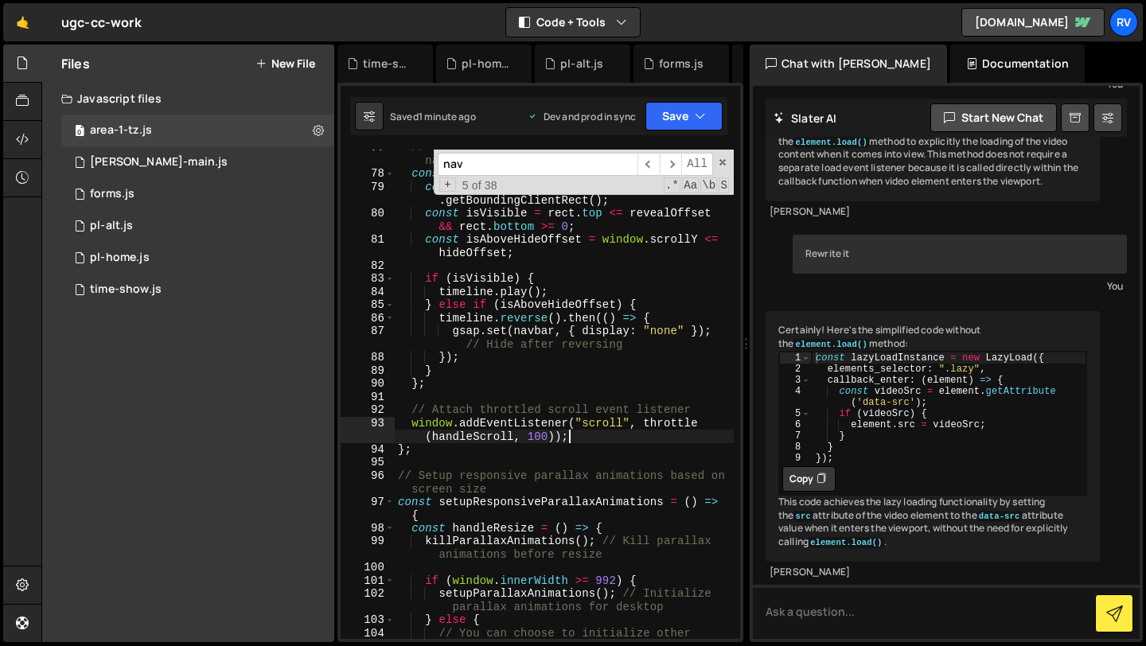
click at [594, 441] on div "// Scroll handler for showing and hiding the navbar const handleScroll = ( ) =>…" at bounding box center [564, 412] width 339 height 542
drag, startPoint x: 596, startPoint y: 435, endPoint x: 407, endPoint y: 423, distance: 189.7
click at [407, 423] on div "// Scroll handler for showing and hiding the navbar const handleScroll = ( ) =>…" at bounding box center [564, 412] width 339 height 542
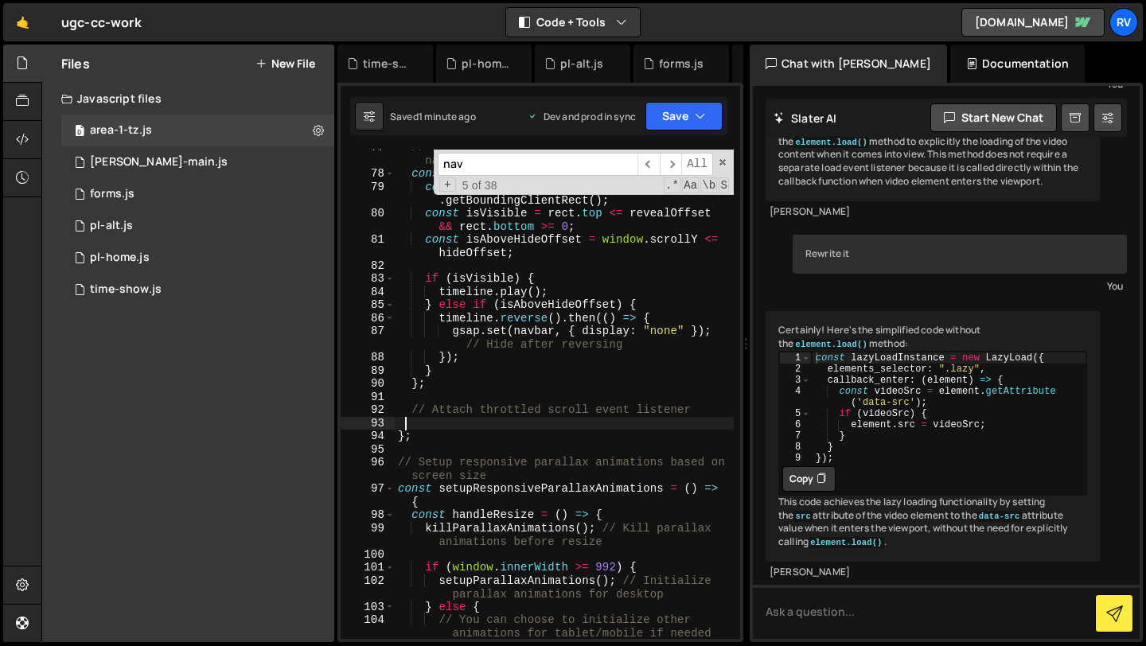
type textarea "window.addEventListener("scroll", throttle(handleScroll, 100));"
click at [701, 98] on div "Saved 1 minute ago Dev and prod in sync Upgrade to Edit Save Save to Staging S …" at bounding box center [538, 116] width 377 height 38
click at [695, 110] on icon "button" at bounding box center [700, 116] width 11 height 16
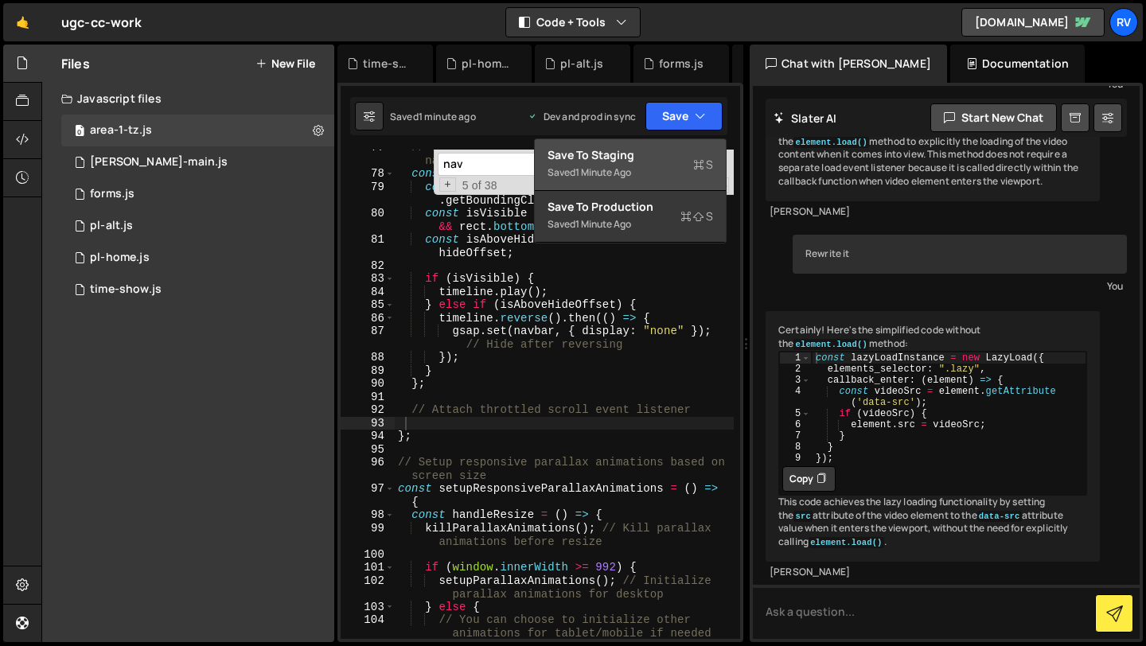
click at [670, 163] on div "Saved 1 minute ago" at bounding box center [629, 172] width 165 height 19
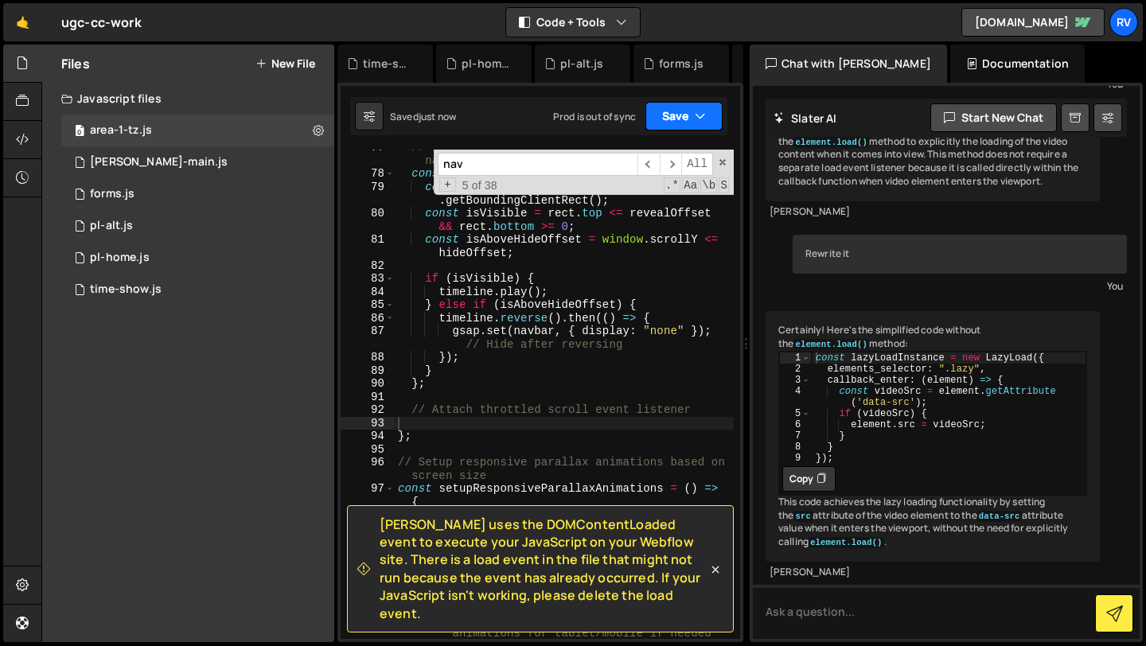
click at [689, 126] on button "Save" at bounding box center [683, 116] width 77 height 29
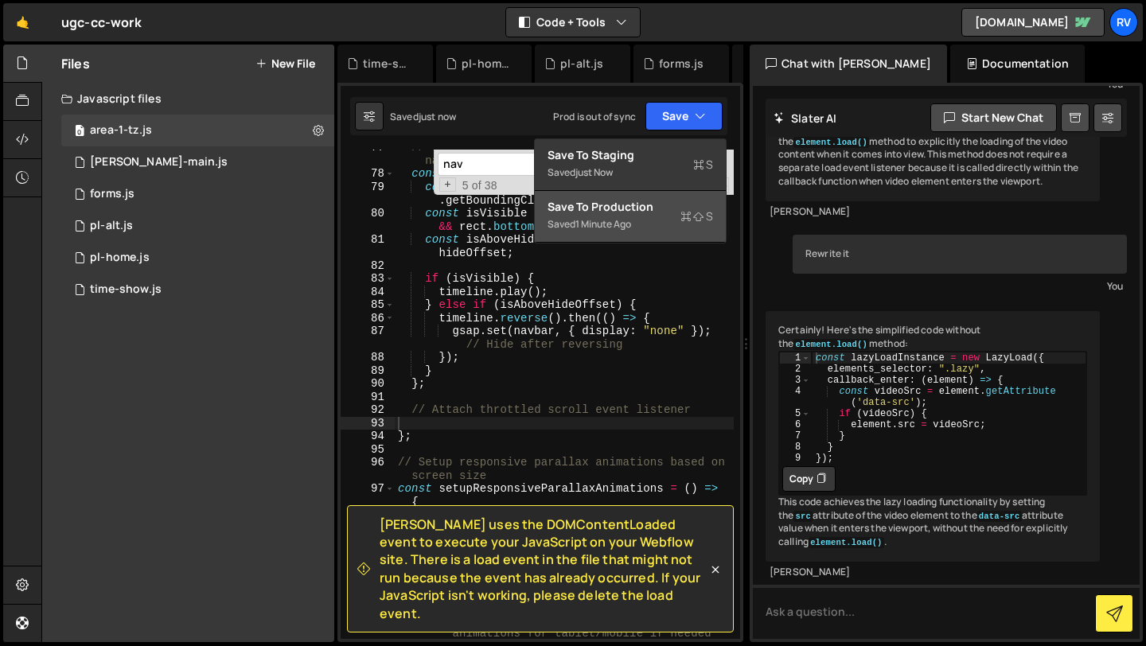
click at [666, 212] on div "Save to Production S" at bounding box center [629, 207] width 165 height 16
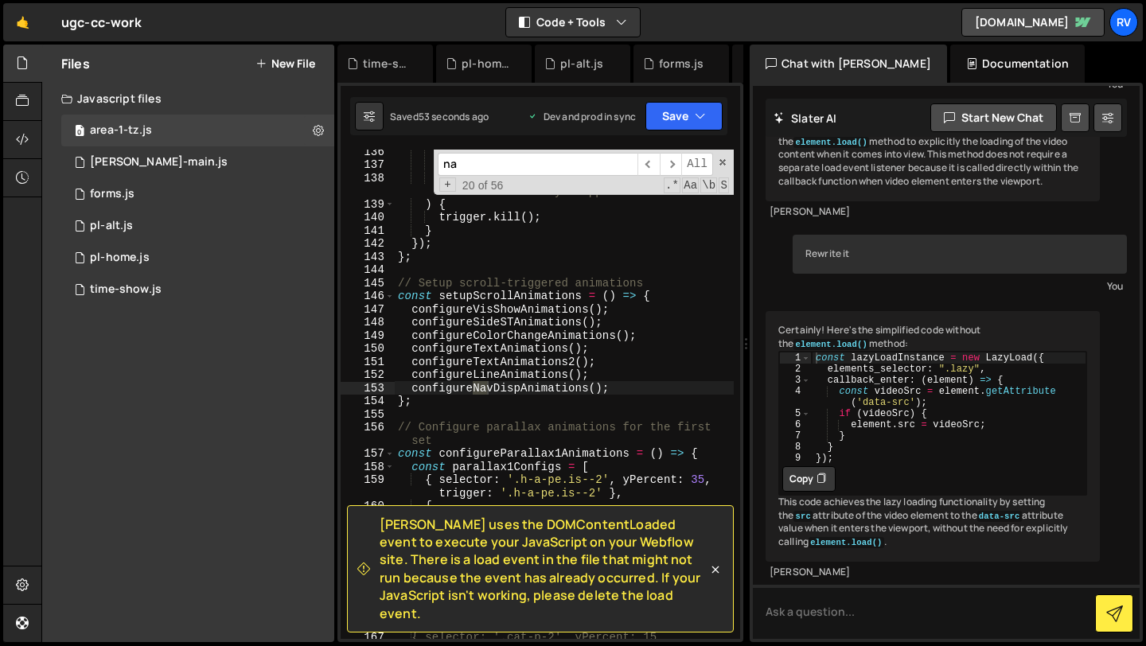
scroll to position [2118, 0]
type input "n"
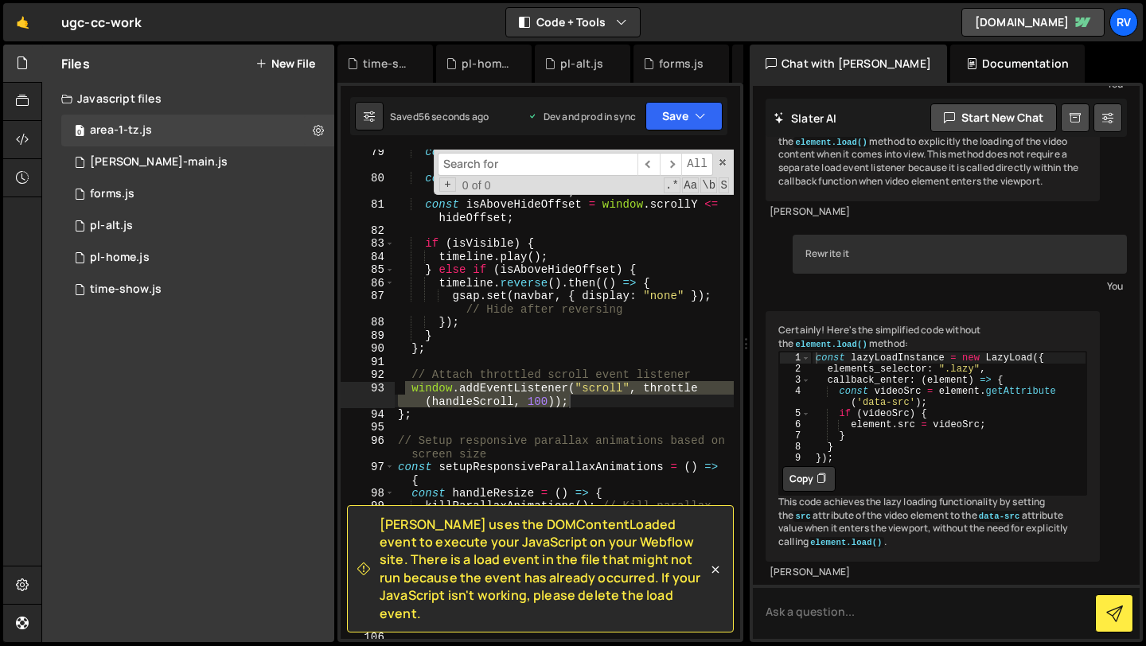
scroll to position [1225, 0]
click at [637, 322] on div "const rect = contentContainer . getBoundingClientRect ( ) ; const isVisible = r…" at bounding box center [564, 416] width 339 height 542
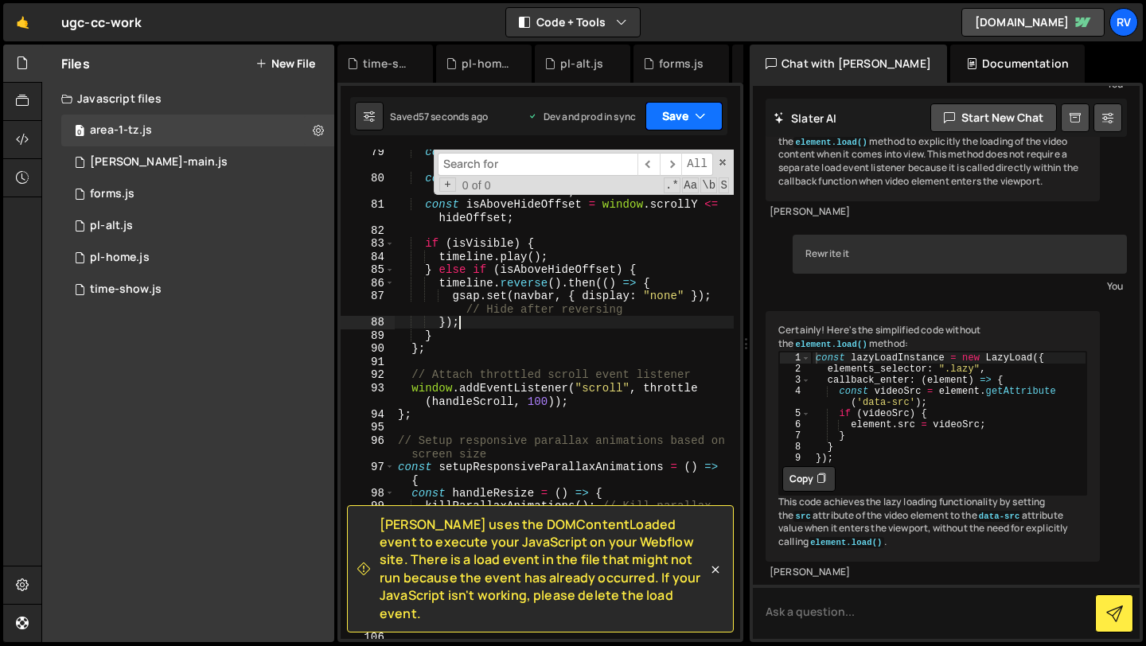
click at [702, 107] on button "Save" at bounding box center [683, 116] width 77 height 29
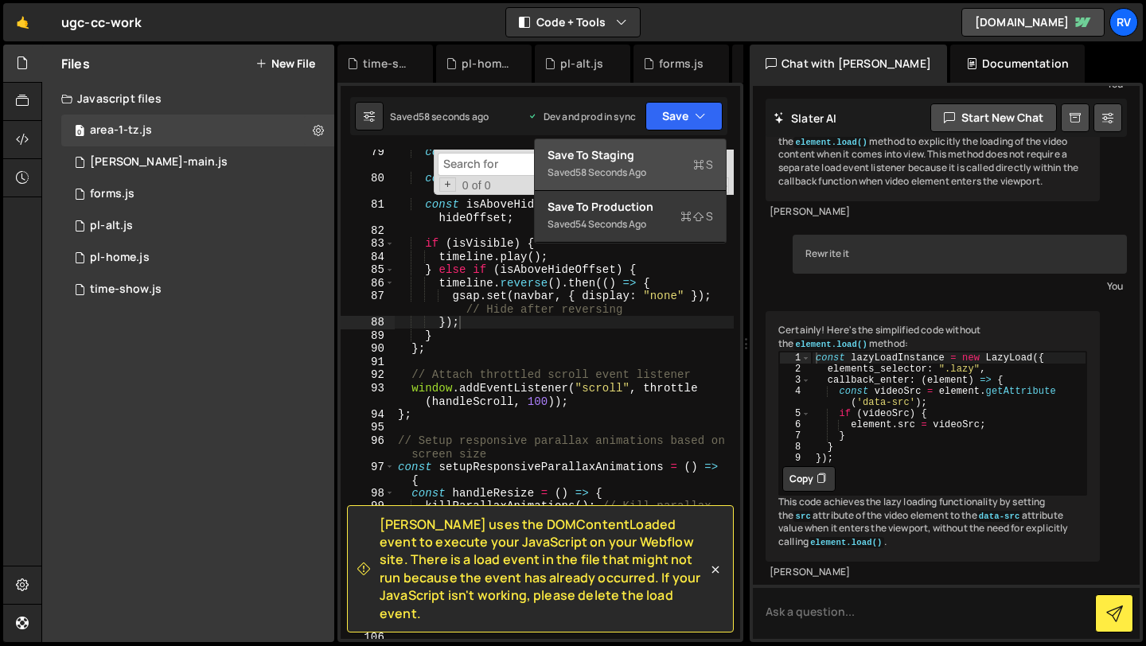
click at [687, 152] on div "Save to Staging S" at bounding box center [629, 155] width 165 height 16
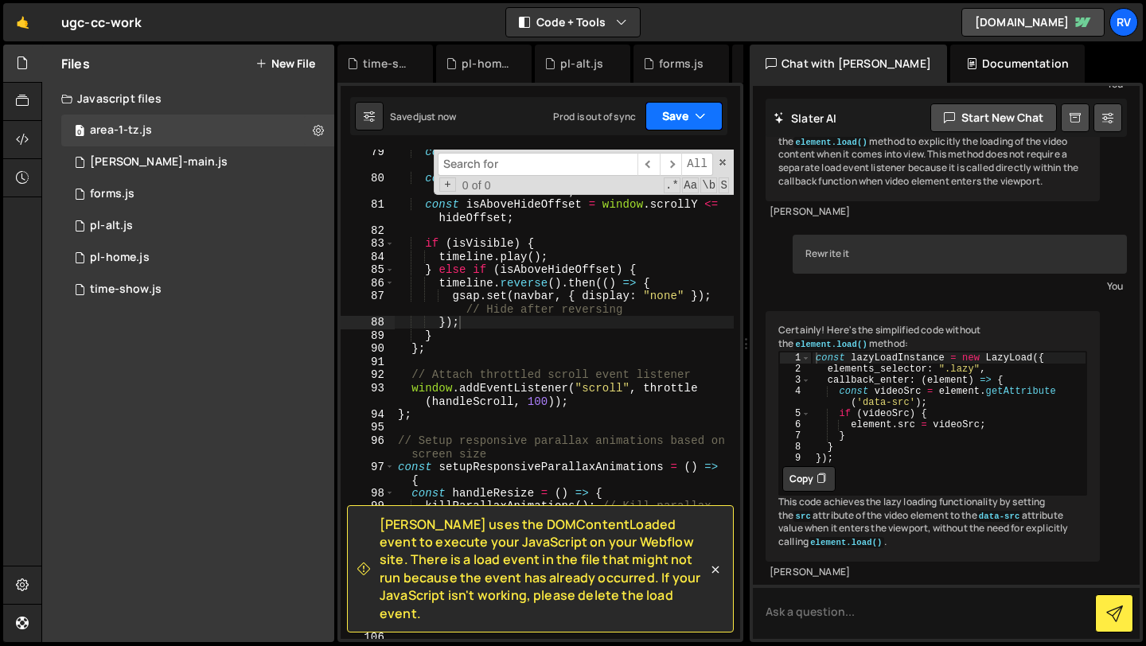
click at [701, 115] on icon "button" at bounding box center [700, 116] width 11 height 16
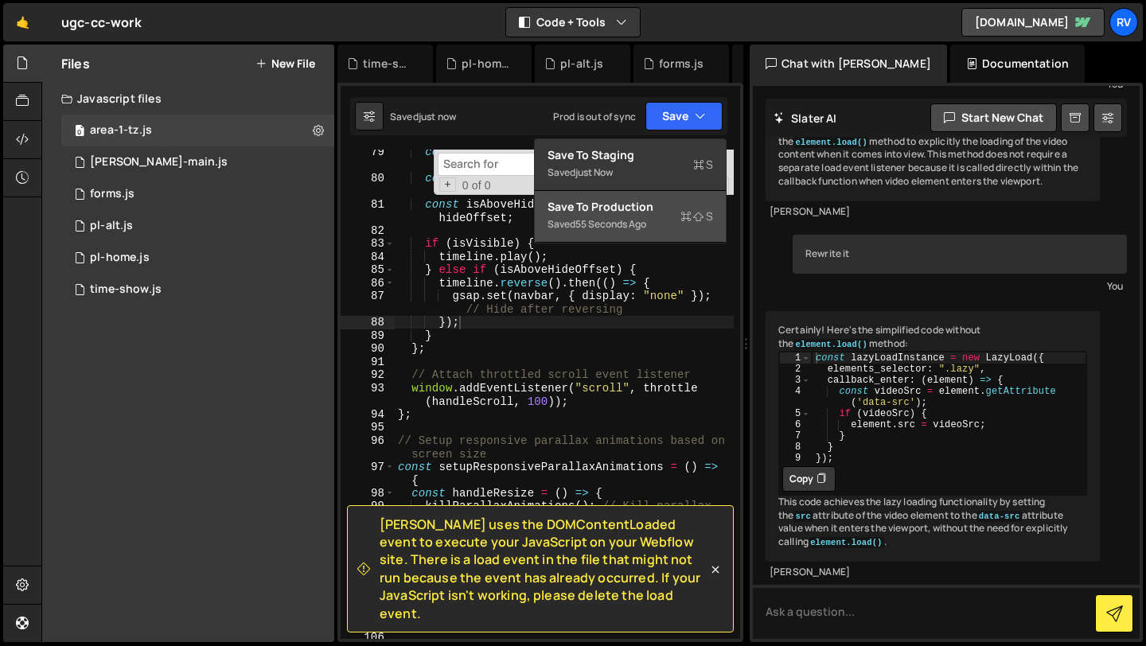
click at [683, 217] on icon at bounding box center [685, 216] width 11 height 16
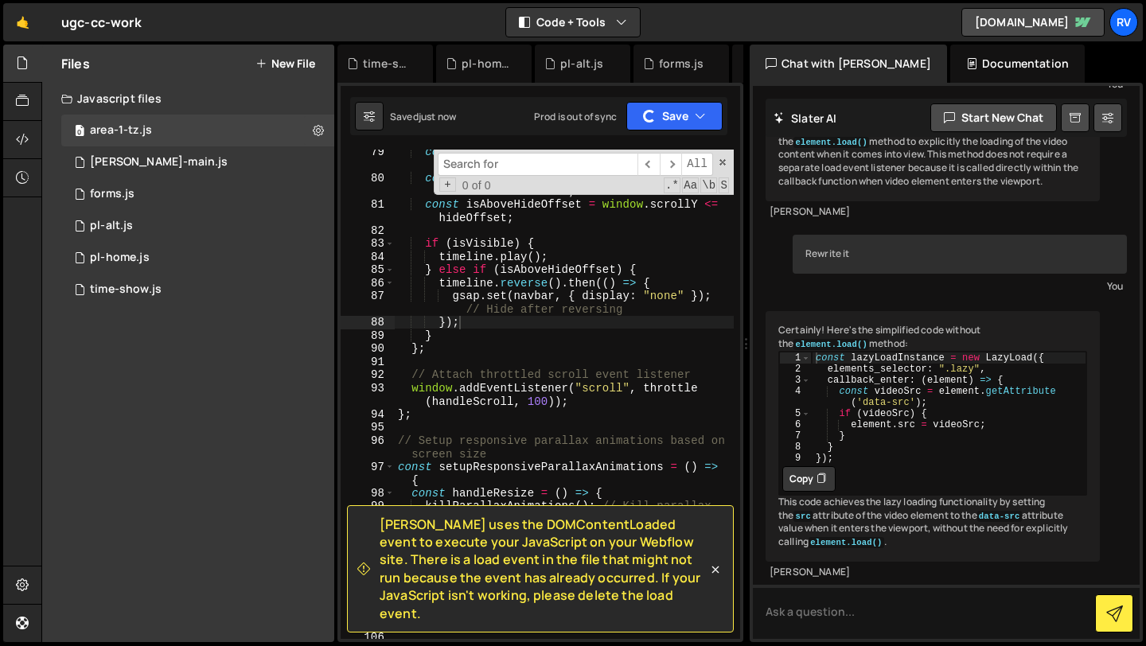
type textarea "// Attach throttled scroll event listener"
click at [555, 372] on div "const rect = contentContainer . getBoundingClientRect ( ) ; const isVisible = r…" at bounding box center [564, 416] width 339 height 542
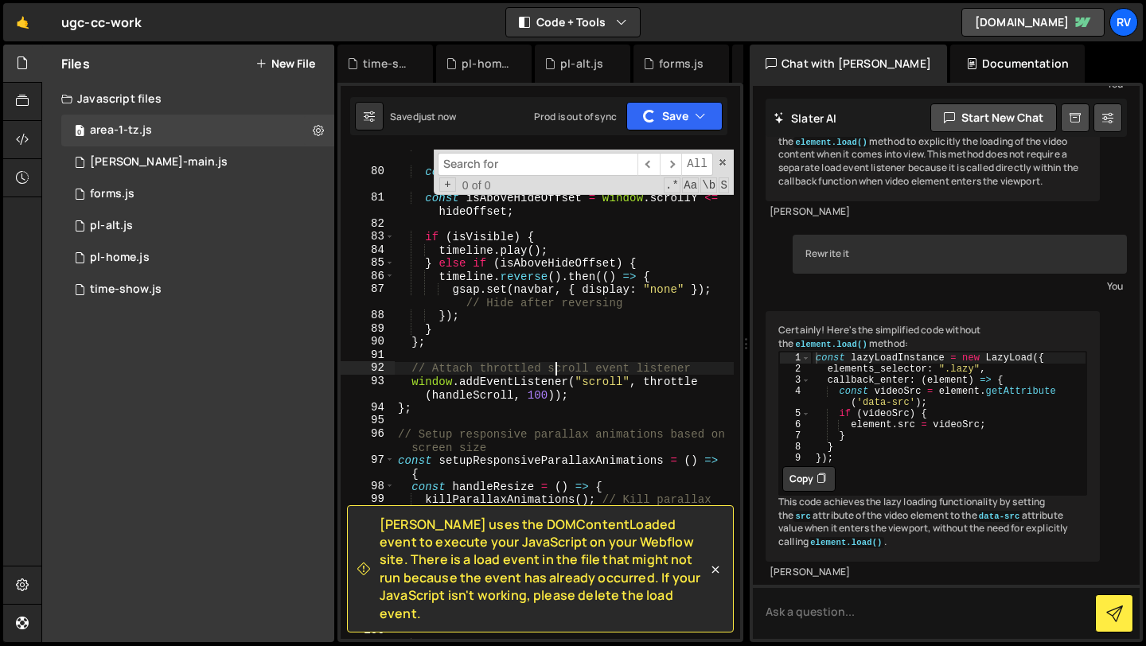
scroll to position [1359, 0]
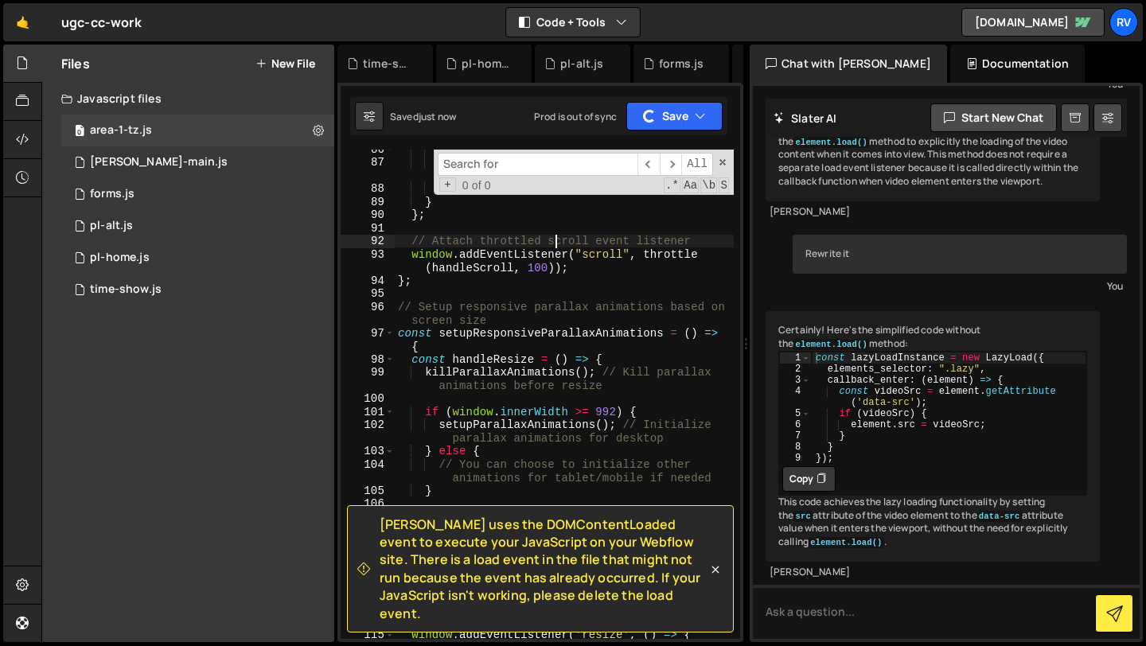
click at [535, 157] on input at bounding box center [538, 164] width 200 height 23
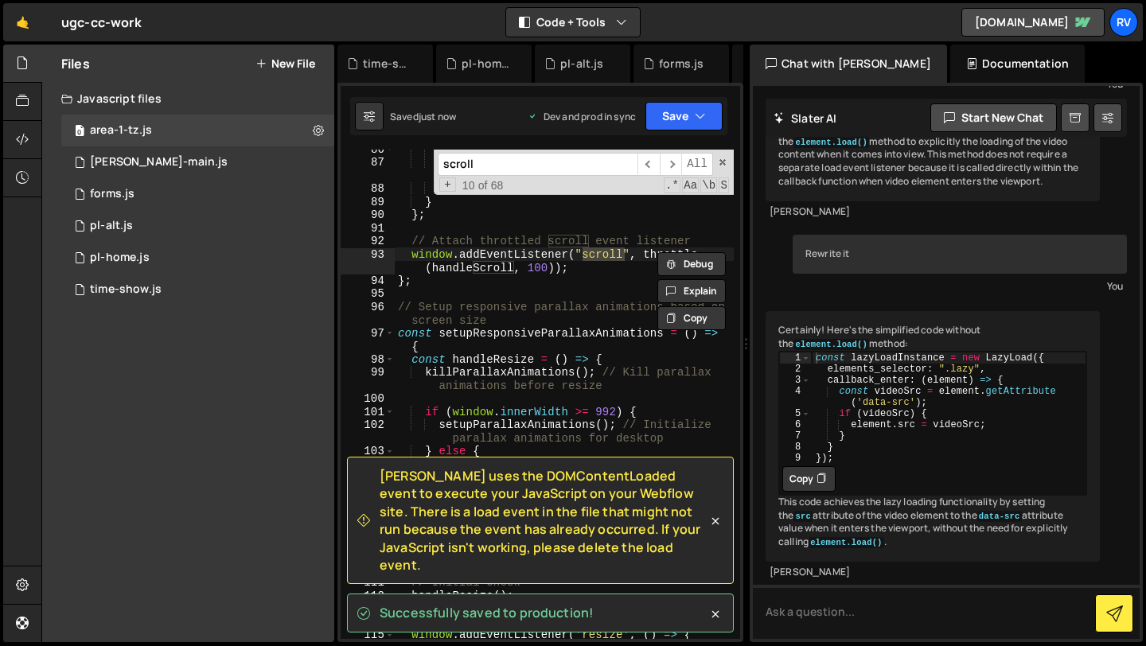
type input "scroll"
click at [562, 264] on div "timeline . reverse ( ) . then (( ) => { gsap . set ( navbar , { display : "none…" at bounding box center [564, 400] width 339 height 516
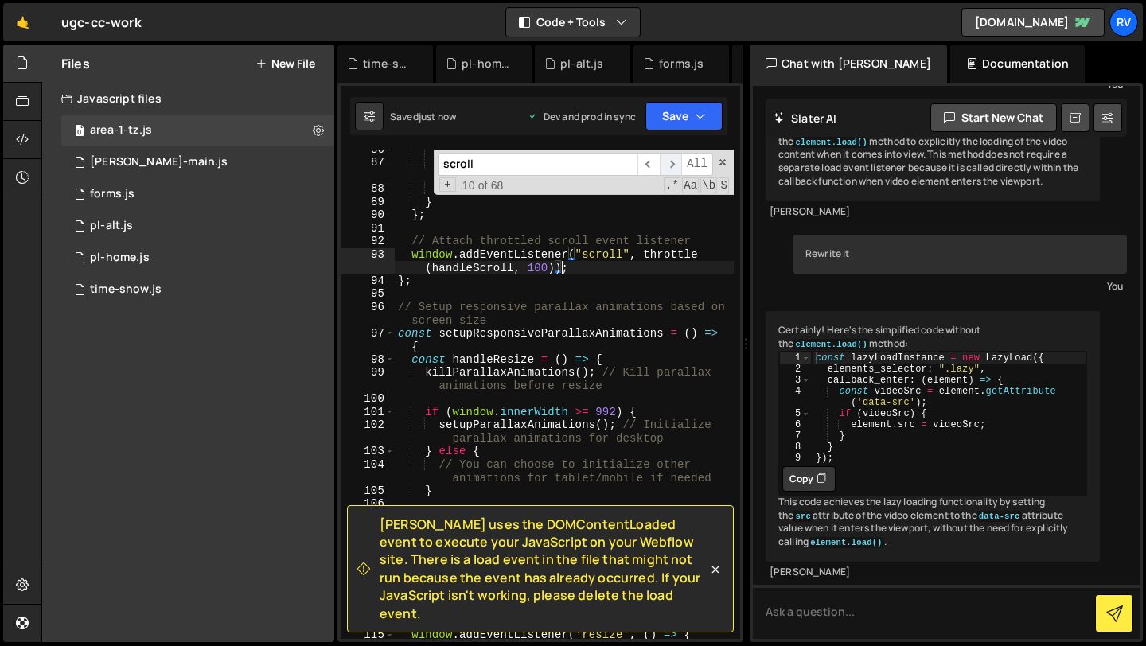
click at [675, 165] on span "​" at bounding box center [671, 164] width 22 height 23
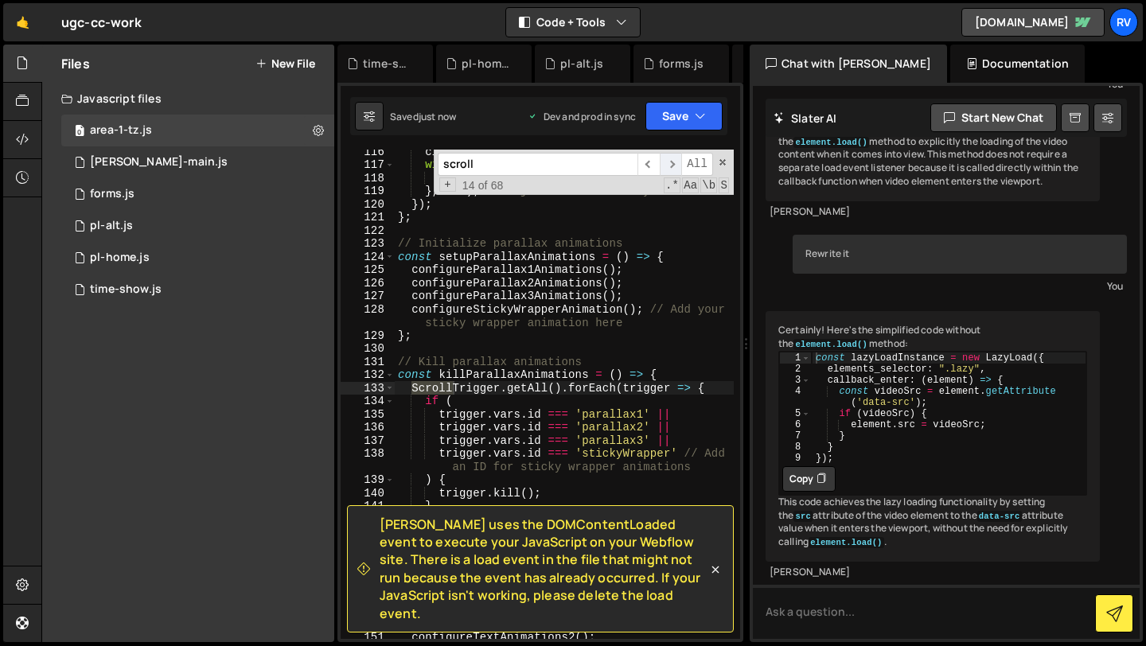
scroll to position [1855, 0]
click at [675, 165] on span "​" at bounding box center [671, 164] width 22 height 23
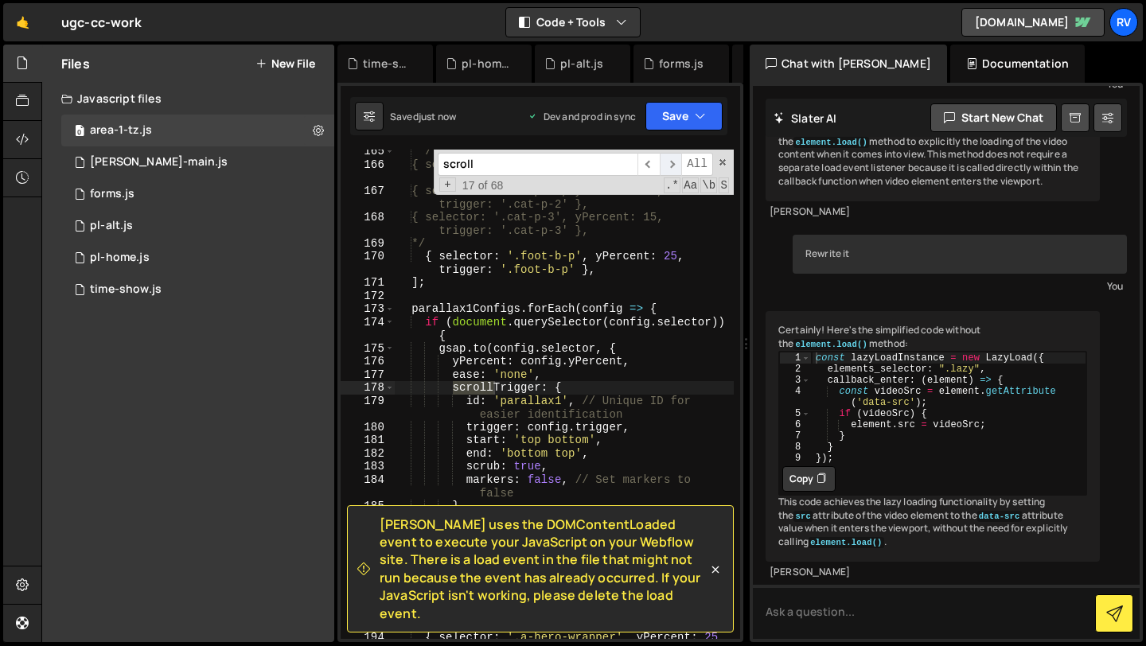
click at [675, 165] on span "​" at bounding box center [671, 164] width 22 height 23
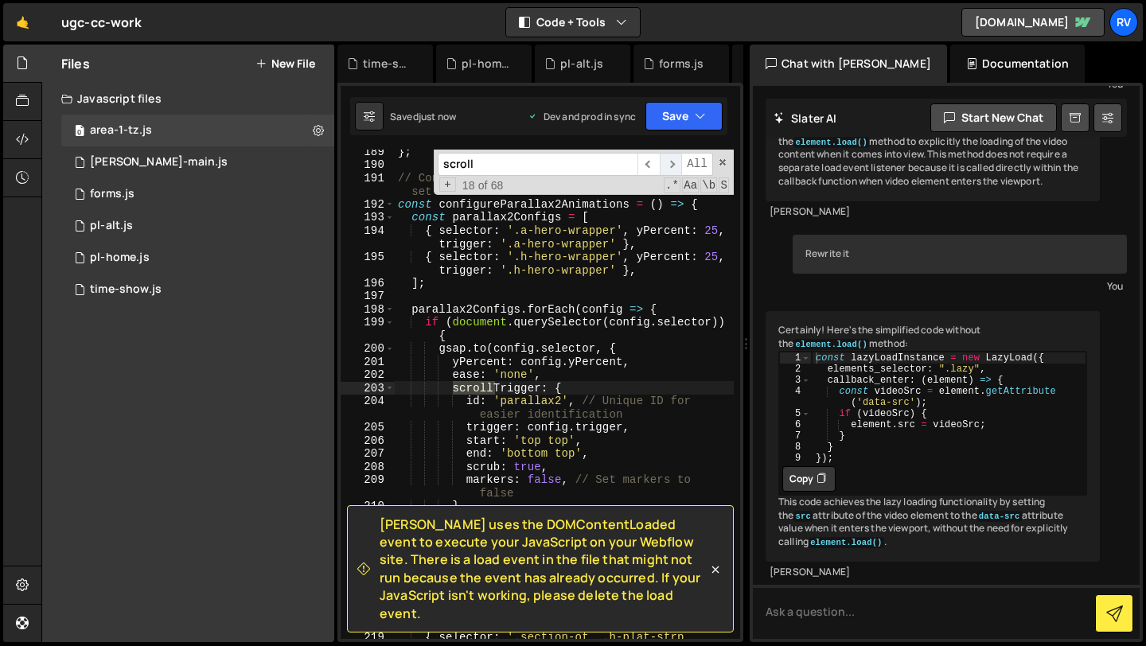
click at [675, 165] on span "​" at bounding box center [671, 164] width 22 height 23
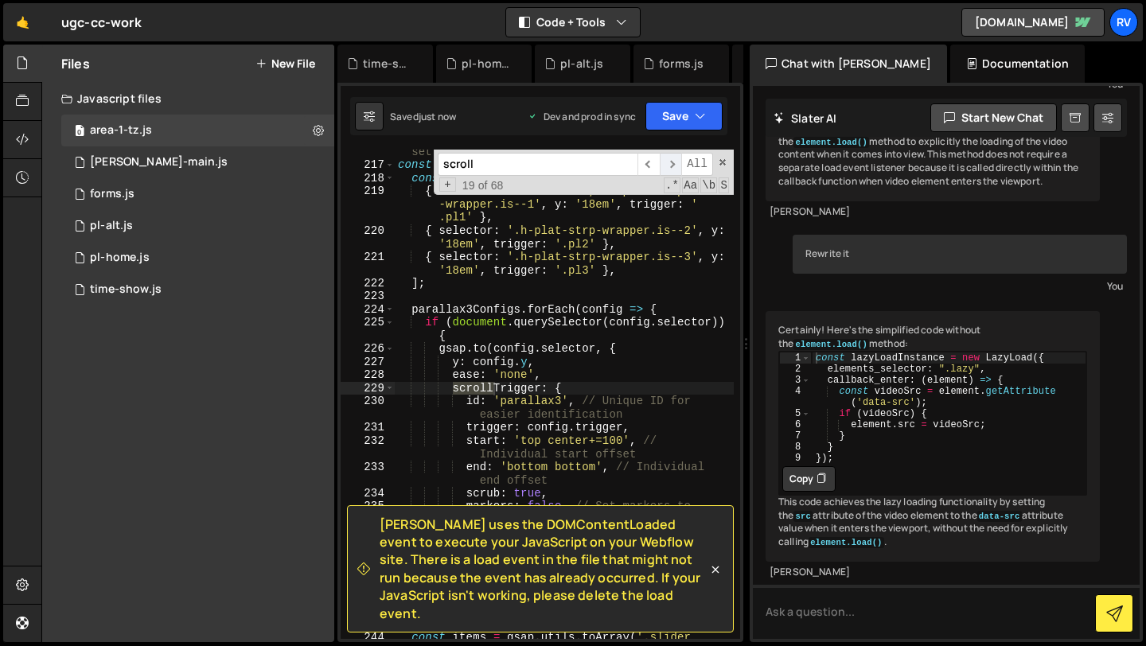
click at [675, 165] on span "​" at bounding box center [671, 164] width 22 height 23
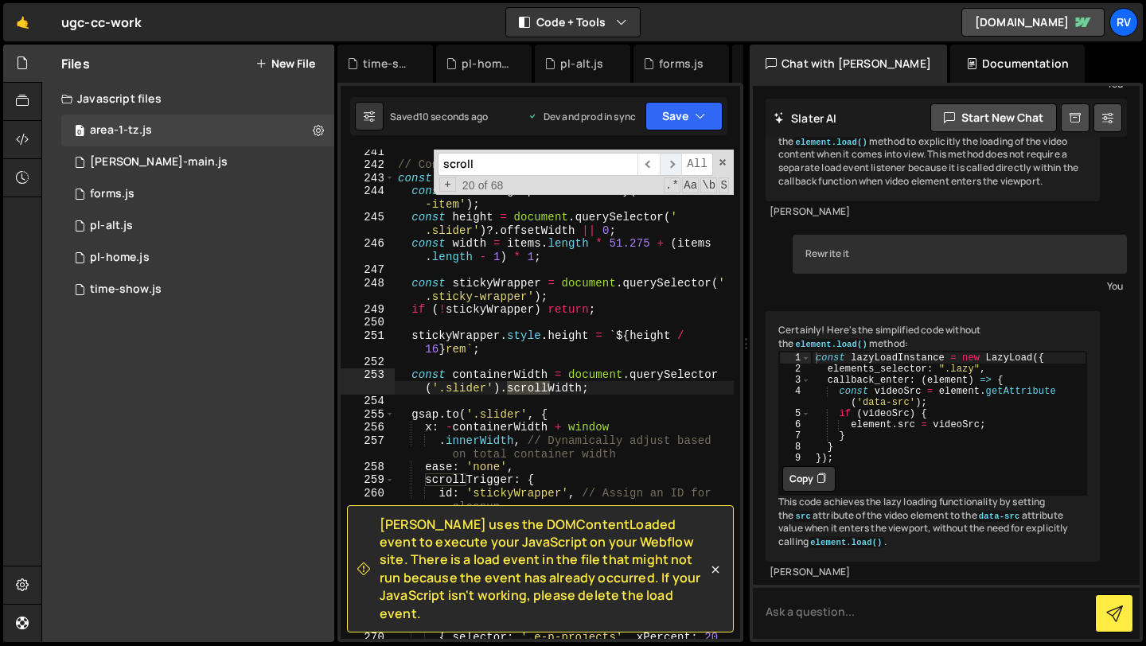
click at [675, 165] on span "​" at bounding box center [671, 164] width 22 height 23
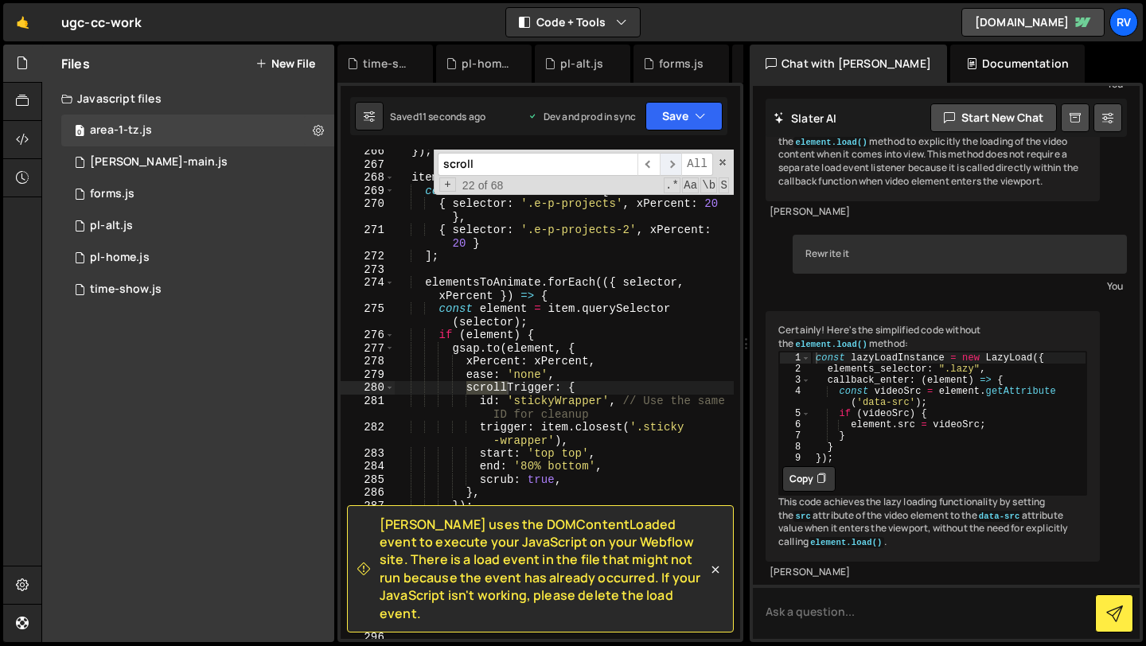
click at [675, 165] on span "​" at bounding box center [671, 164] width 22 height 23
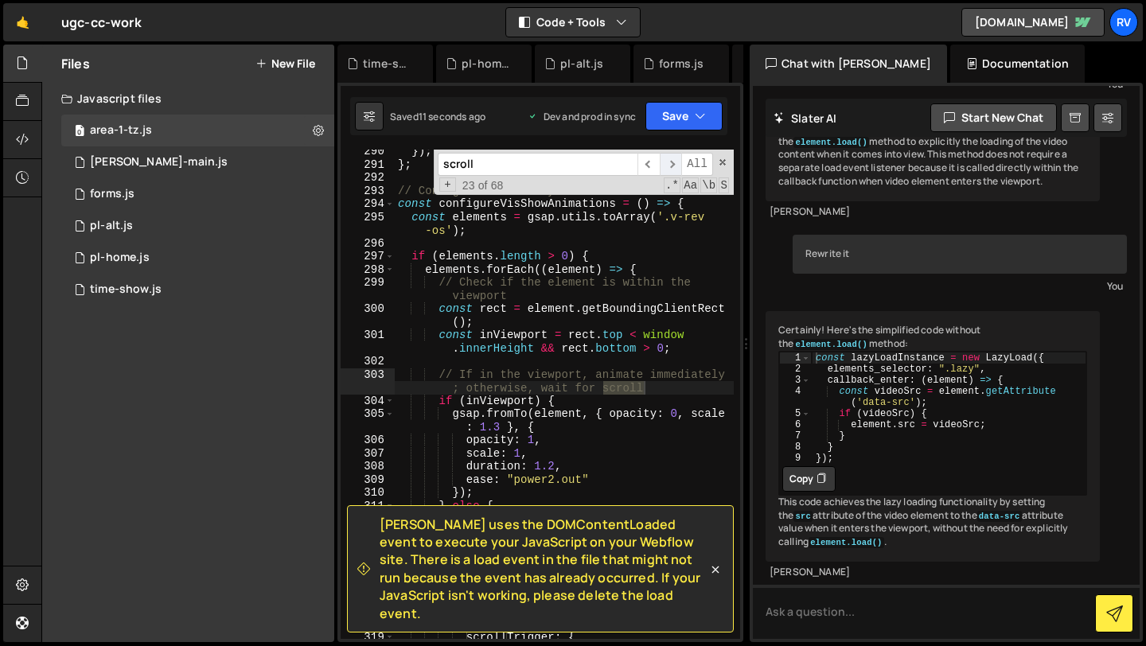
click at [675, 165] on span "​" at bounding box center [671, 164] width 22 height 23
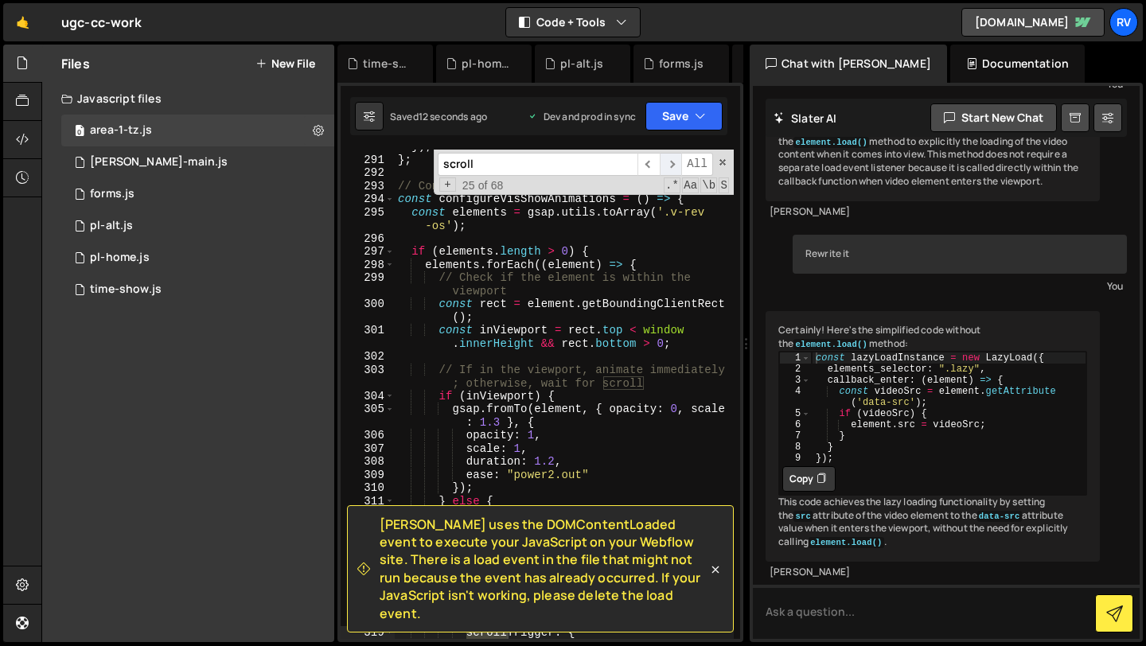
click at [675, 165] on span "​" at bounding box center [671, 164] width 22 height 23
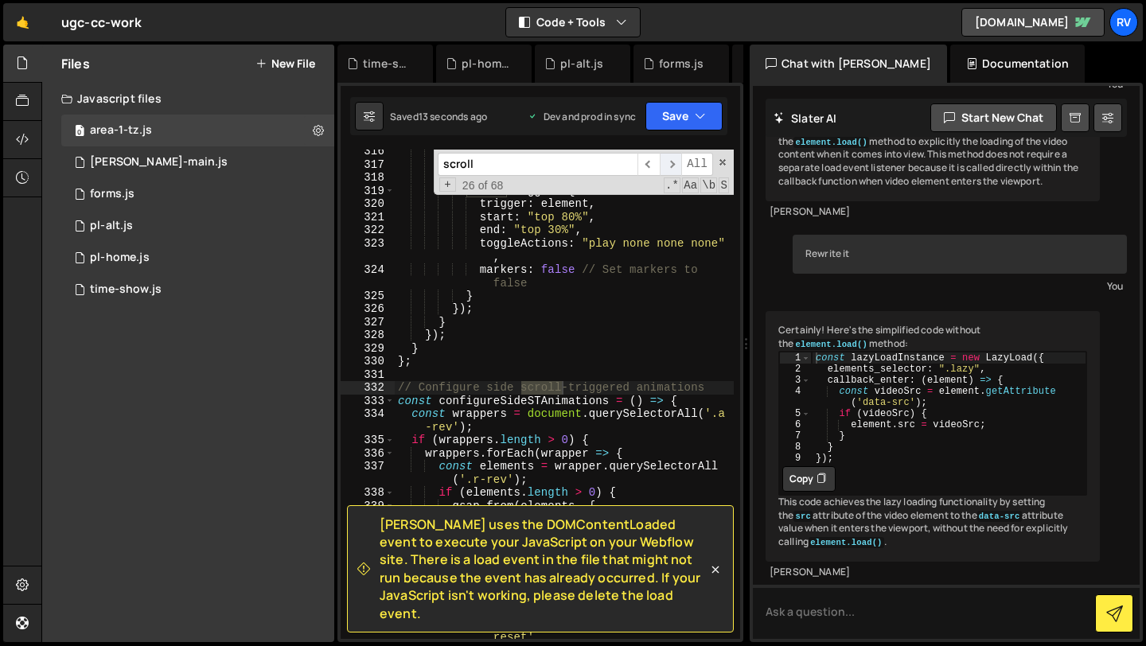
click at [675, 165] on span "​" at bounding box center [671, 164] width 22 height 23
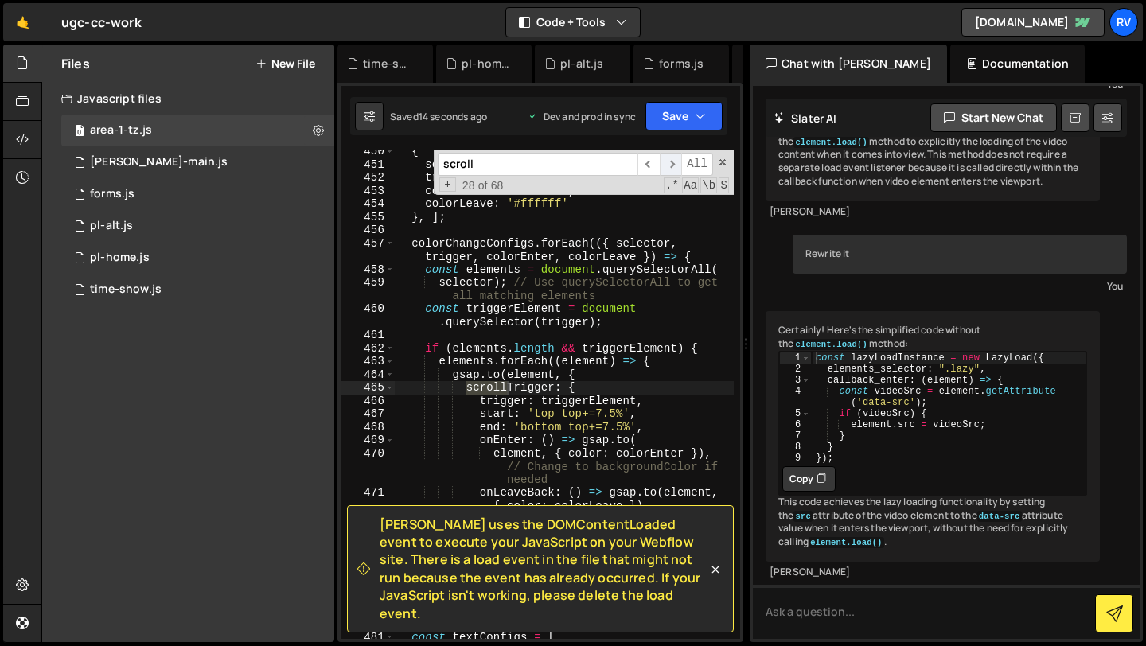
scroll to position [7093, 0]
click at [710, 577] on icon at bounding box center [715, 570] width 16 height 16
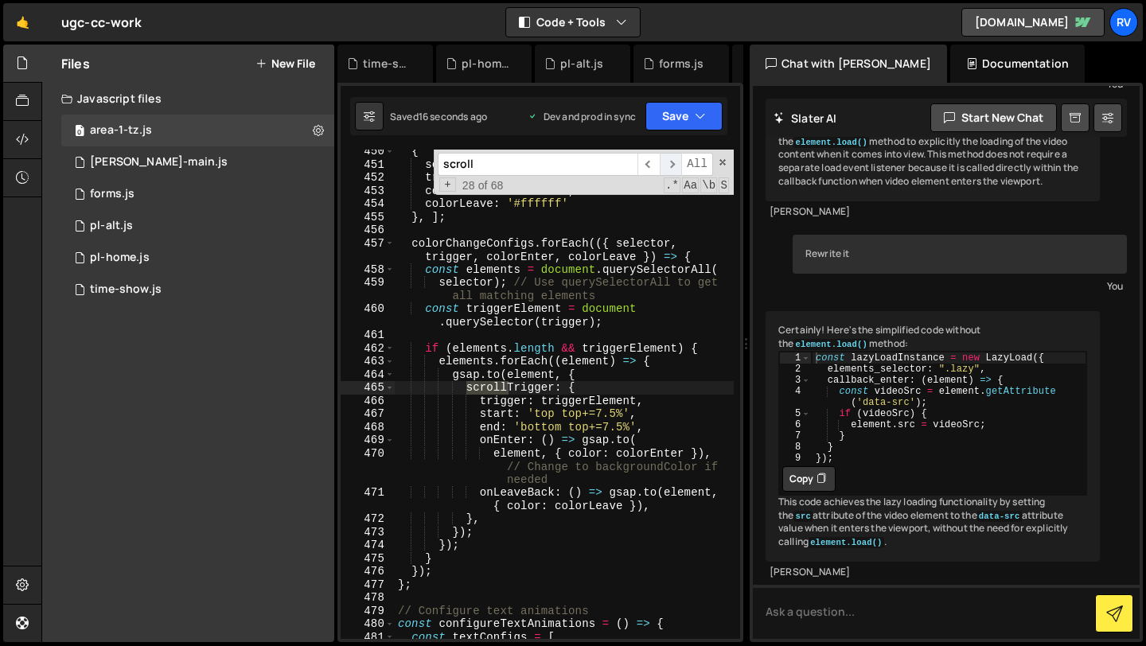
click at [673, 163] on span "​" at bounding box center [671, 164] width 22 height 23
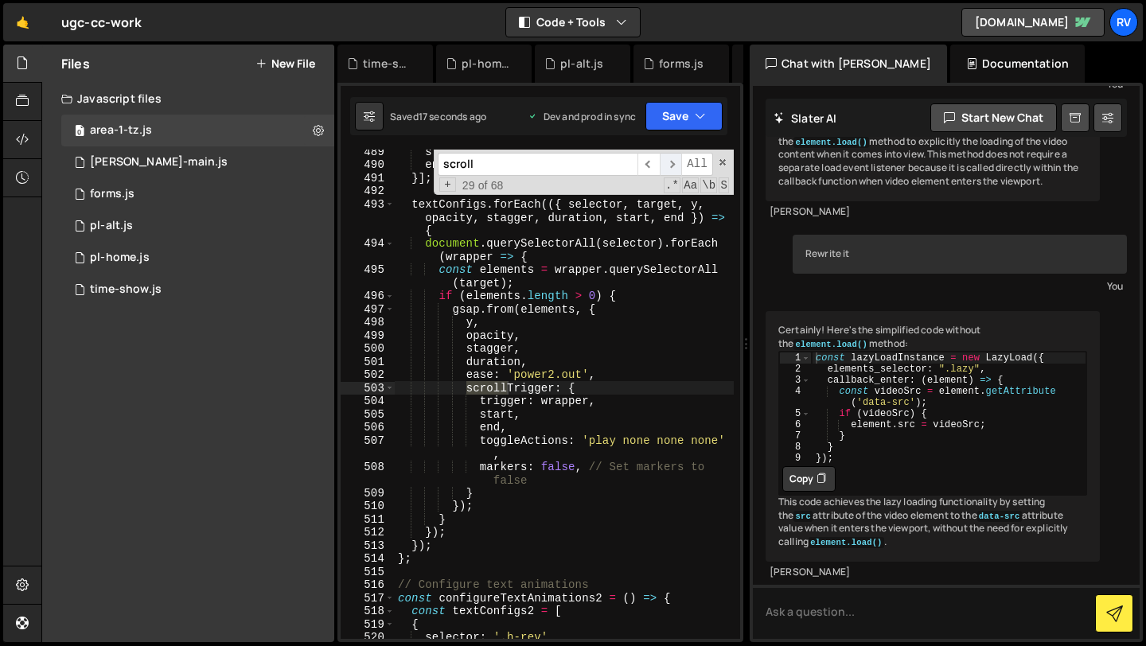
click at [673, 163] on span "​" at bounding box center [671, 164] width 22 height 23
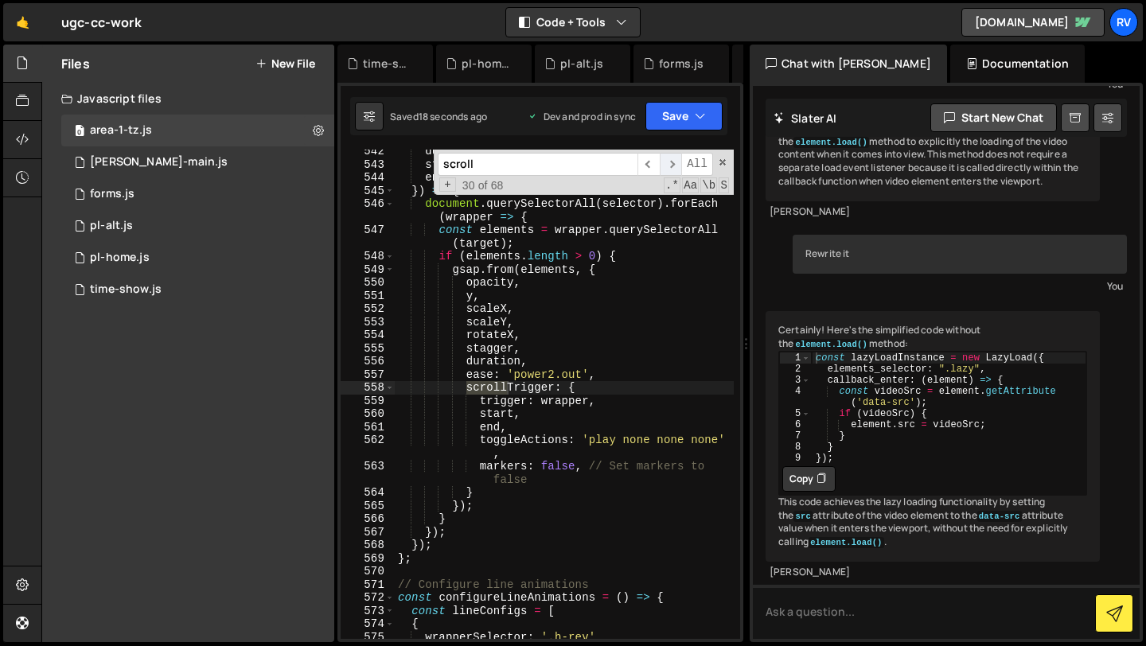
click at [673, 163] on span "​" at bounding box center [671, 164] width 22 height 23
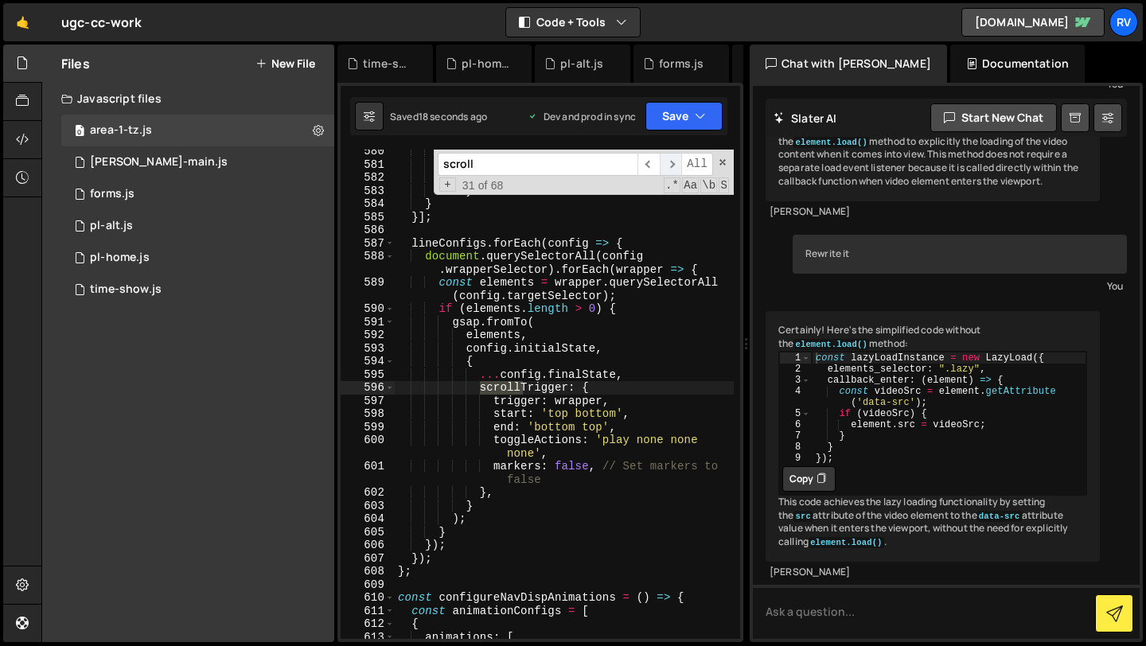
click at [673, 163] on span "​" at bounding box center [671, 164] width 22 height 23
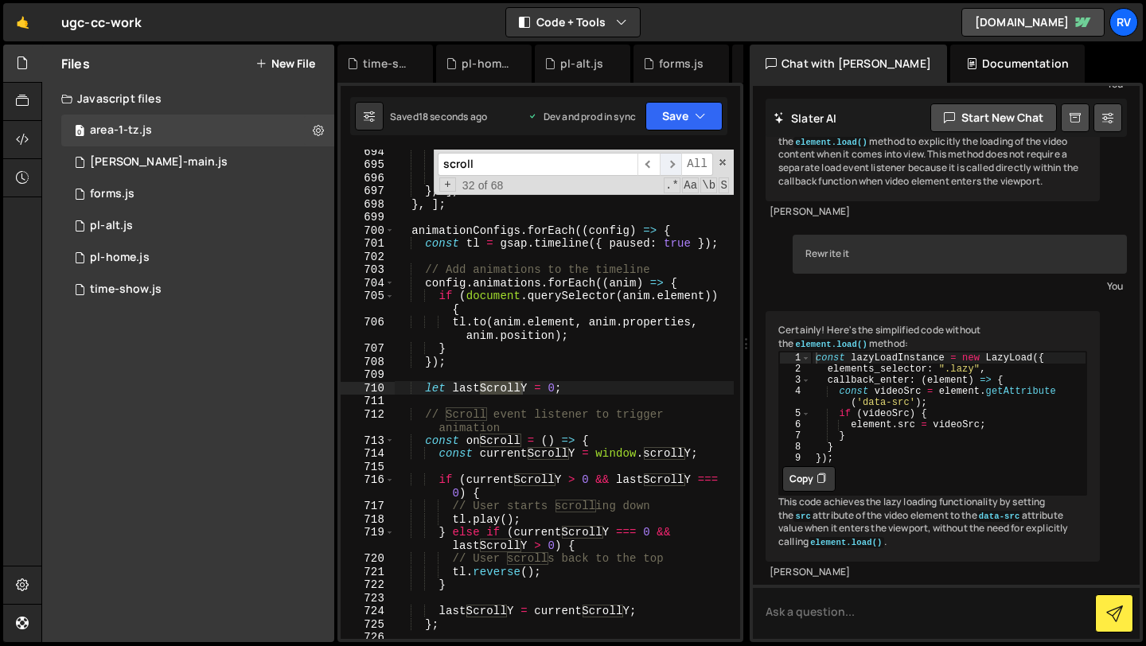
click at [673, 163] on span "​" at bounding box center [671, 164] width 22 height 23
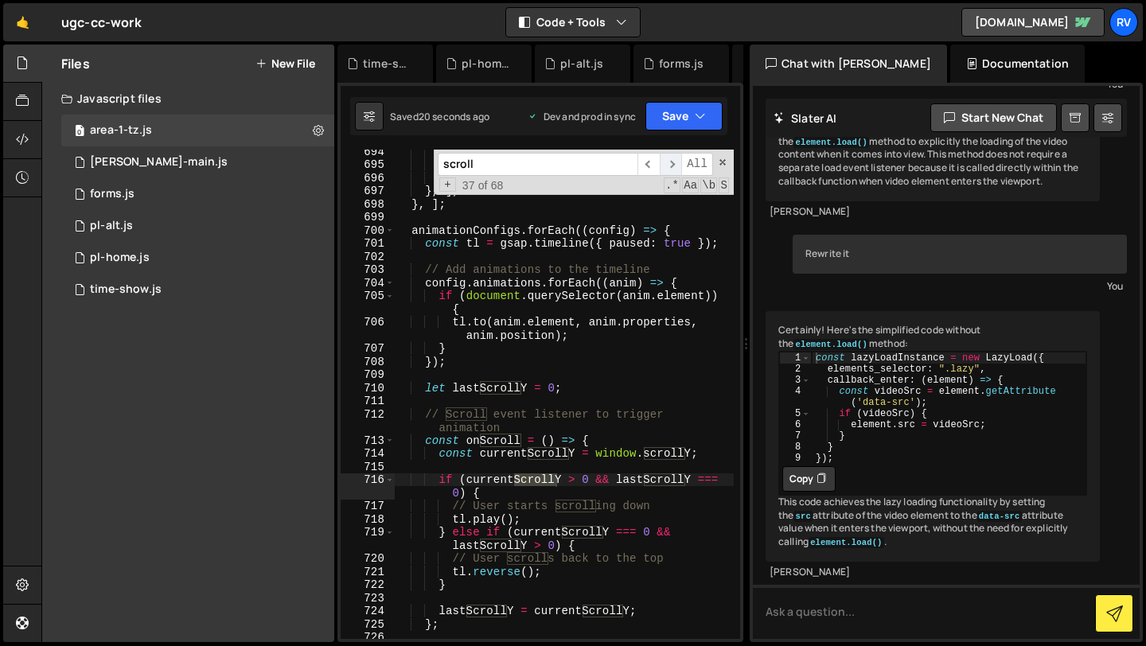
click at [673, 163] on span "​" at bounding box center [671, 164] width 22 height 23
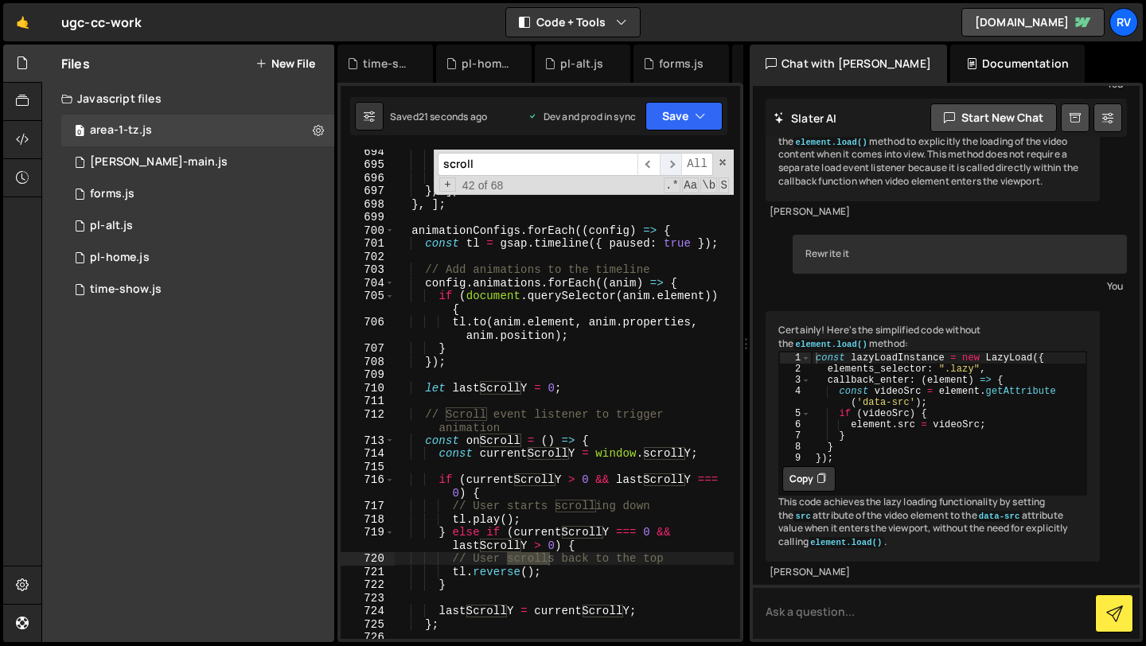
click at [673, 163] on span "​" at bounding box center [671, 164] width 22 height 23
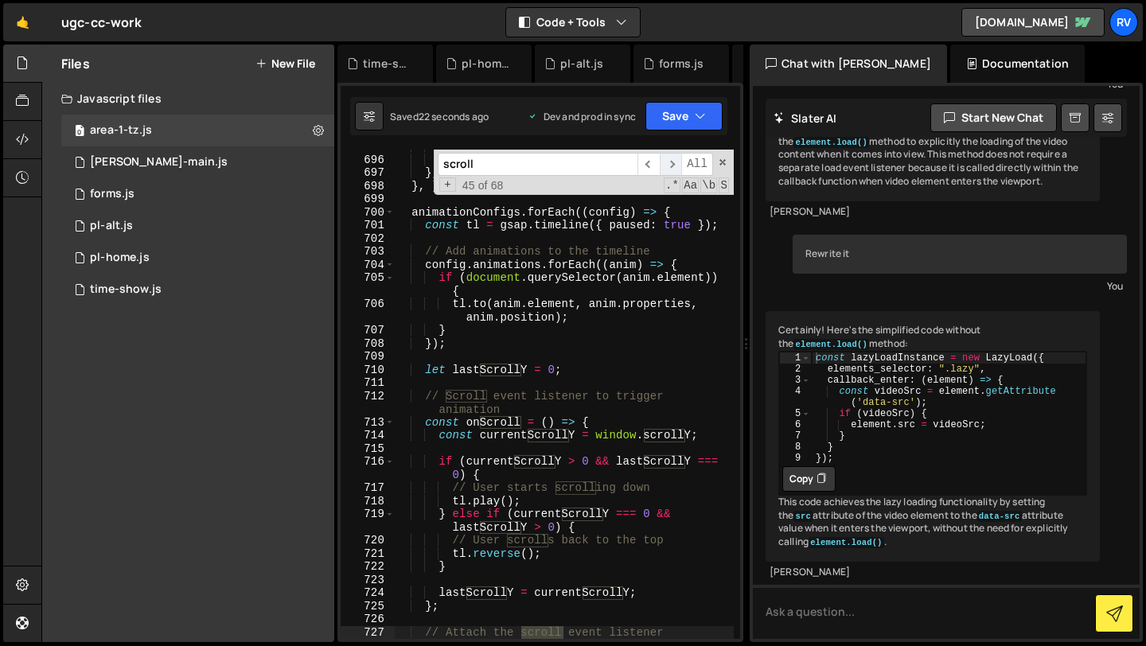
click at [673, 163] on span "​" at bounding box center [671, 164] width 22 height 23
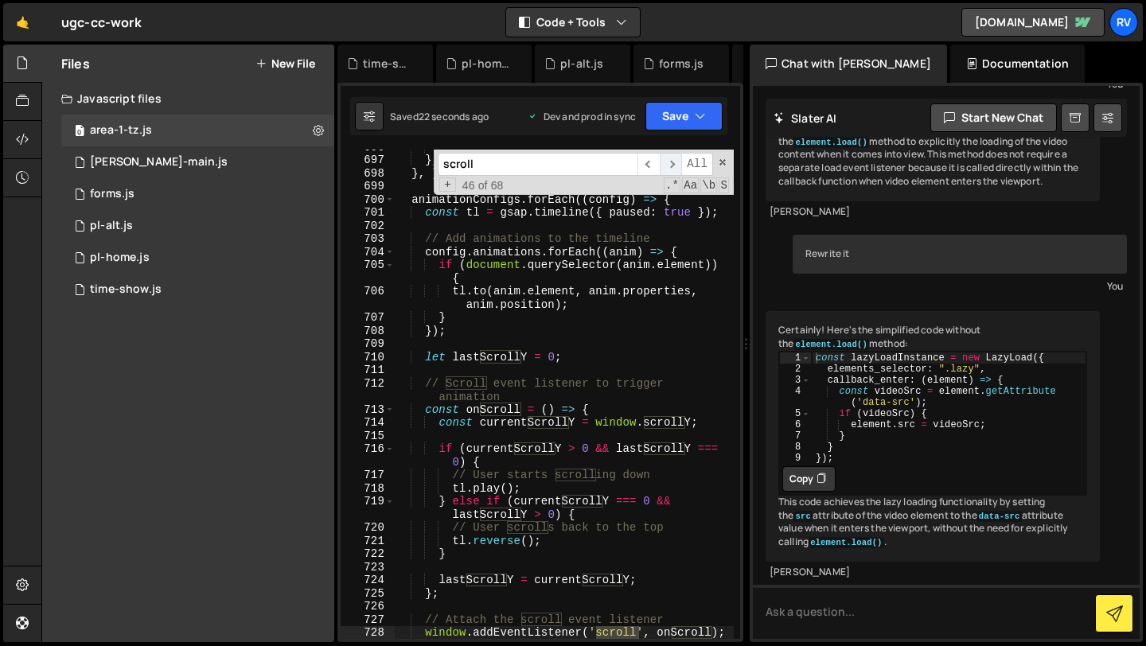
scroll to position [10603, 0]
click at [673, 163] on span "​" at bounding box center [671, 164] width 22 height 23
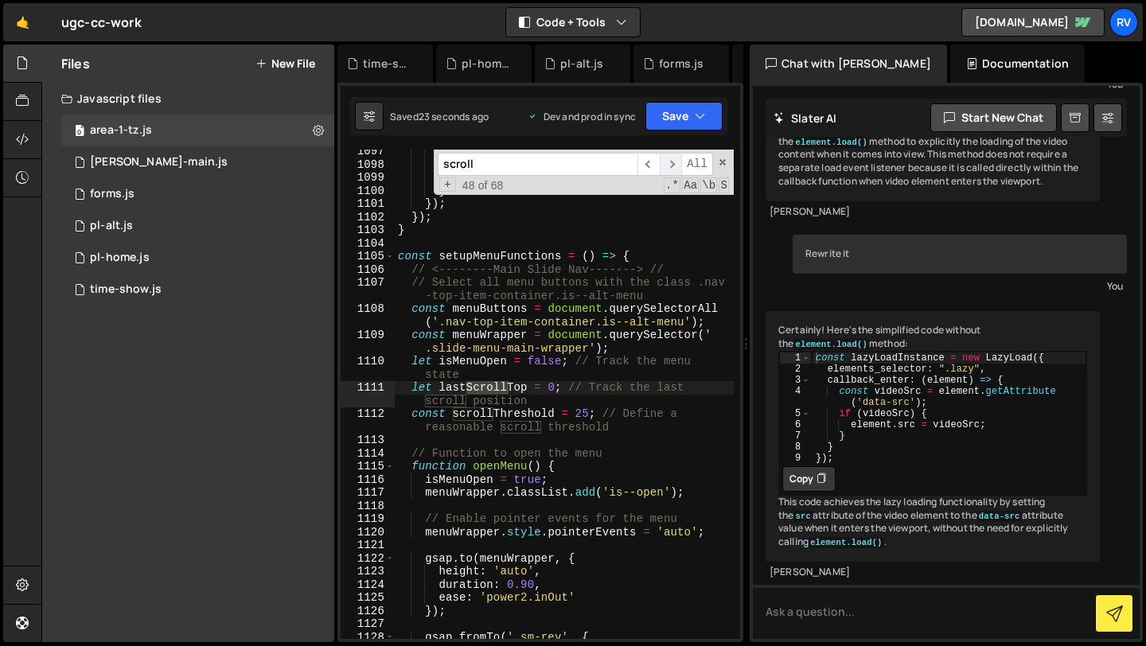
click at [673, 163] on span "​" at bounding box center [671, 164] width 22 height 23
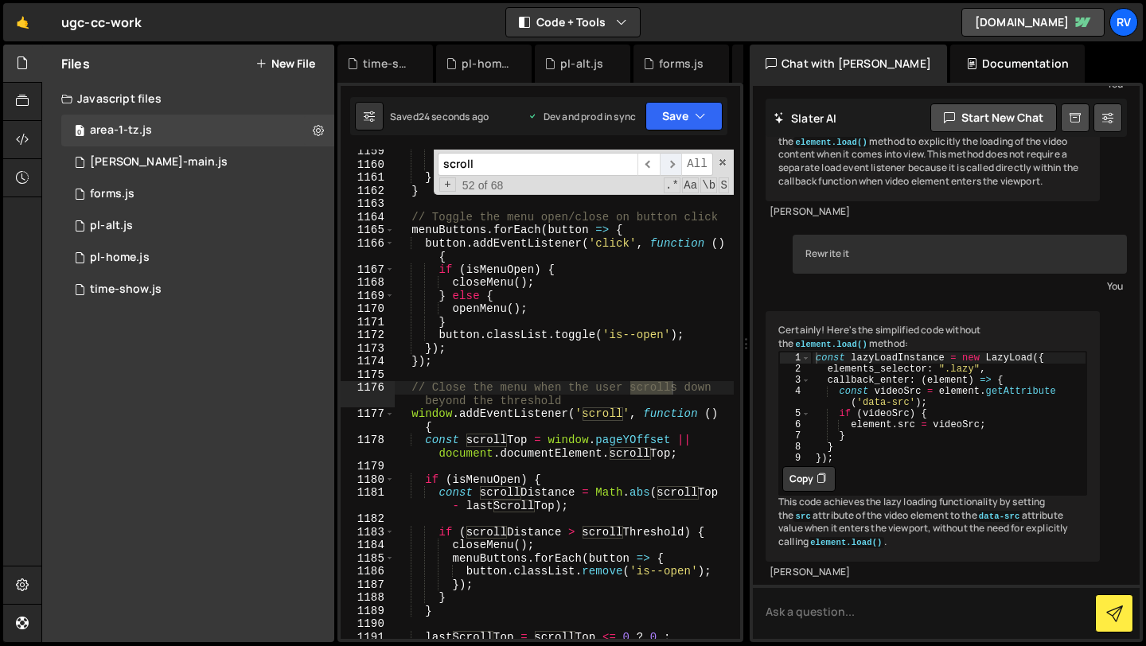
scroll to position [18015, 0]
click at [673, 163] on span "​" at bounding box center [671, 164] width 22 height 23
click at [673, 162] on span "​" at bounding box center [671, 164] width 22 height 23
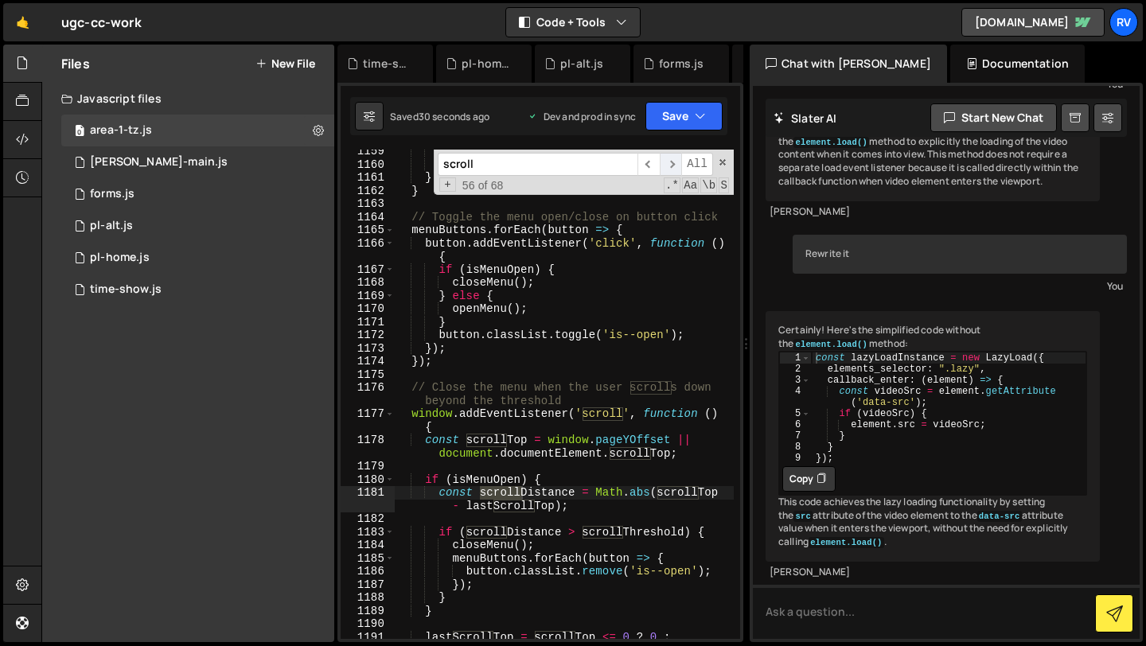
click at [673, 162] on span "​" at bounding box center [671, 164] width 22 height 23
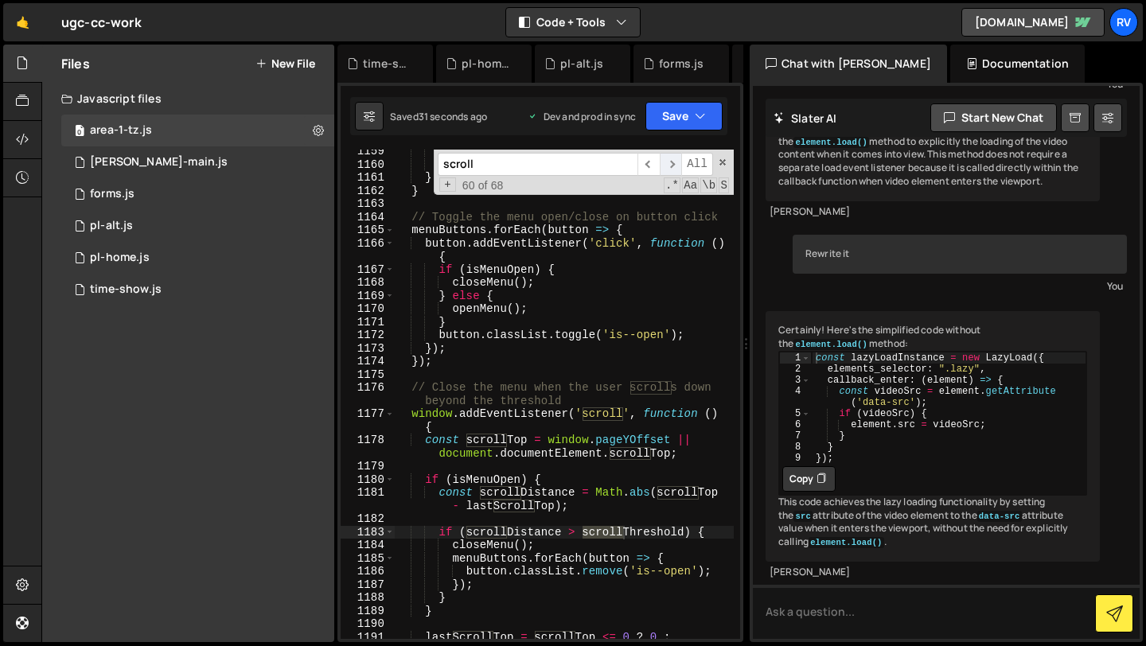
click at [673, 162] on span "​" at bounding box center [671, 164] width 22 height 23
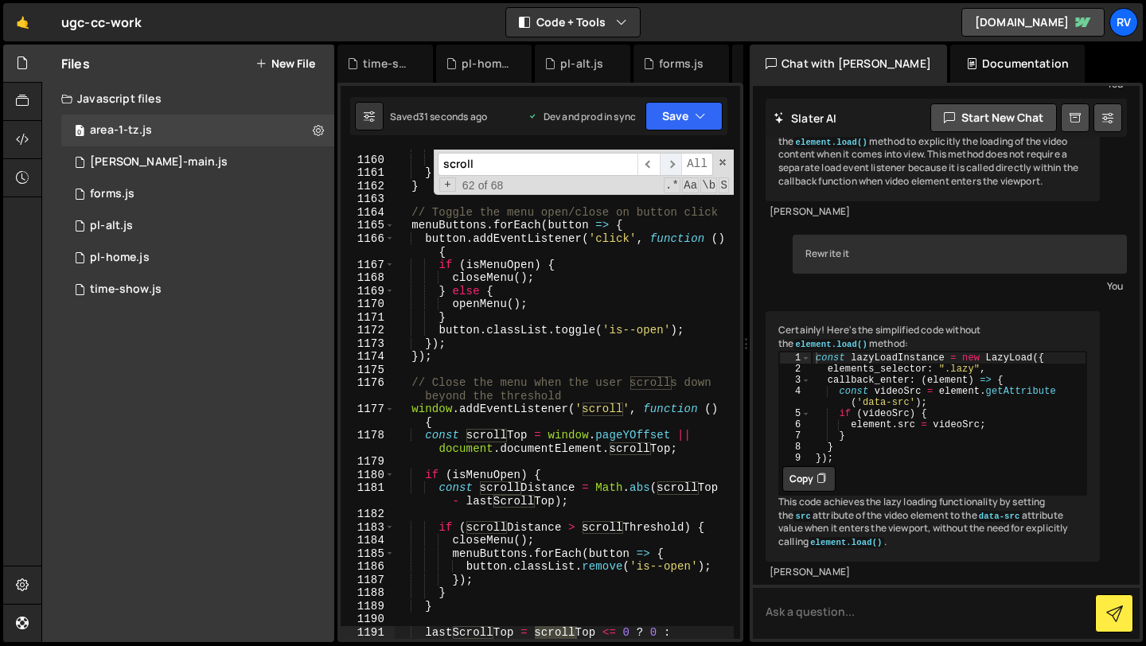
click at [673, 162] on span "​" at bounding box center [671, 164] width 22 height 23
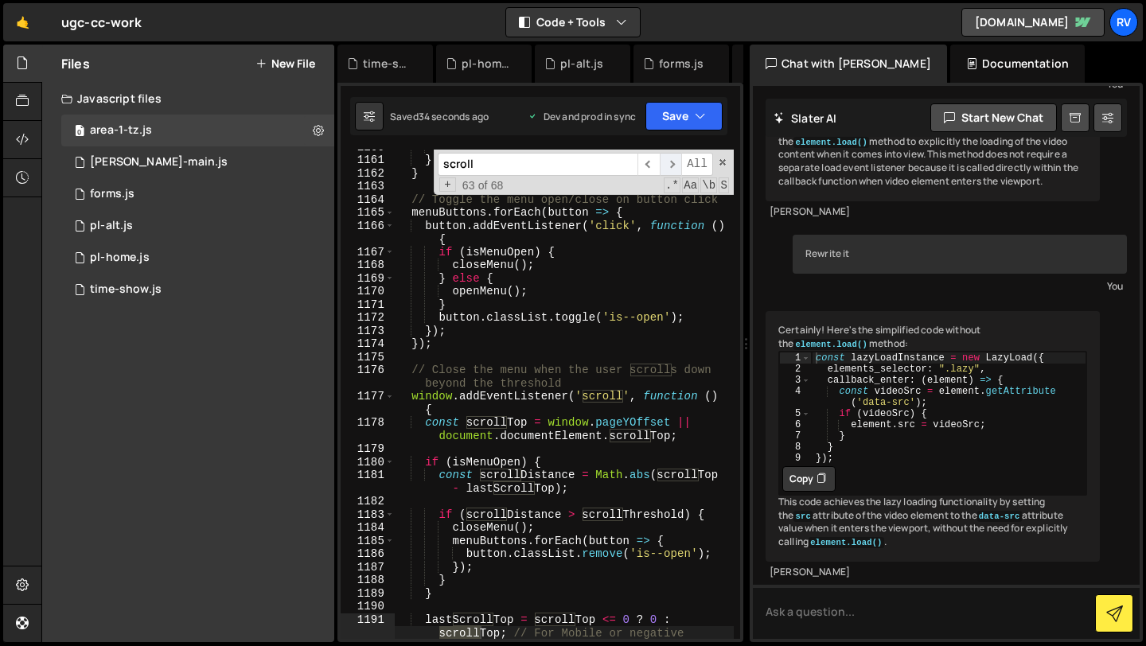
click at [673, 162] on span "​" at bounding box center [671, 164] width 22 height 23
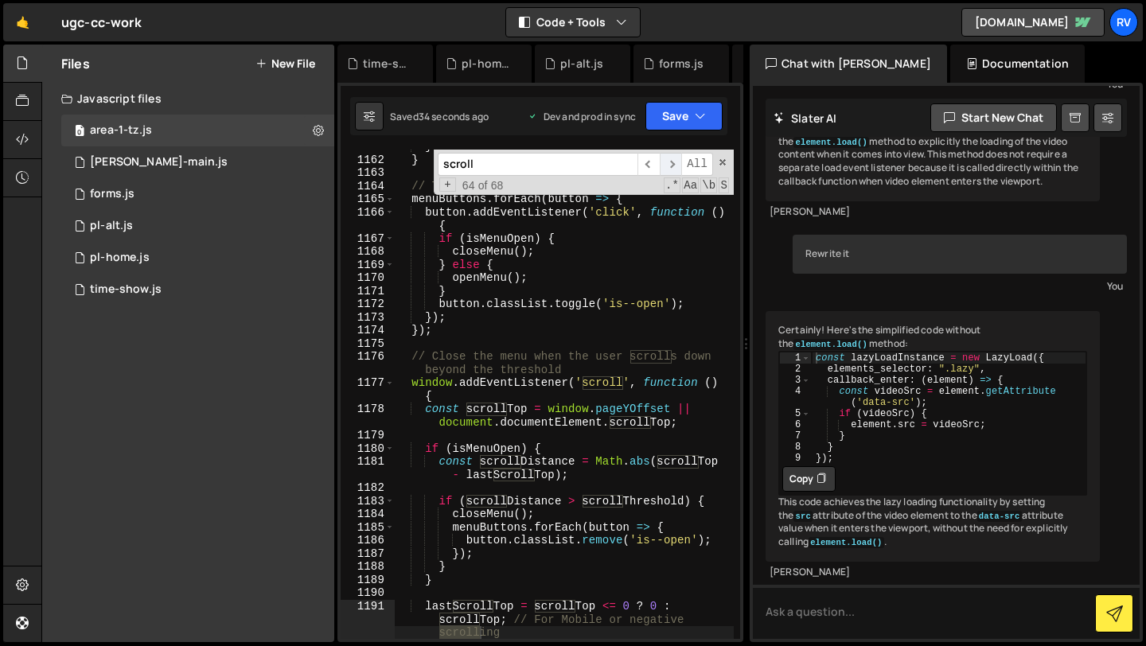
click at [673, 162] on span "​" at bounding box center [671, 164] width 22 height 23
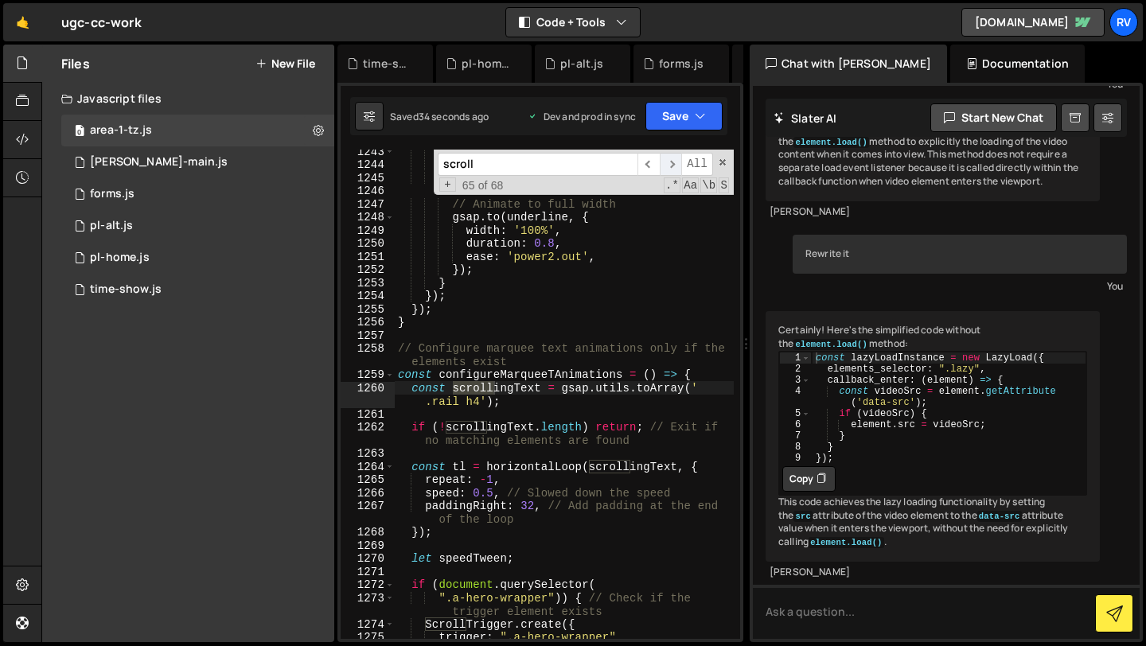
scroll to position [19367, 0]
click at [673, 162] on span "​" at bounding box center [671, 164] width 22 height 23
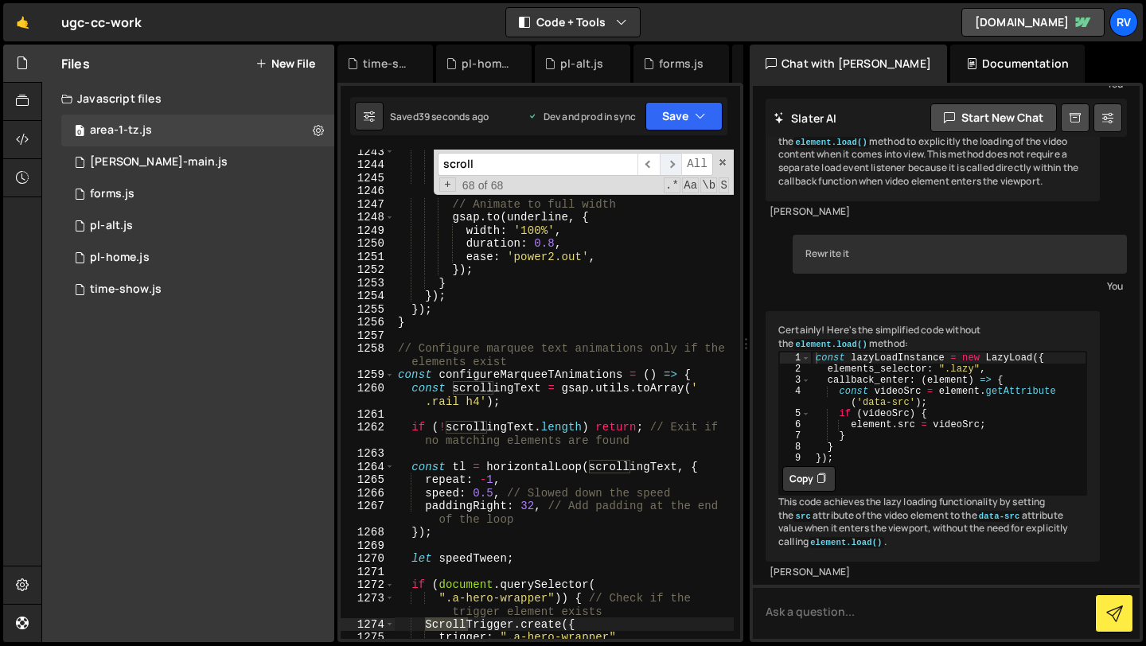
scroll to position [0, 0]
click at [673, 162] on span "​" at bounding box center [671, 164] width 22 height 23
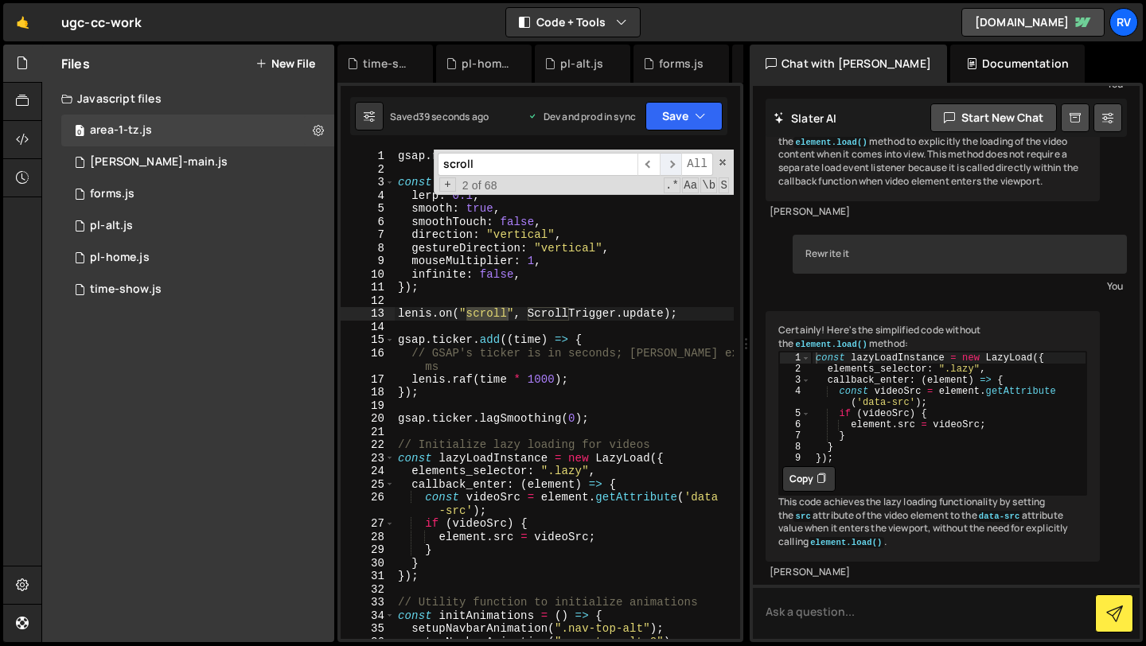
click at [673, 162] on span "​" at bounding box center [671, 164] width 22 height 23
click at [653, 162] on span "​" at bounding box center [648, 164] width 22 height 23
type textarea "infinite: false,"
click at [632, 269] on div "gsap . registerPlugin ( ScrollTrigger ) ; const lenis = new Lenis ({ lerp : 0.1…" at bounding box center [564, 408] width 339 height 516
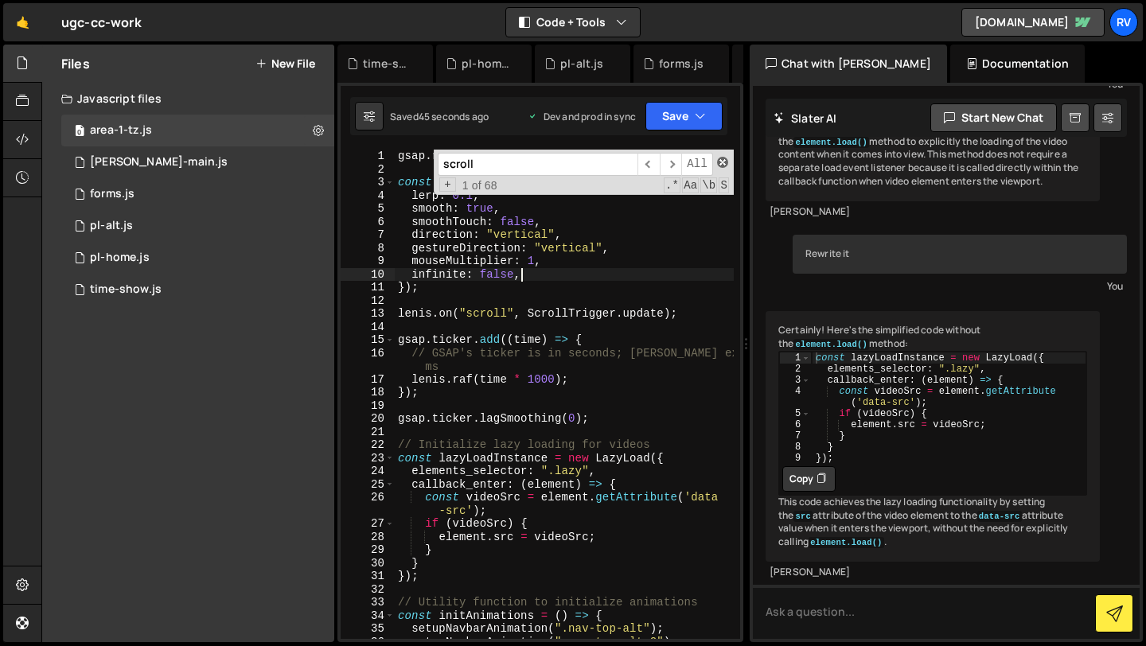
click at [726, 164] on span at bounding box center [722, 162] width 11 height 11
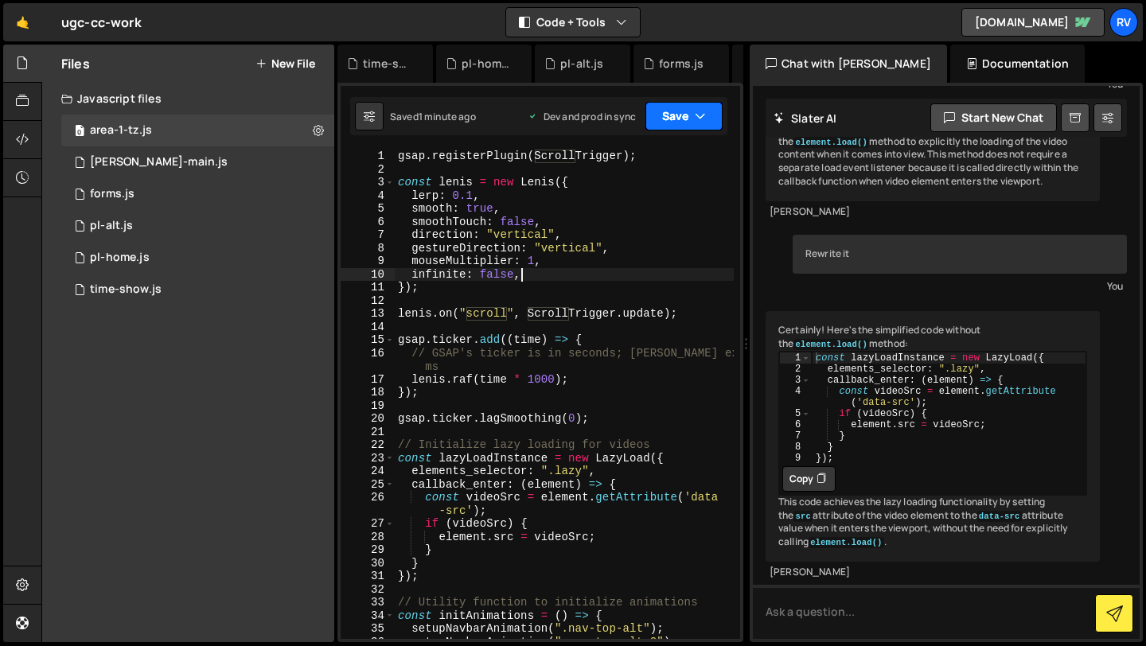
click at [690, 107] on button "Save" at bounding box center [683, 116] width 77 height 29
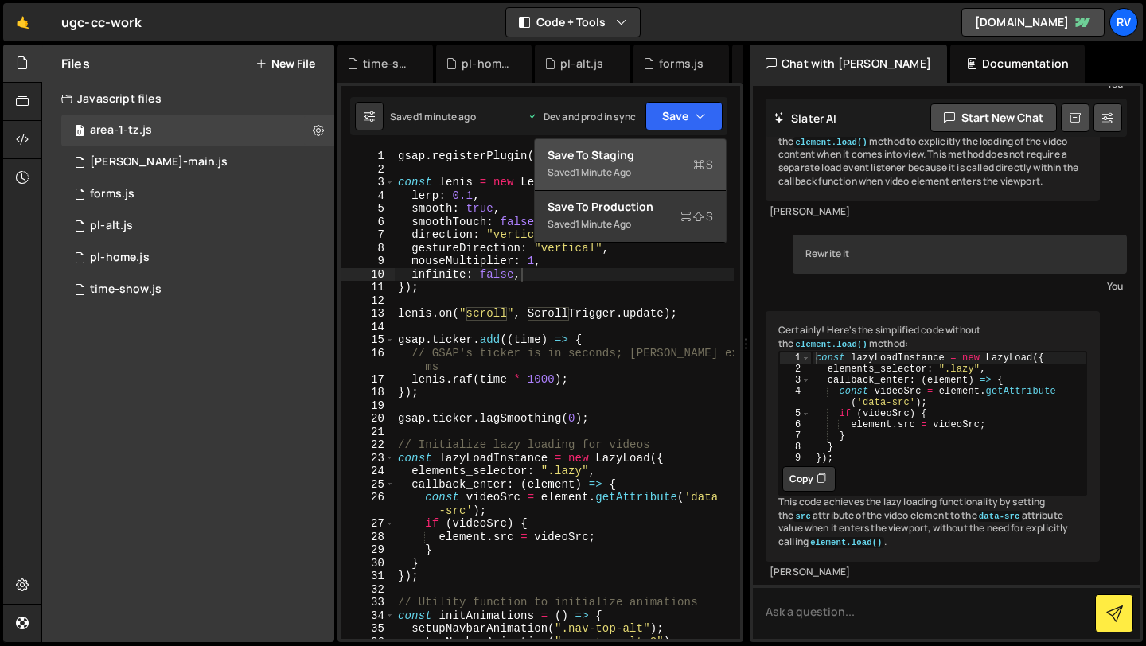
click at [676, 155] on div "Save to Staging S" at bounding box center [629, 155] width 165 height 16
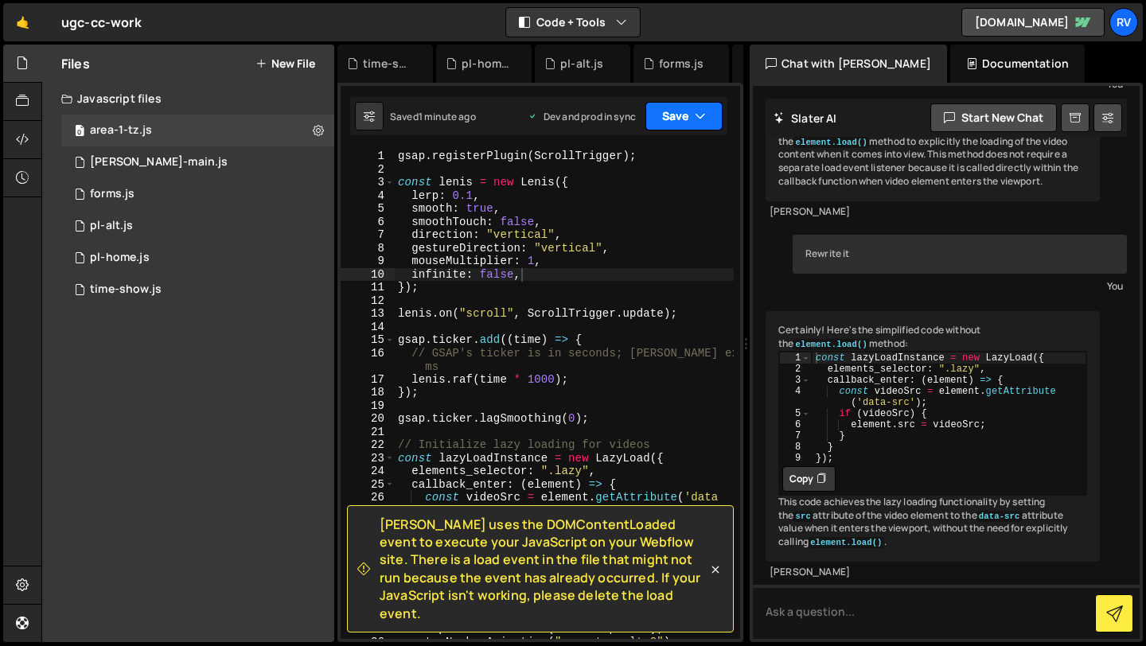
click at [701, 108] on icon "button" at bounding box center [700, 116] width 11 height 16
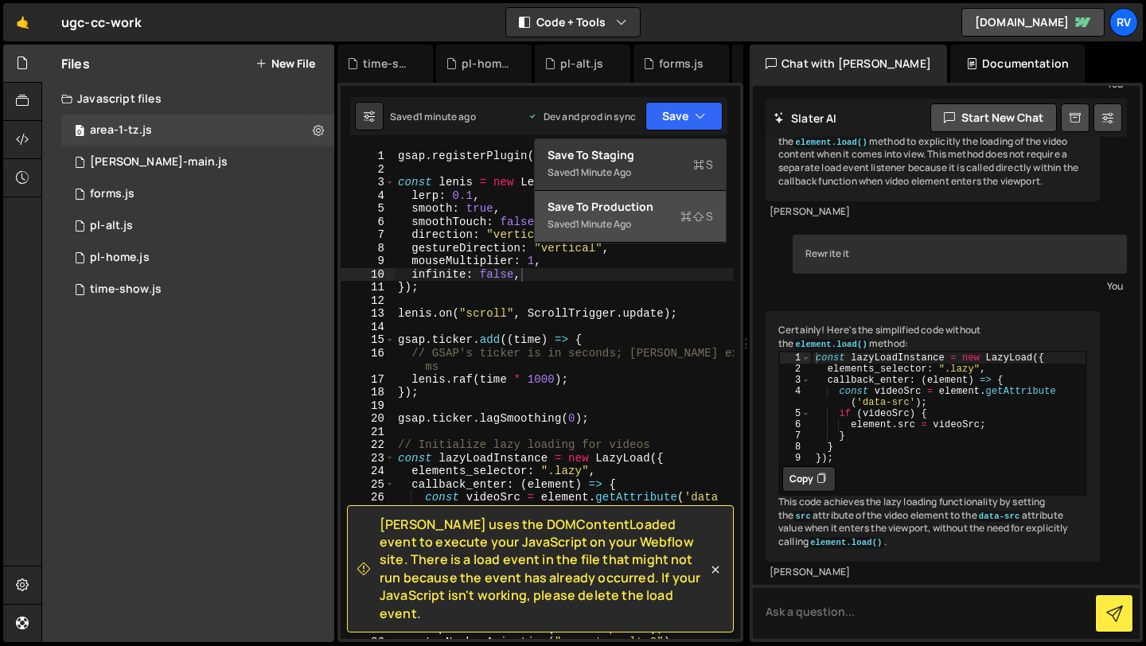
click at [661, 208] on div "Save to Production S" at bounding box center [629, 207] width 165 height 16
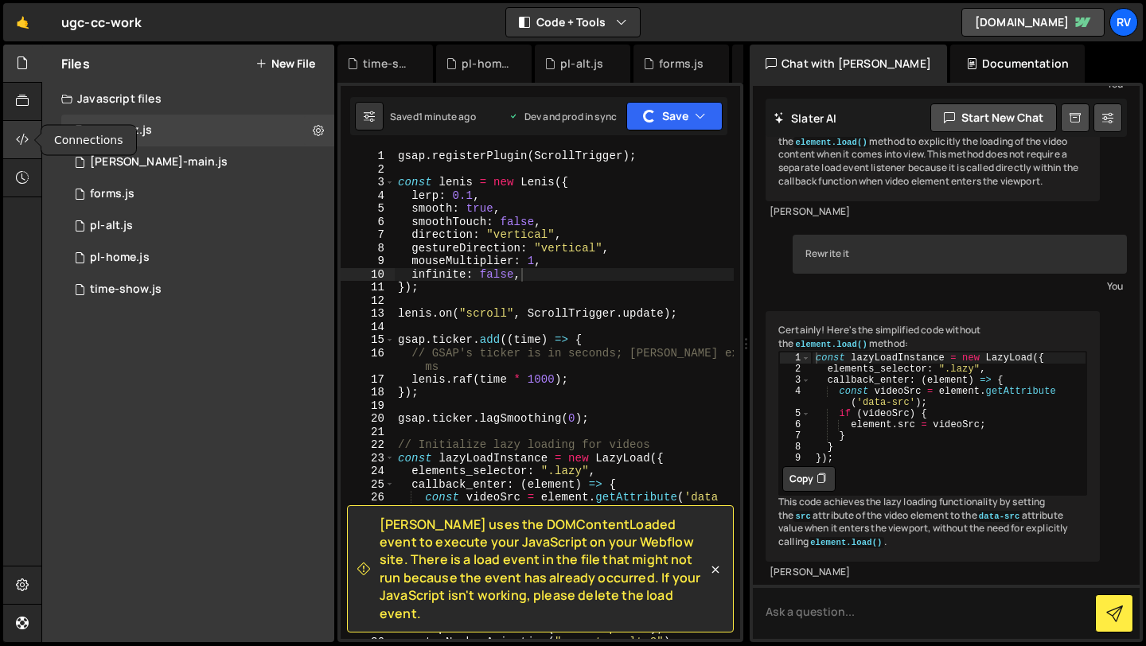
click at [21, 127] on div at bounding box center [22, 140] width 39 height 38
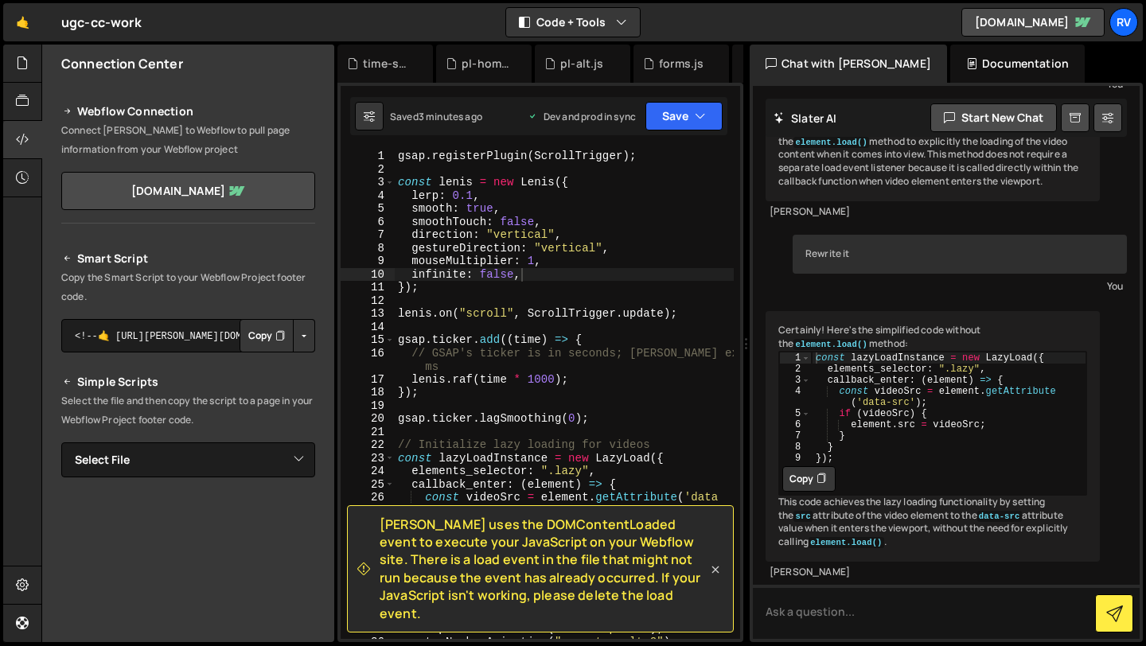
click at [718, 578] on icon at bounding box center [715, 570] width 16 height 16
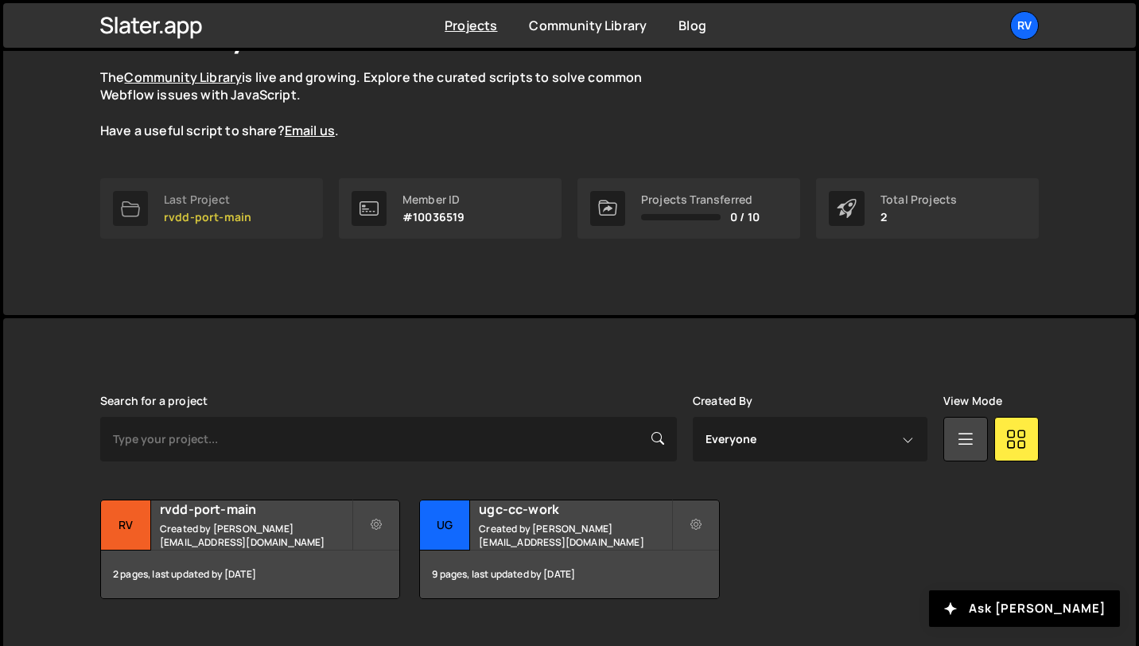
scroll to position [173, 0]
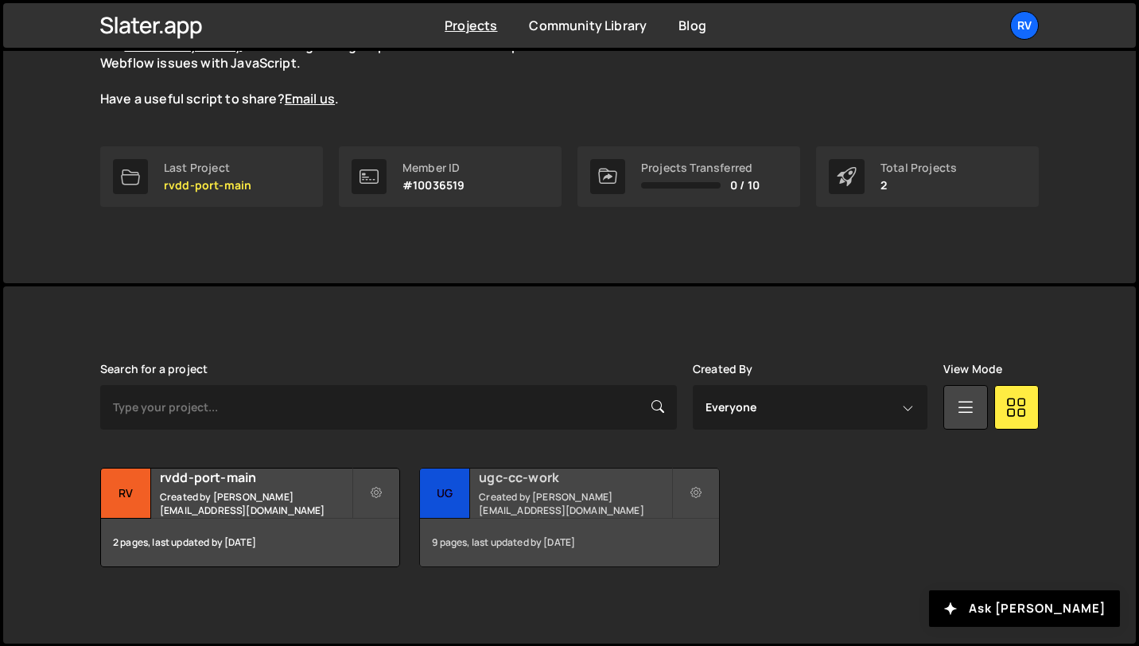
click at [520, 502] on small "Created by ramir.vdd@gmail.com" at bounding box center [575, 503] width 192 height 27
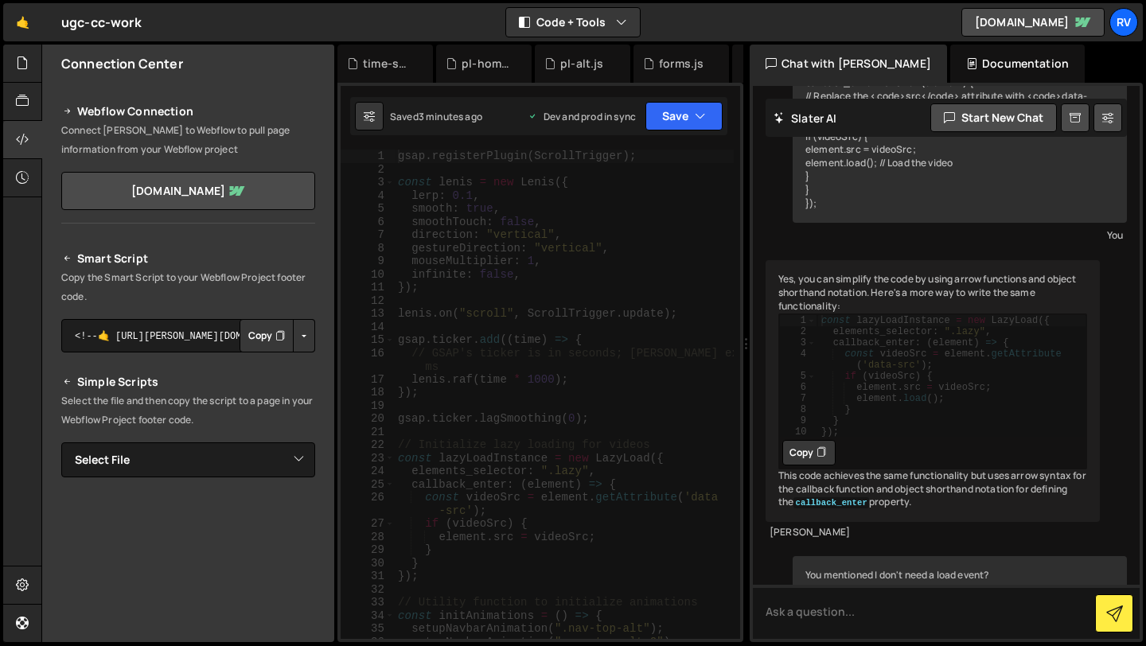
scroll to position [3782, 0]
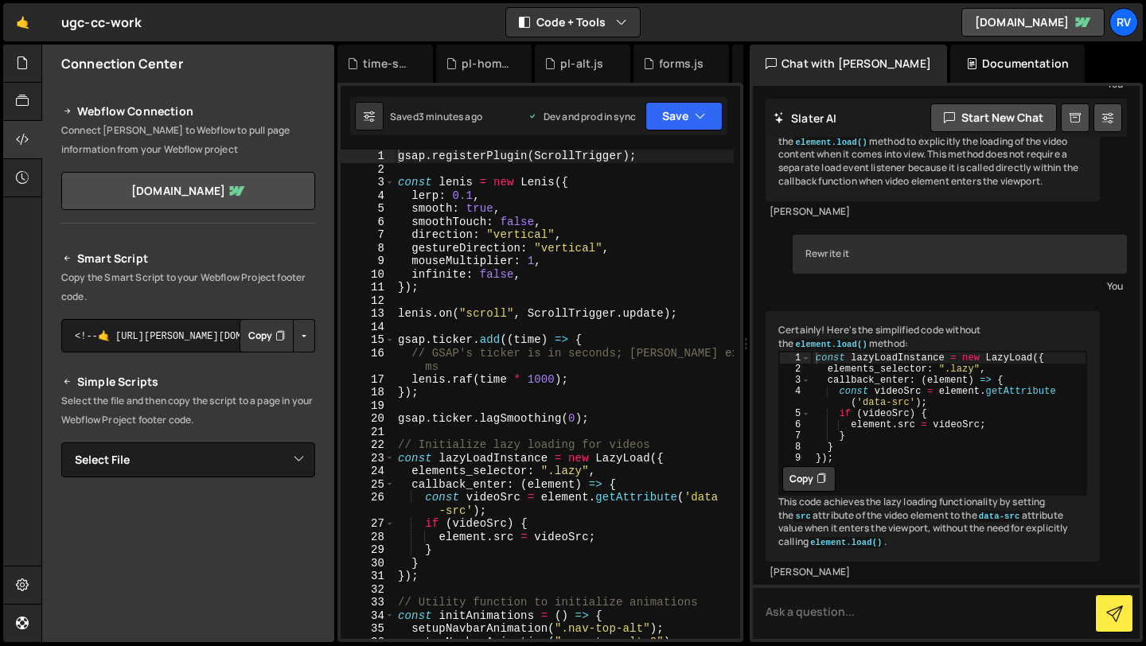
type textarea "lerp: 0.1,"
drag, startPoint x: 484, startPoint y: 195, endPoint x: 375, endPoint y: 197, distance: 109.0
click at [375, 197] on div "lerp: 0.1, 1 2 3 4 5 6 7 8 9 10 11 12 13 14 15 16 17 18 19 20 21 22 23 24 25 26…" at bounding box center [540, 394] width 399 height 489
type textarea "const lenis = new Lenis({"
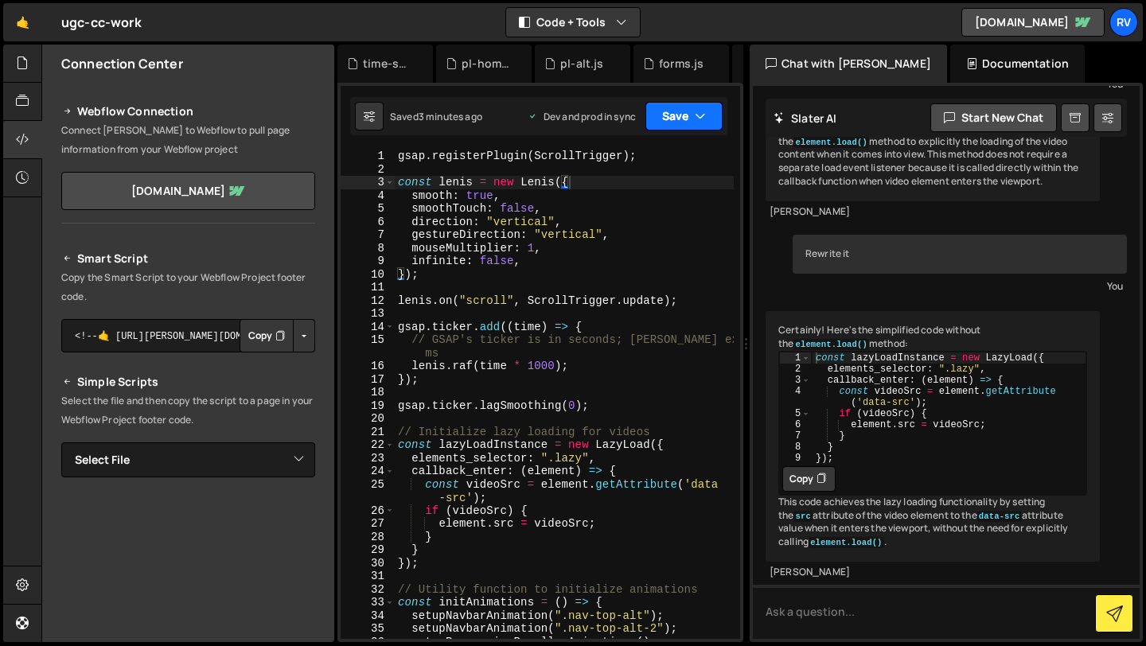
click at [697, 123] on icon "button" at bounding box center [700, 116] width 11 height 16
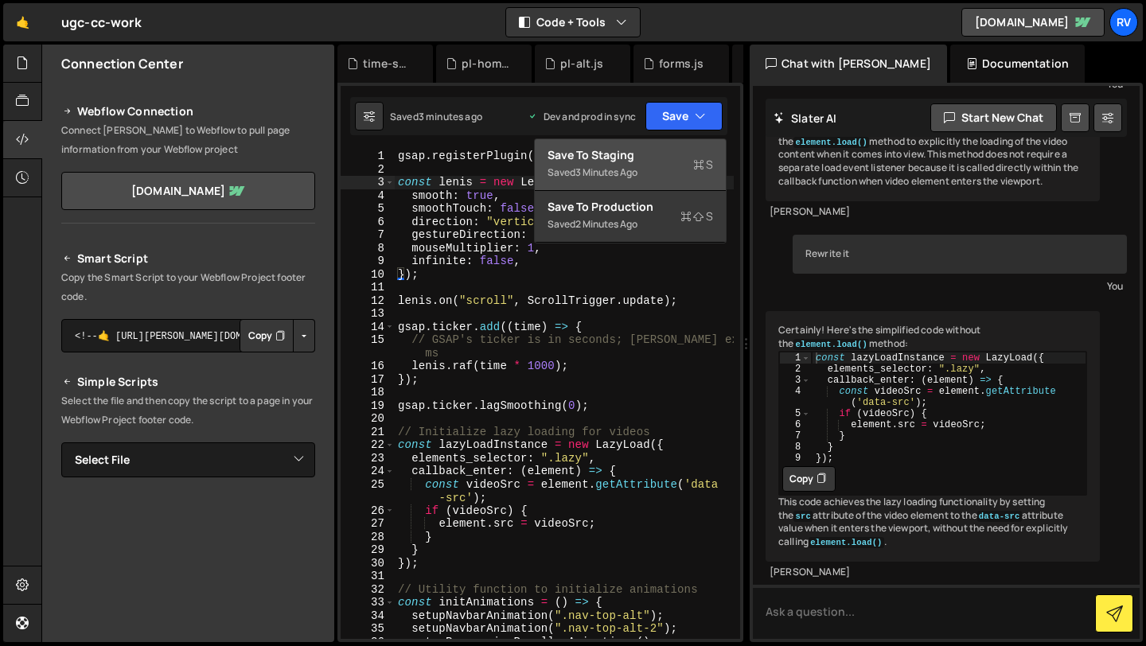
click at [679, 162] on div "Save to Staging S" at bounding box center [629, 155] width 165 height 16
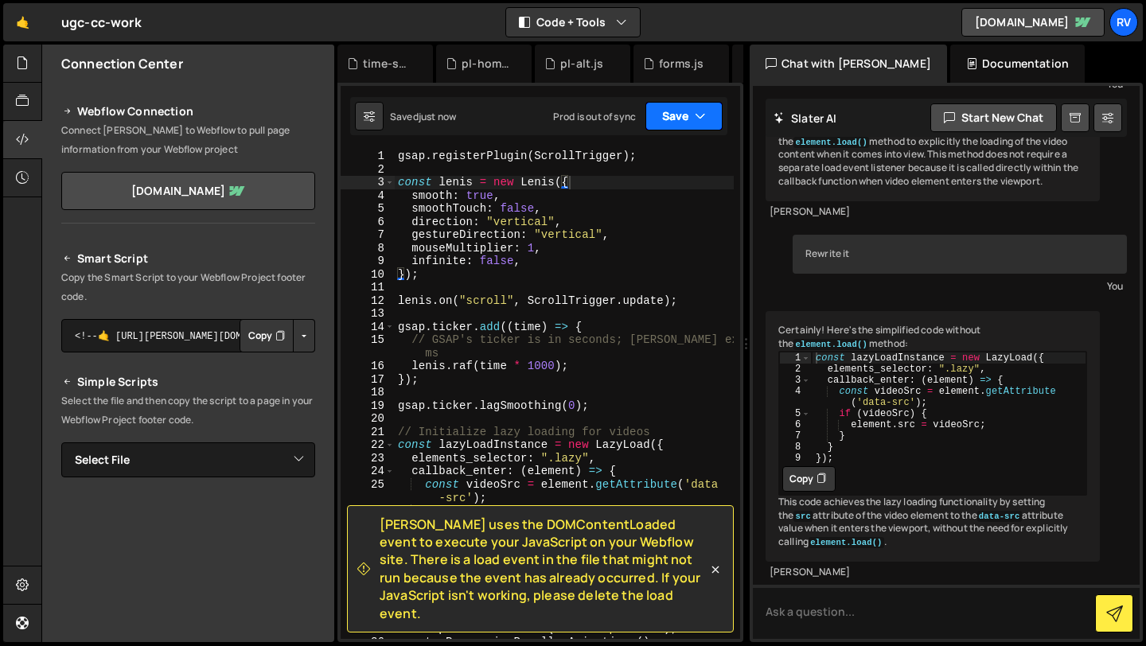
click at [700, 114] on icon "button" at bounding box center [700, 116] width 11 height 16
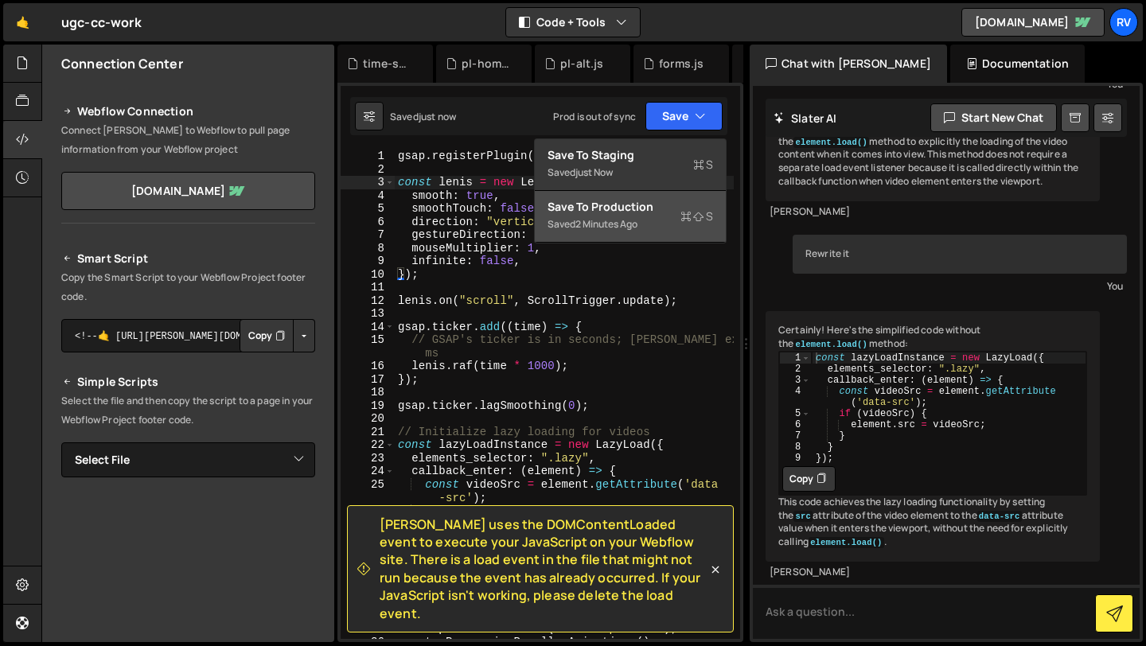
click at [675, 215] on div "Saved 2 minutes ago" at bounding box center [629, 224] width 165 height 19
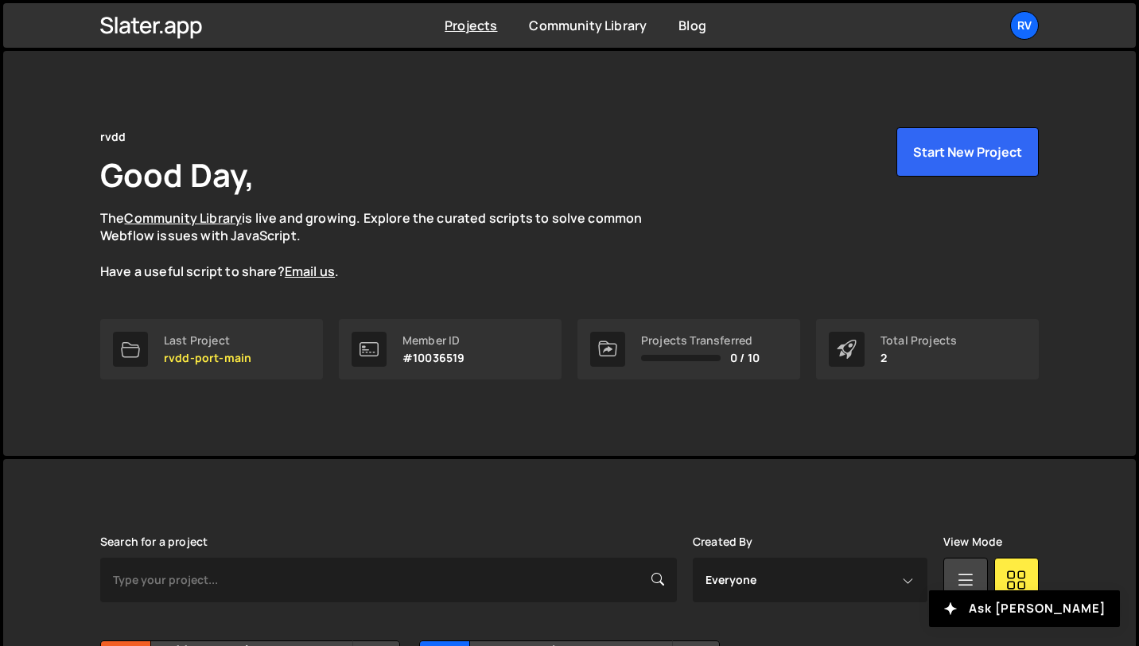
scroll to position [173, 0]
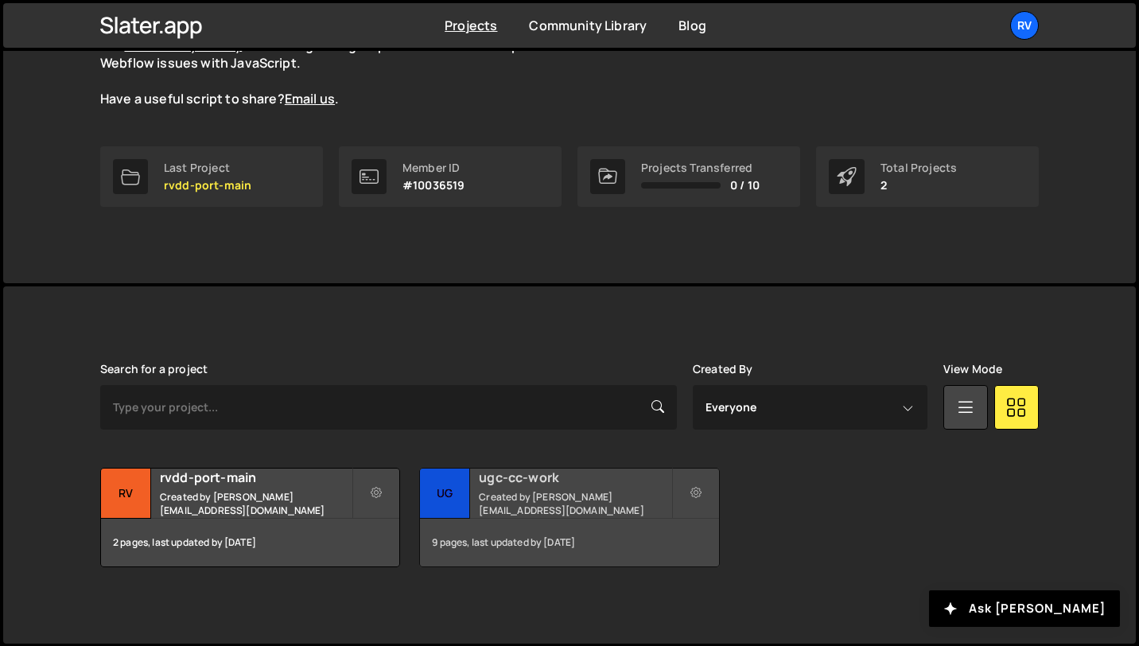
click at [556, 485] on h2 "ugc-cc-work" at bounding box center [575, 478] width 192 height 18
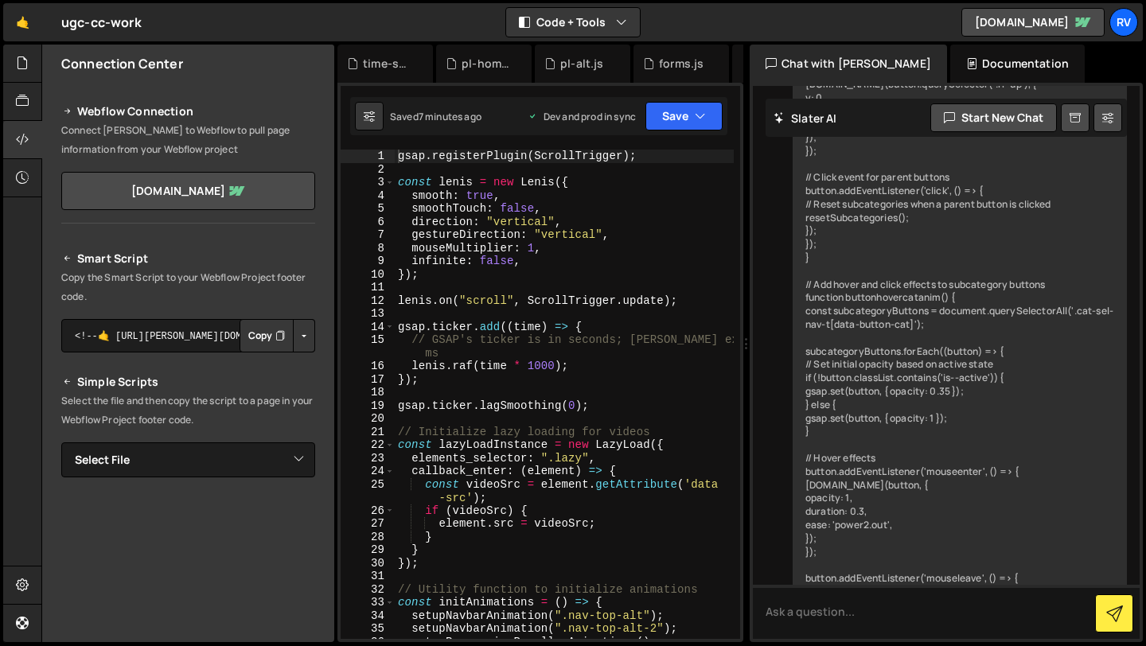
scroll to position [3782, 0]
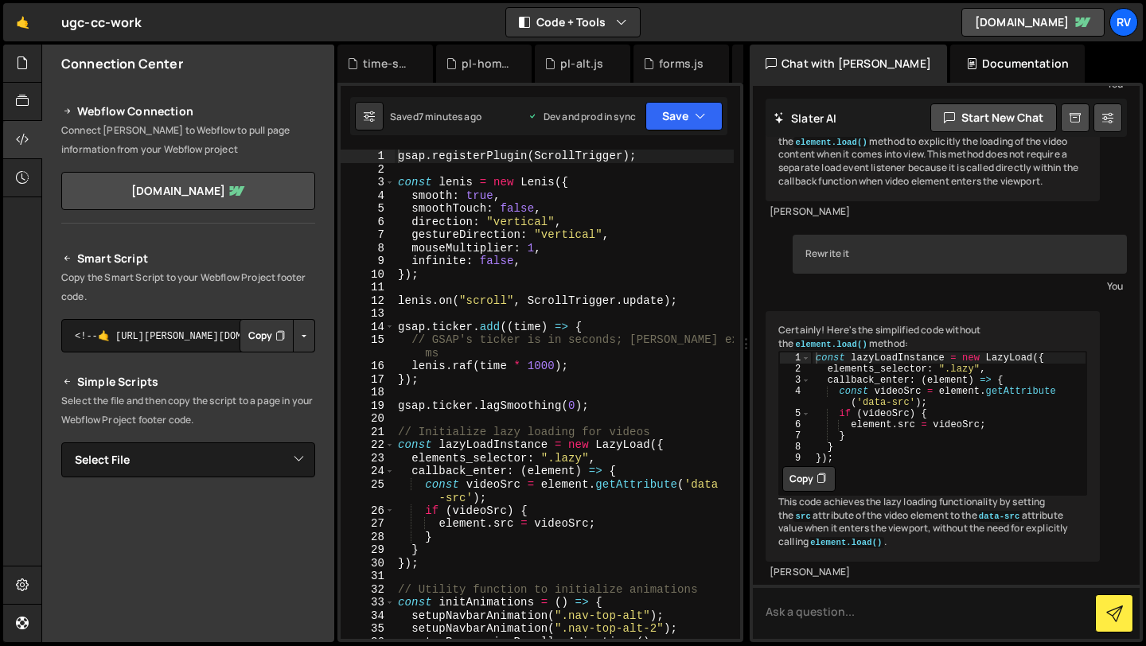
type textarea "gsap.ticker.add((time) => {"
click at [642, 323] on div "gsap . registerPlugin ( ScrollTrigger ) ; const [PERSON_NAME] = new [PERSON_NAM…" at bounding box center [564, 408] width 339 height 516
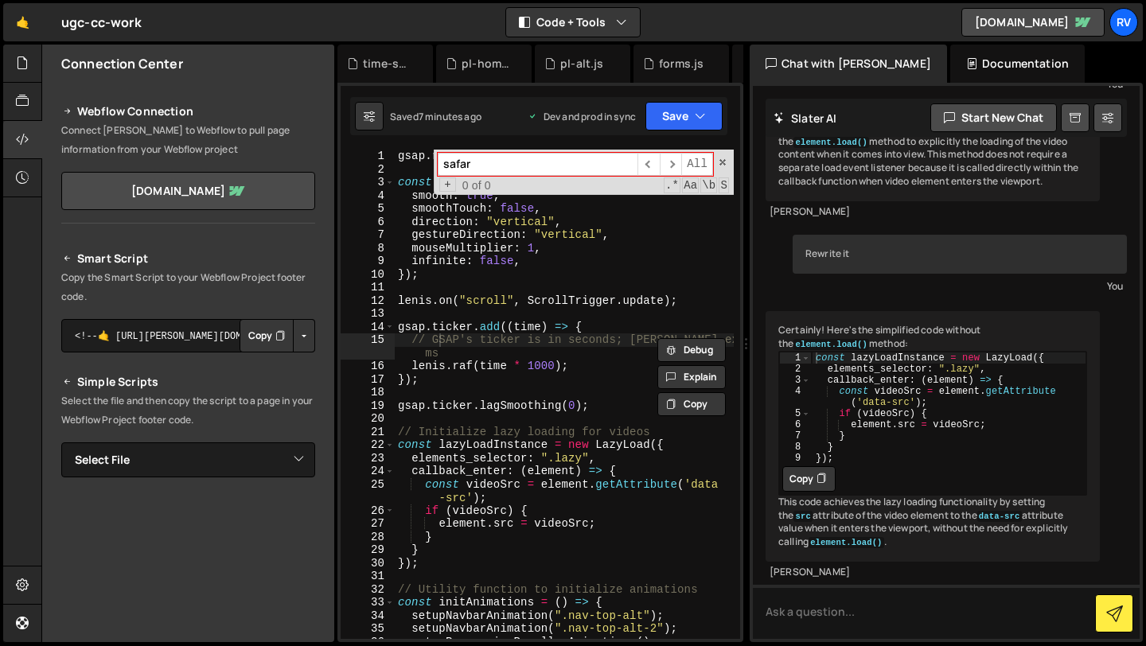
type input "safari"
